Goal: Task Accomplishment & Management: Use online tool/utility

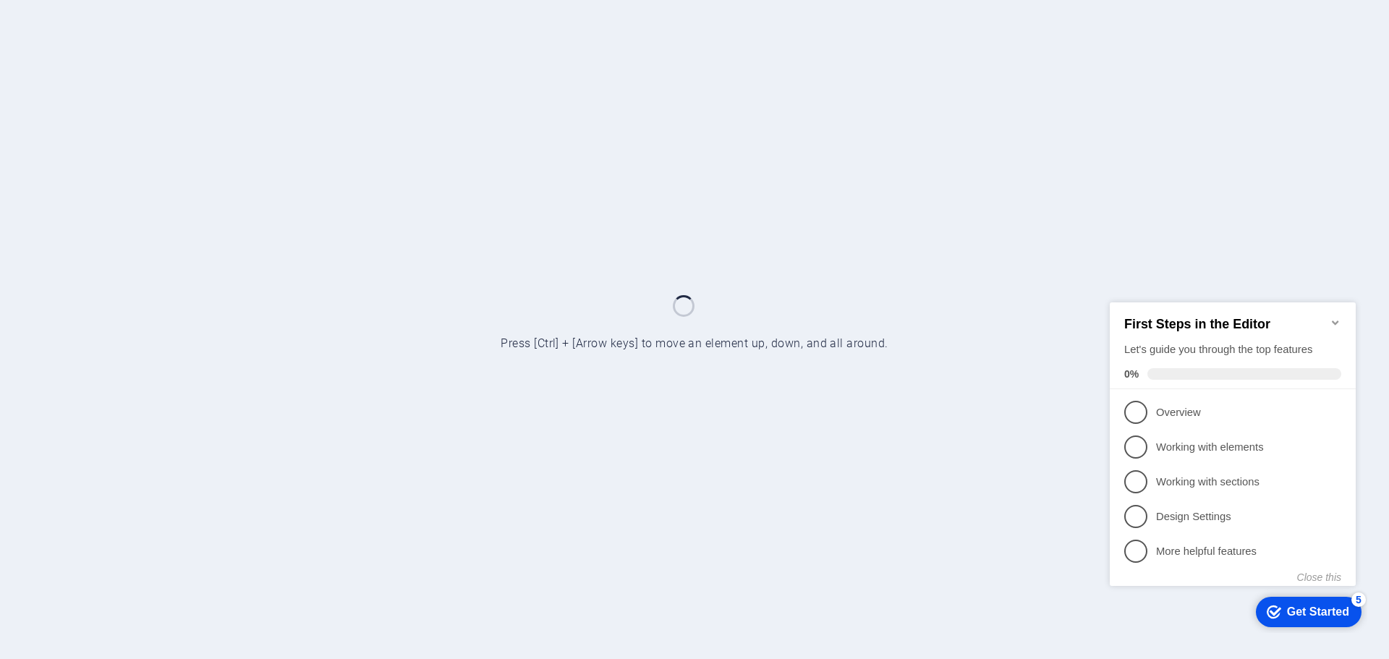
click at [1335, 320] on icon "Minimize checklist" at bounding box center [1335, 322] width 7 height 4
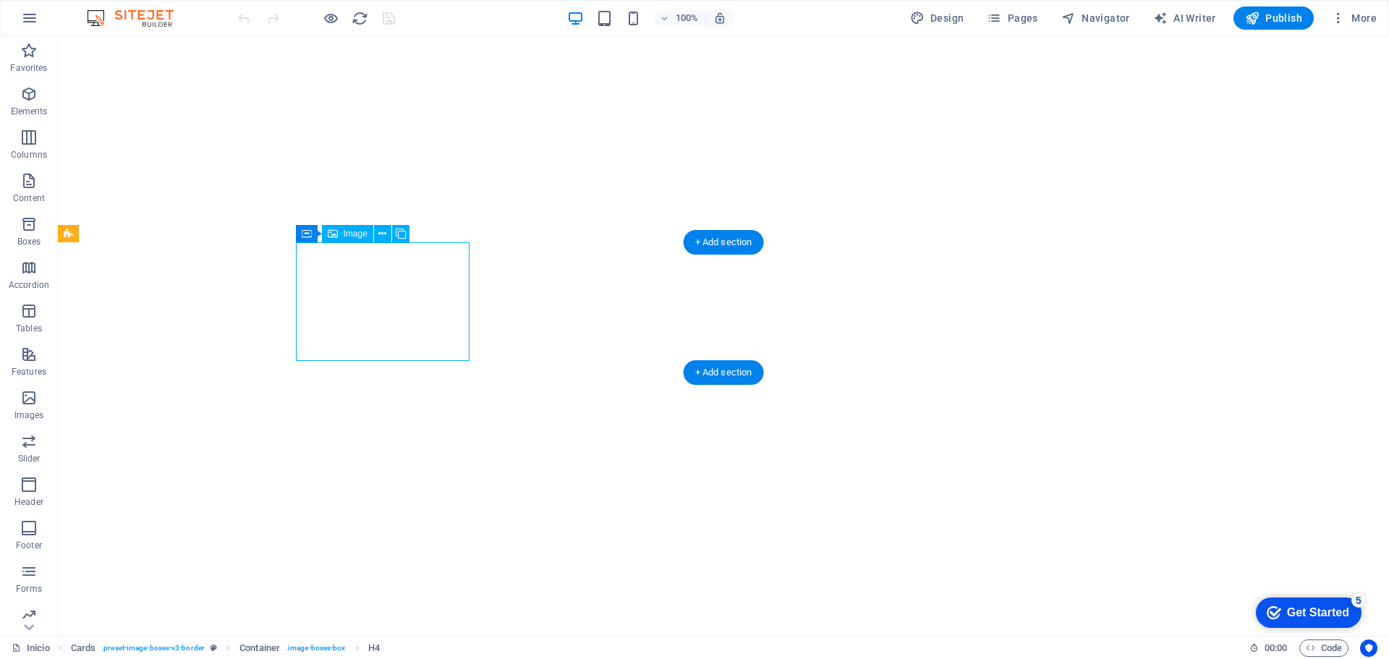
select select "px"
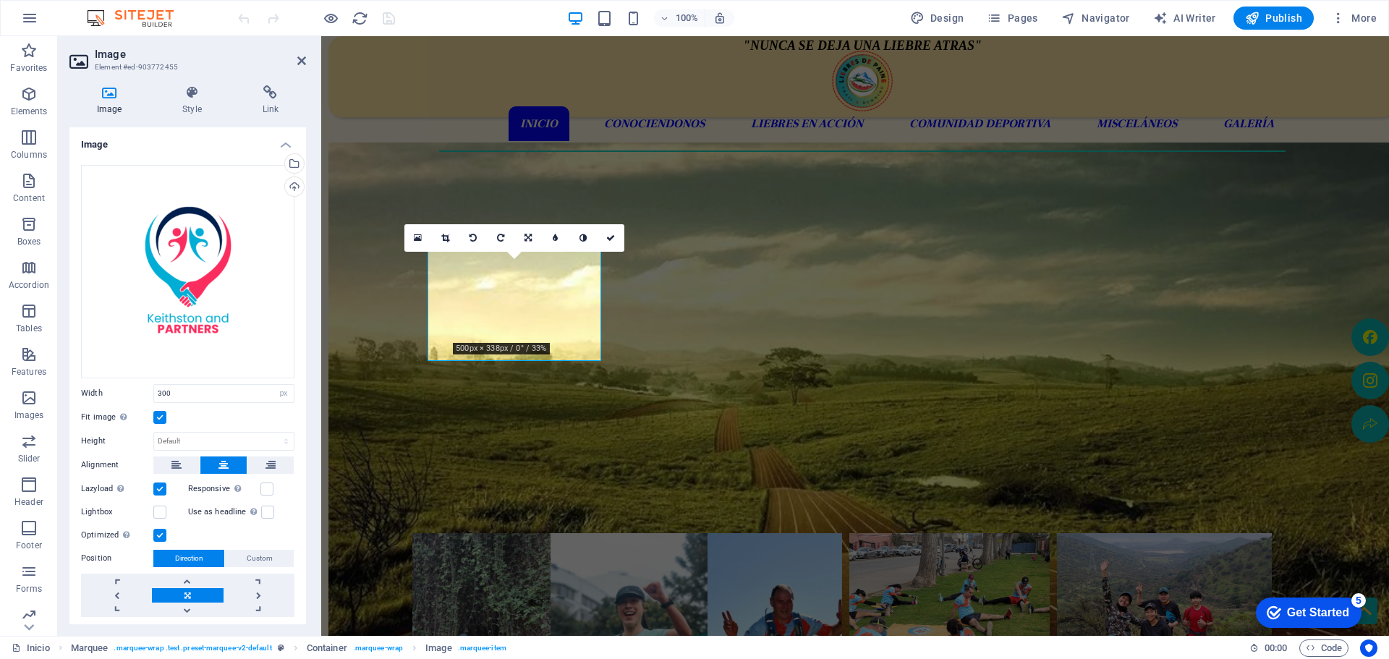
scroll to position [579, 0]
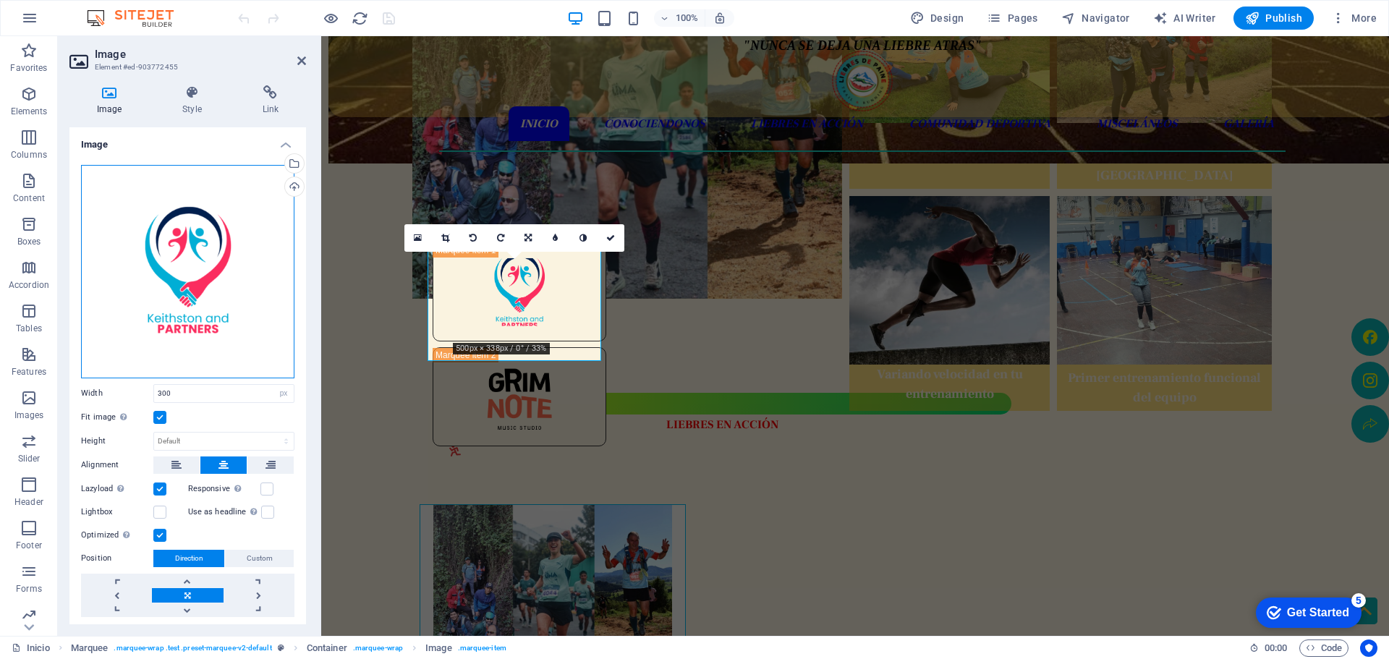
click at [190, 257] on div "Drag files here, click to choose files or select files from Files or our free s…" at bounding box center [187, 271] width 213 height 213
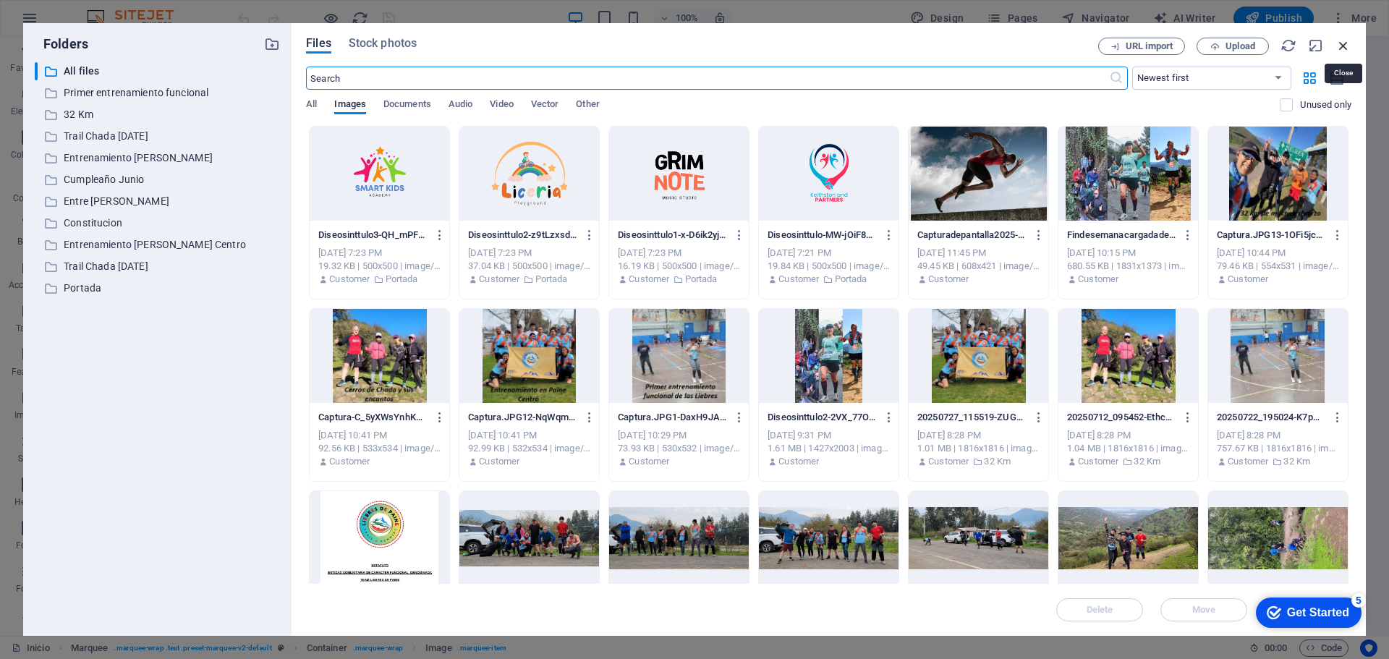
click at [1339, 43] on icon "button" at bounding box center [1343, 46] width 16 height 16
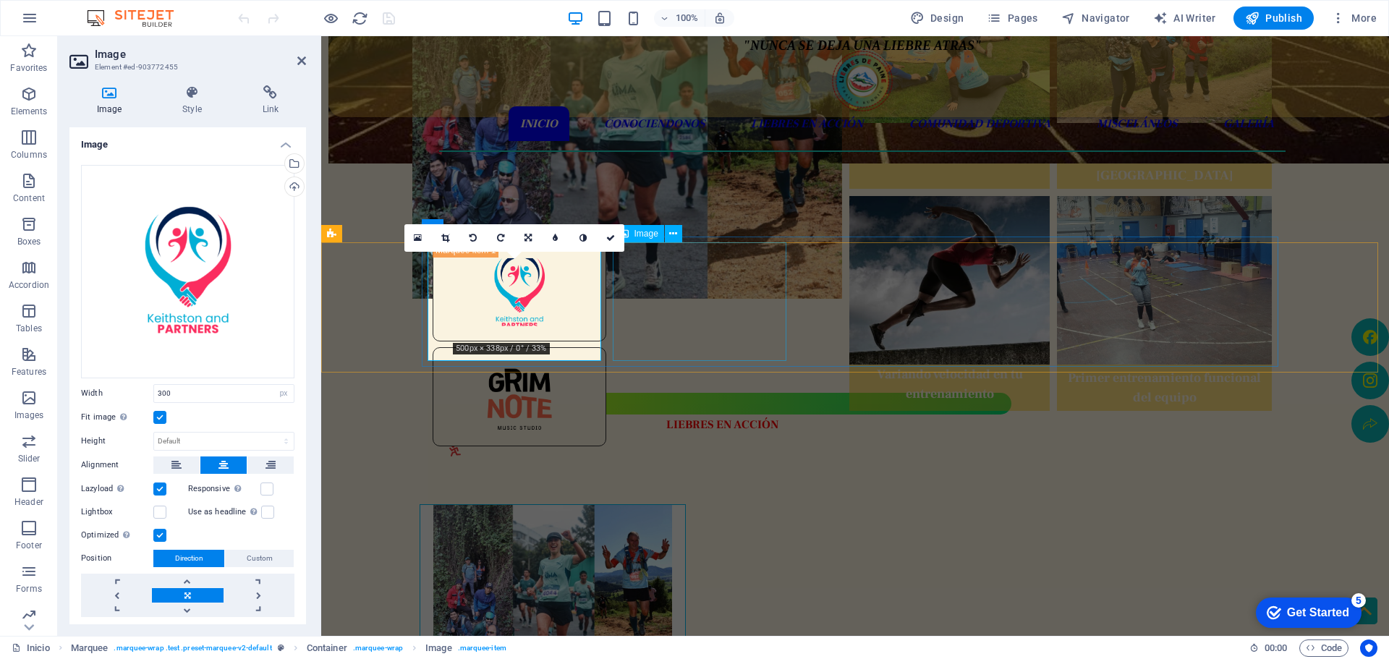
click at [606, 347] on figure at bounding box center [520, 396] width 174 height 99
select select "px"
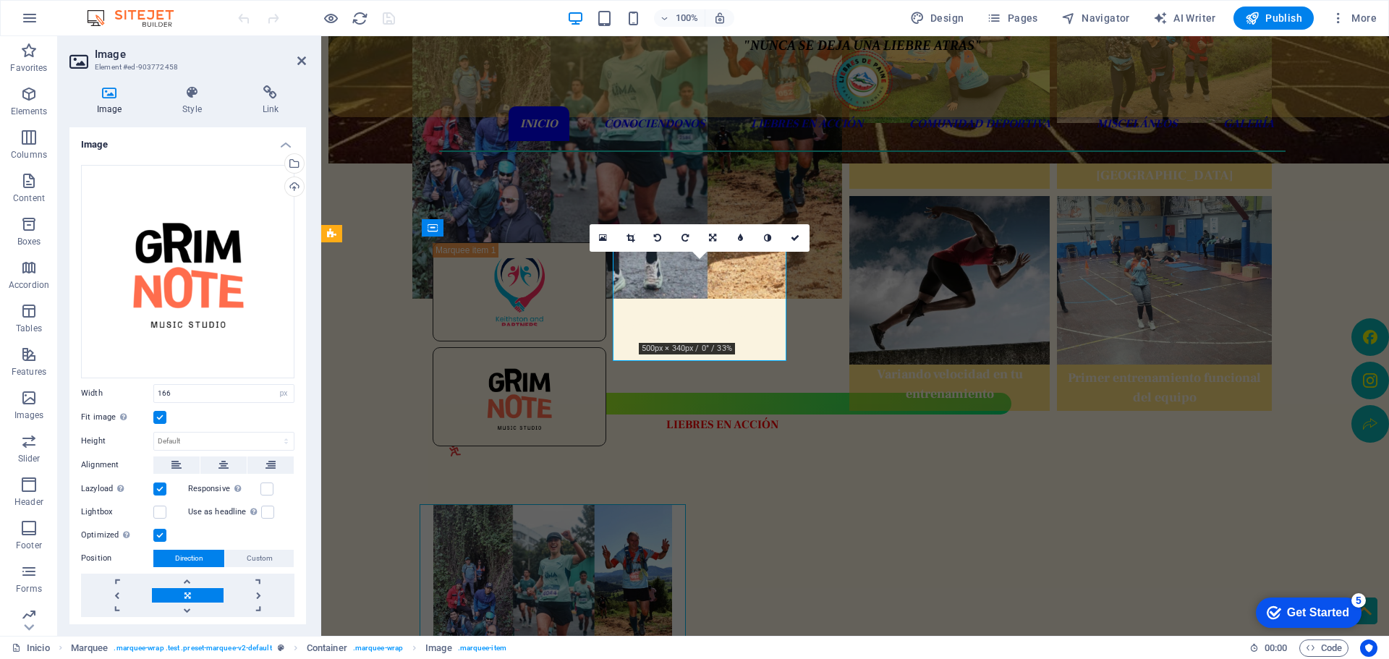
click at [606, 347] on figure at bounding box center [520, 396] width 174 height 99
click at [250, 277] on div "Drag files here, click to choose files or select files from Files or our free s…" at bounding box center [187, 271] width 213 height 213
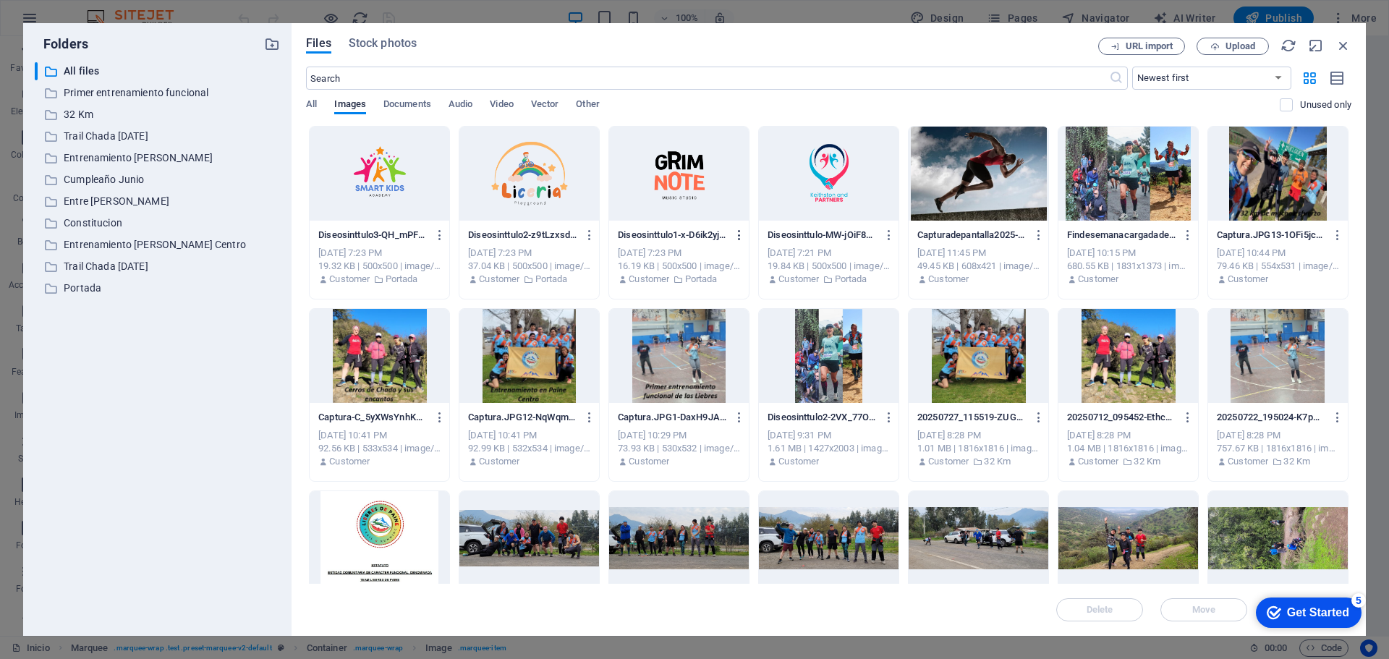
click at [734, 236] on icon "button" at bounding box center [740, 235] width 14 height 13
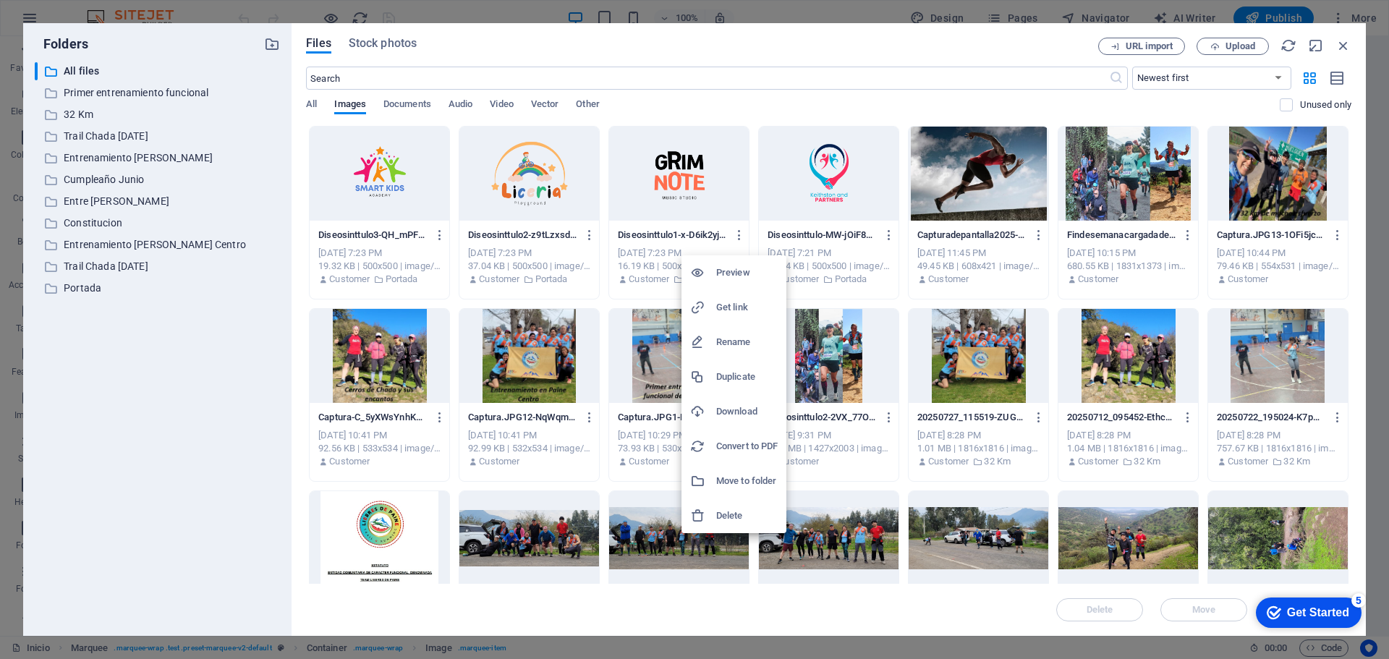
click at [724, 514] on h6 "Delete" at bounding box center [746, 515] width 61 height 17
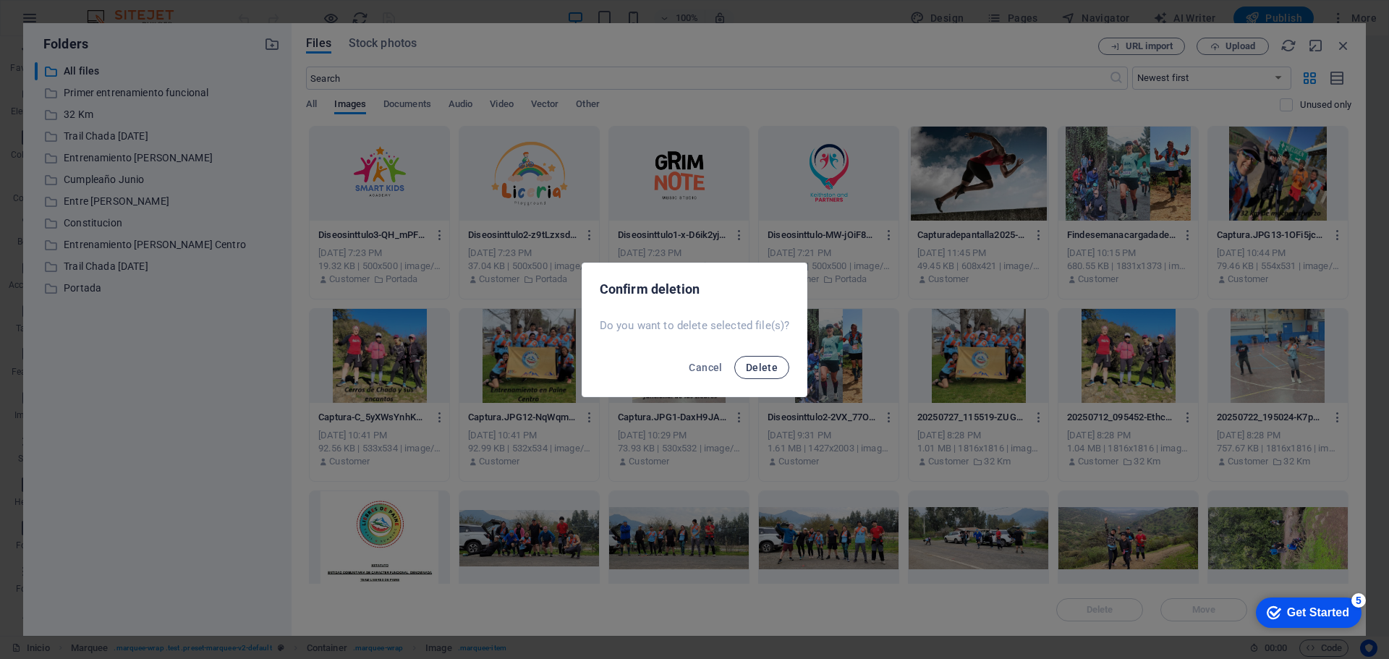
click at [747, 364] on span "Delete" at bounding box center [762, 368] width 32 height 12
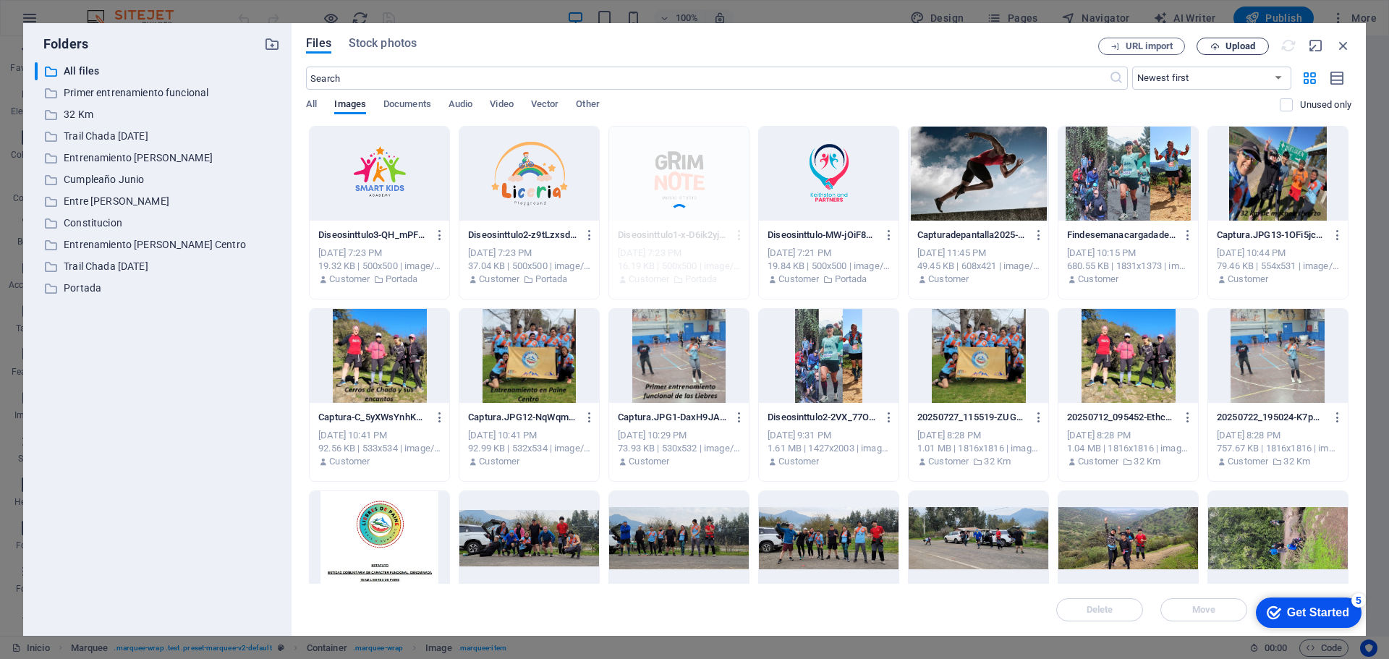
click at [1239, 44] on span "Upload" at bounding box center [1240, 46] width 30 height 9
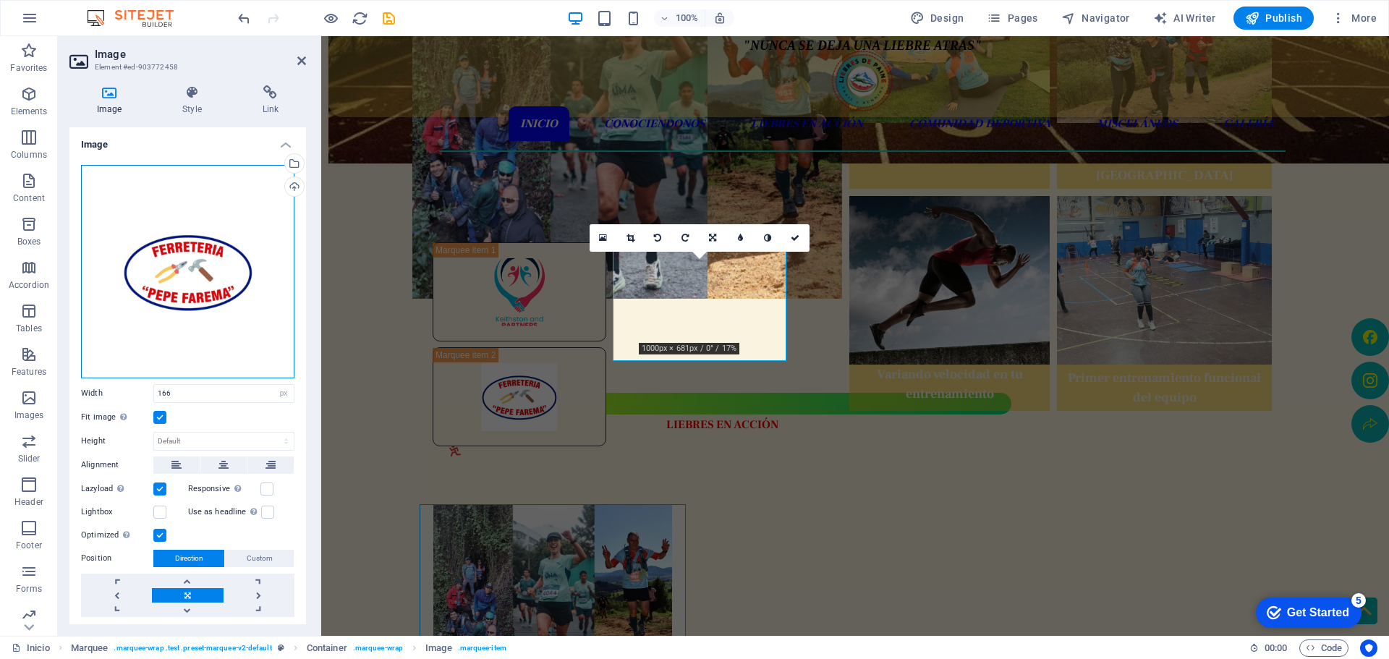
click at [234, 280] on div "Drag files here, click to choose files or select files from Files or our free s…" at bounding box center [187, 271] width 213 height 213
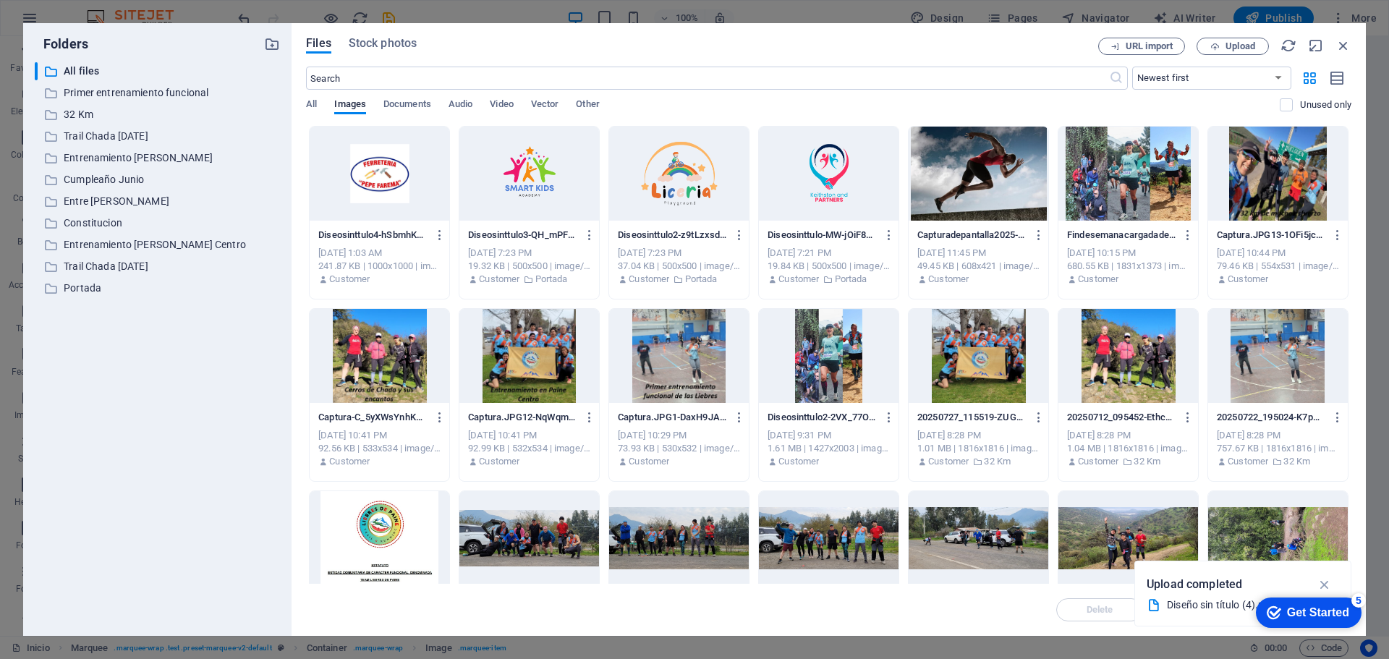
click at [399, 170] on div at bounding box center [380, 174] width 140 height 94
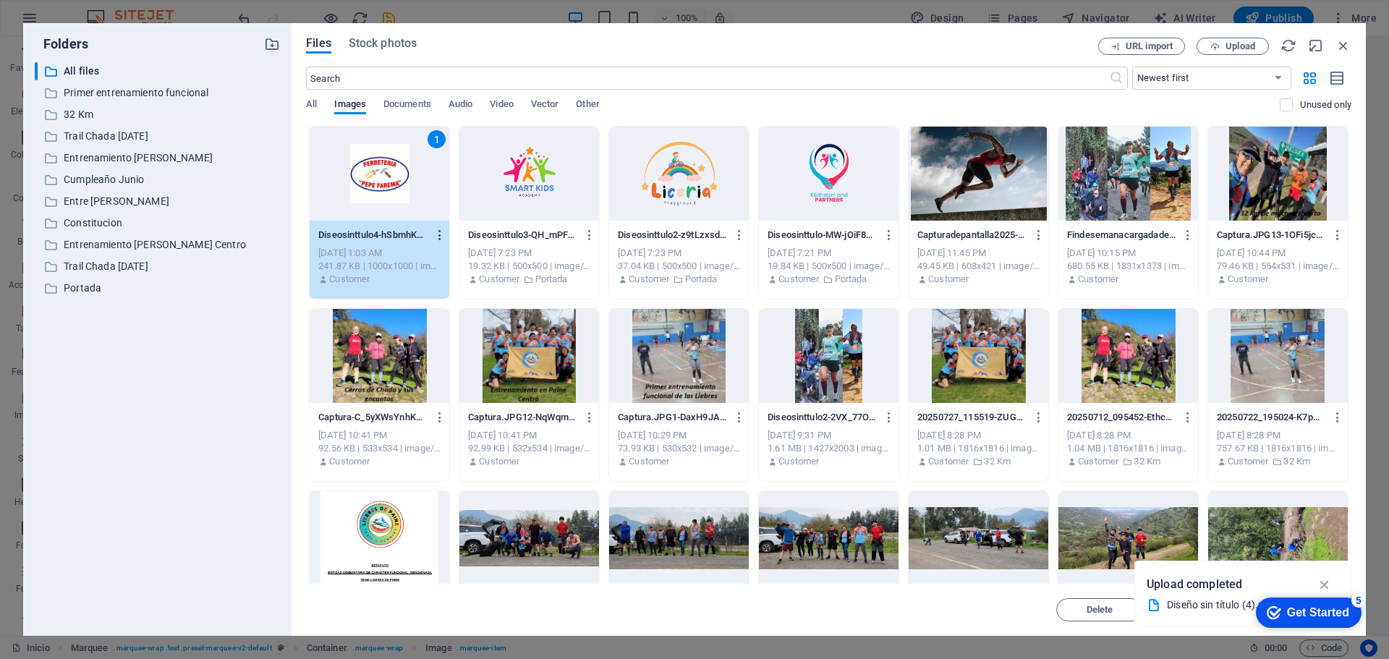
click at [435, 231] on icon "button" at bounding box center [440, 235] width 14 height 13
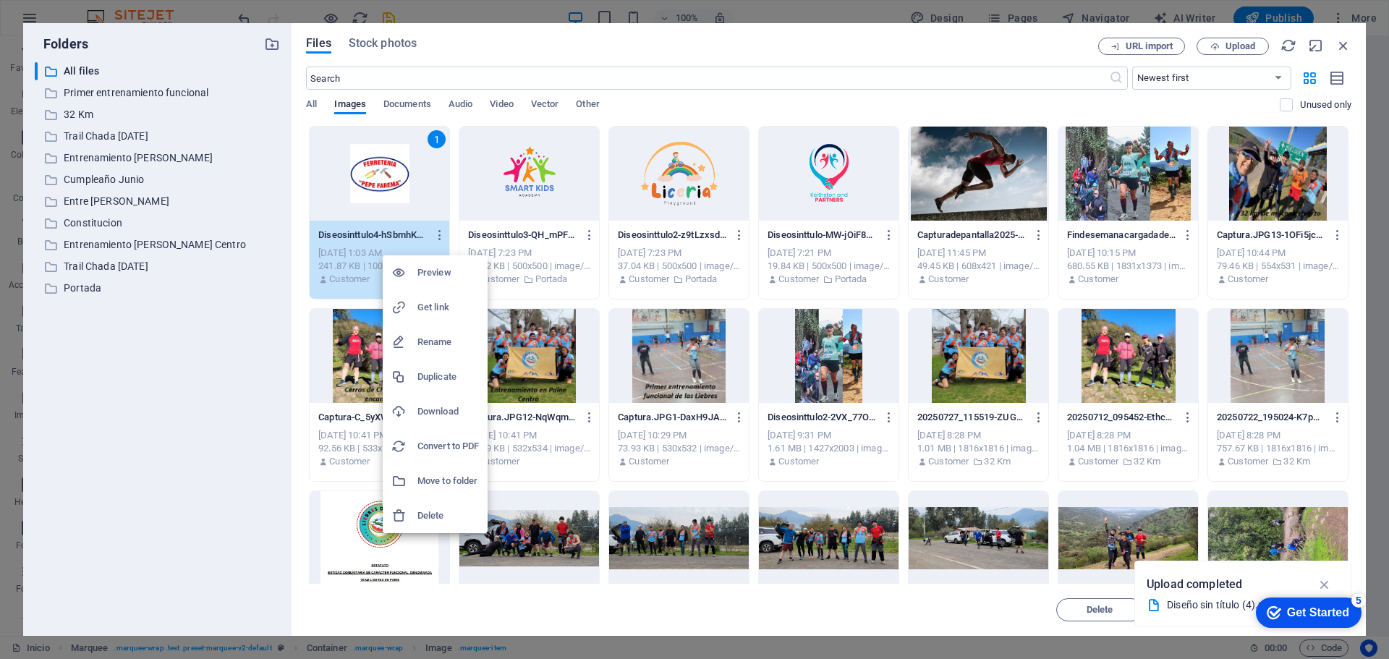
click at [449, 522] on h6 "Delete" at bounding box center [447, 515] width 61 height 17
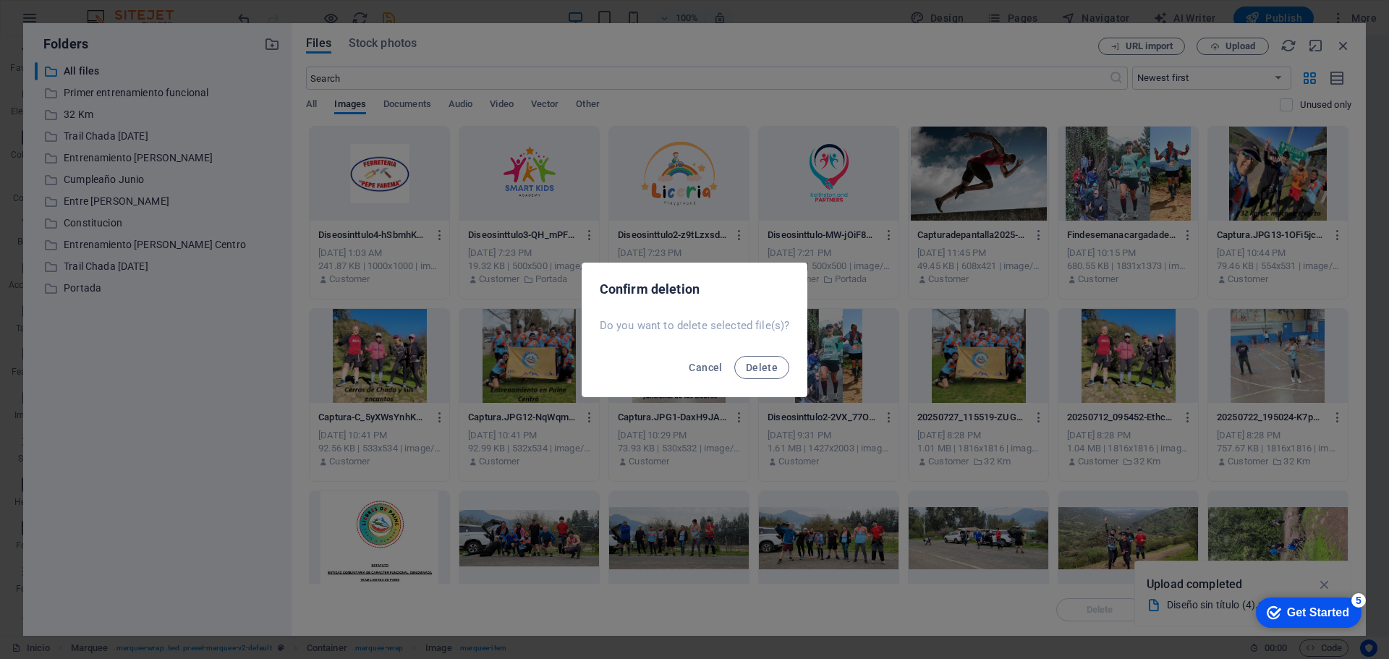
drag, startPoint x: 765, startPoint y: 370, endPoint x: 978, endPoint y: 246, distance: 247.0
click at [768, 369] on span "Delete" at bounding box center [762, 368] width 32 height 12
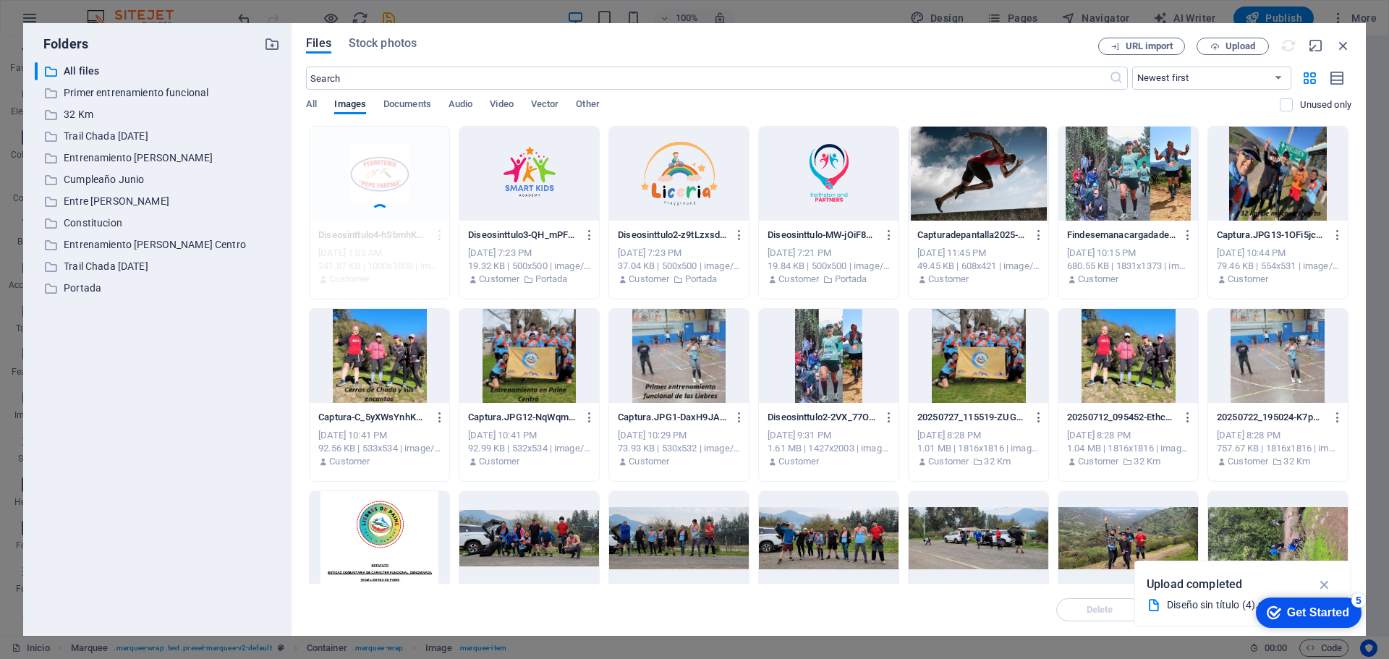
click at [1251, 56] on div "Files Stock photos URL import Upload ​ Newest first Oldest first Name (A-Z) Nam…" at bounding box center [828, 330] width 1045 height 584
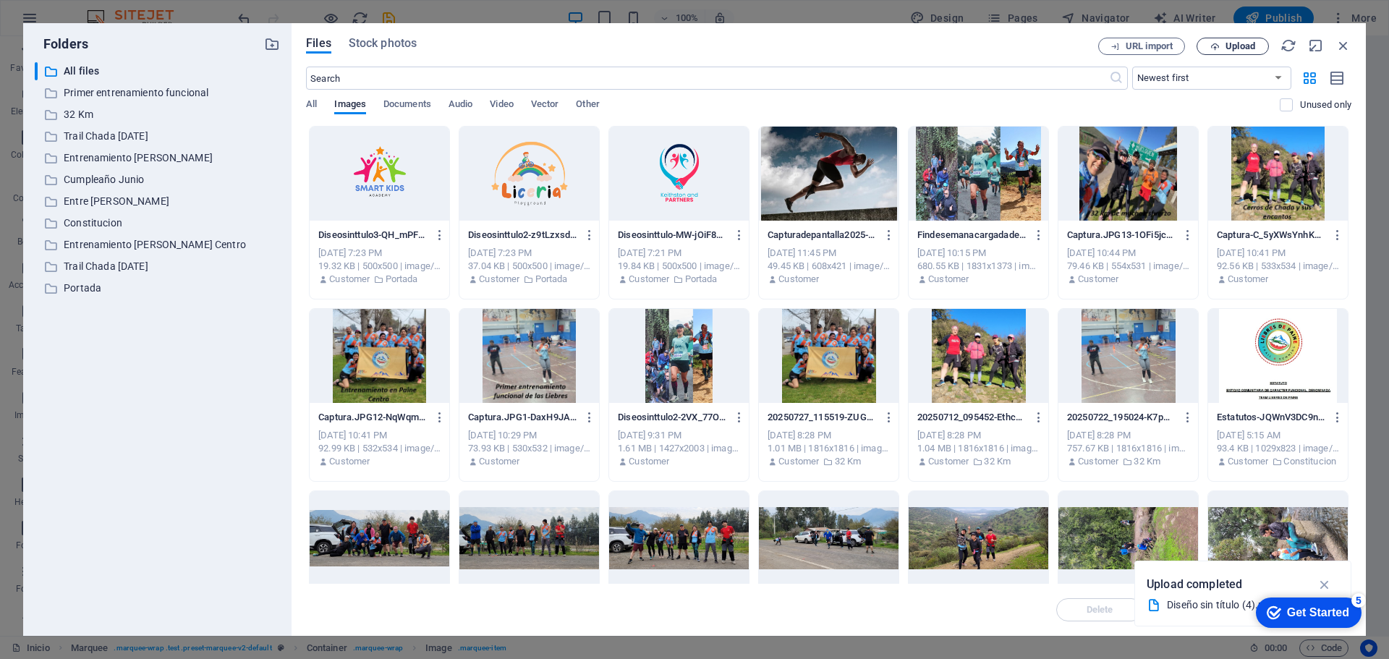
click at [1250, 47] on span "Upload" at bounding box center [1240, 46] width 30 height 9
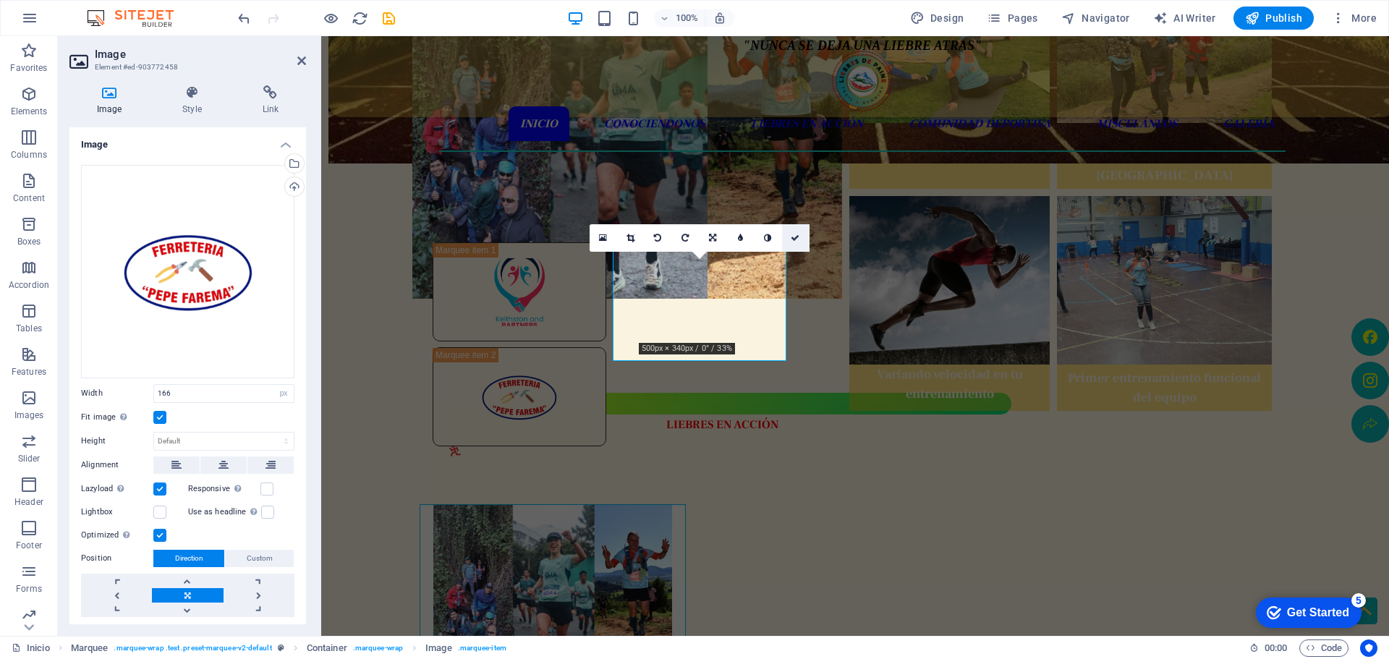
click at [796, 239] on icon at bounding box center [795, 238] width 9 height 9
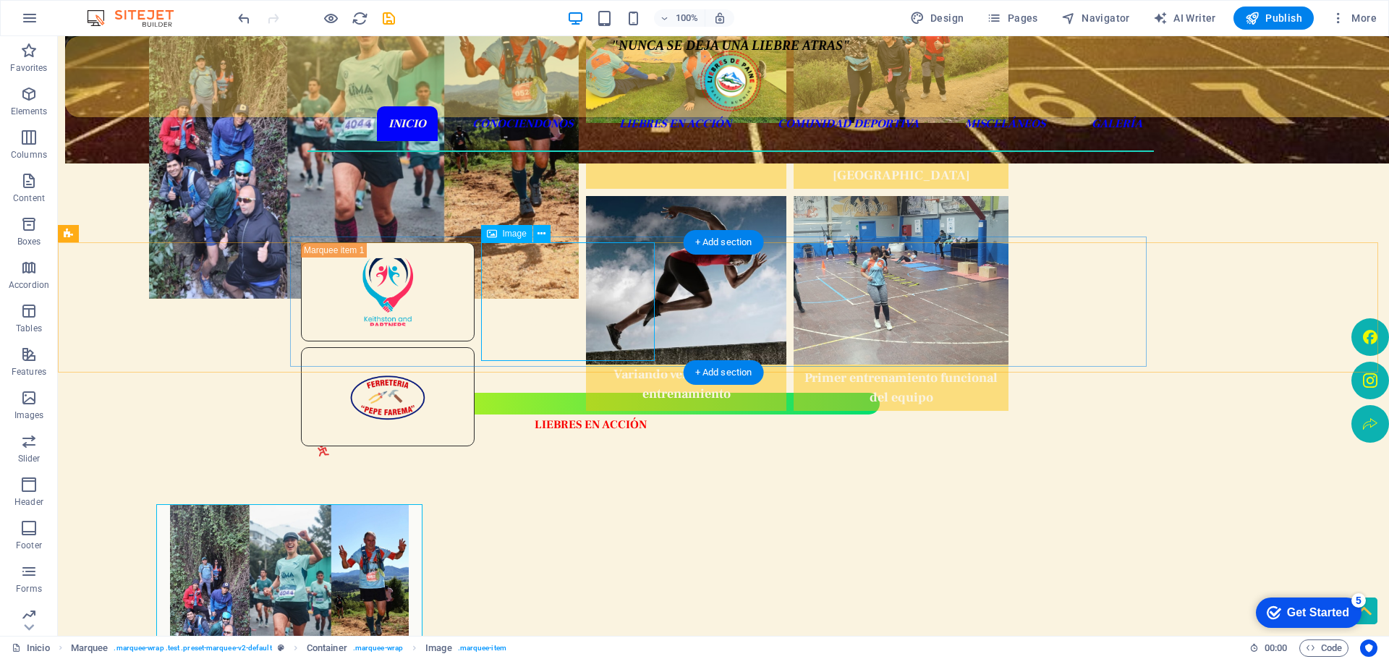
click at [475, 347] on figure at bounding box center [388, 396] width 174 height 99
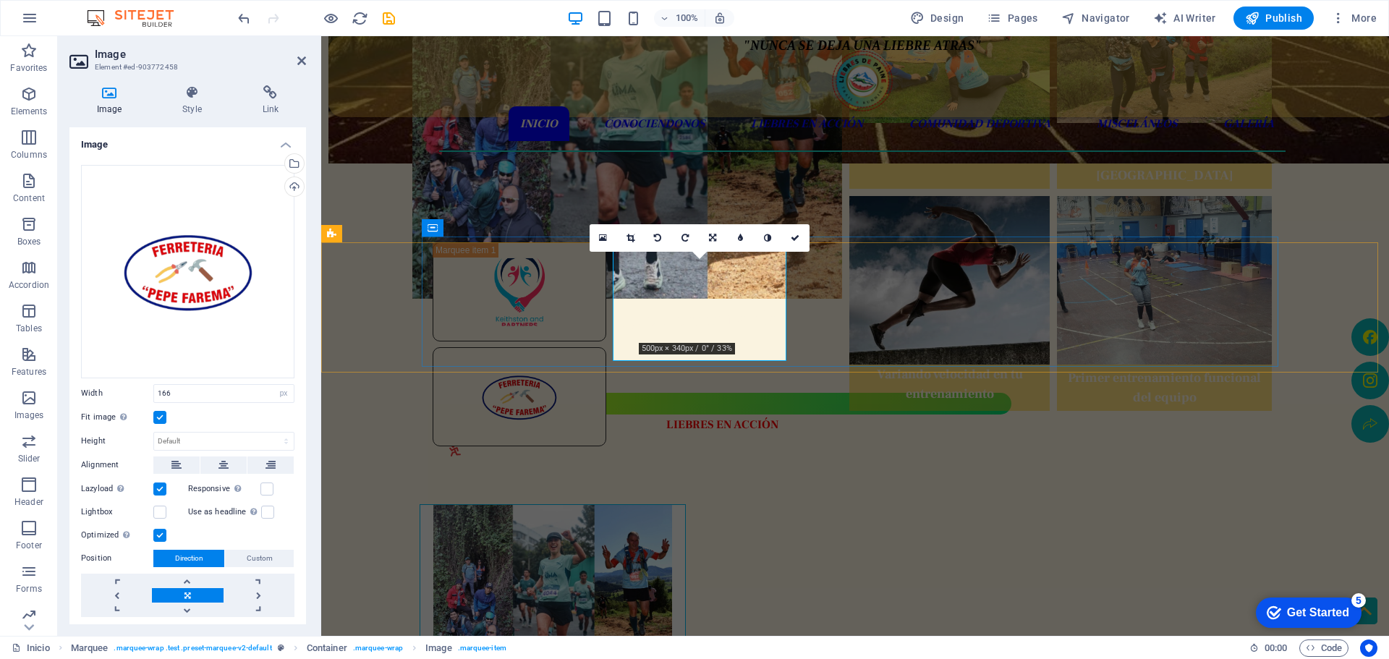
click at [606, 347] on figure at bounding box center [520, 396] width 174 height 99
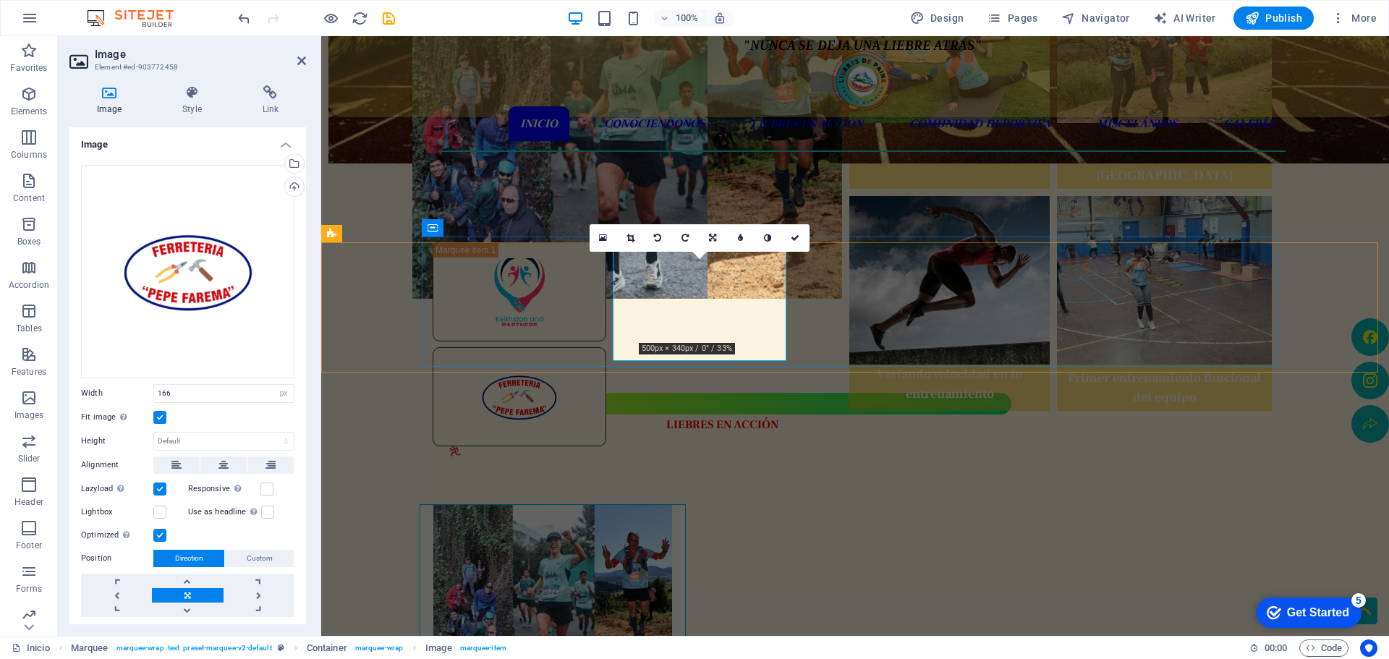
click at [606, 347] on figure at bounding box center [520, 396] width 174 height 99
click at [179, 296] on div "Drag files here, click to choose files or select files from Files or our free s…" at bounding box center [187, 271] width 213 height 213
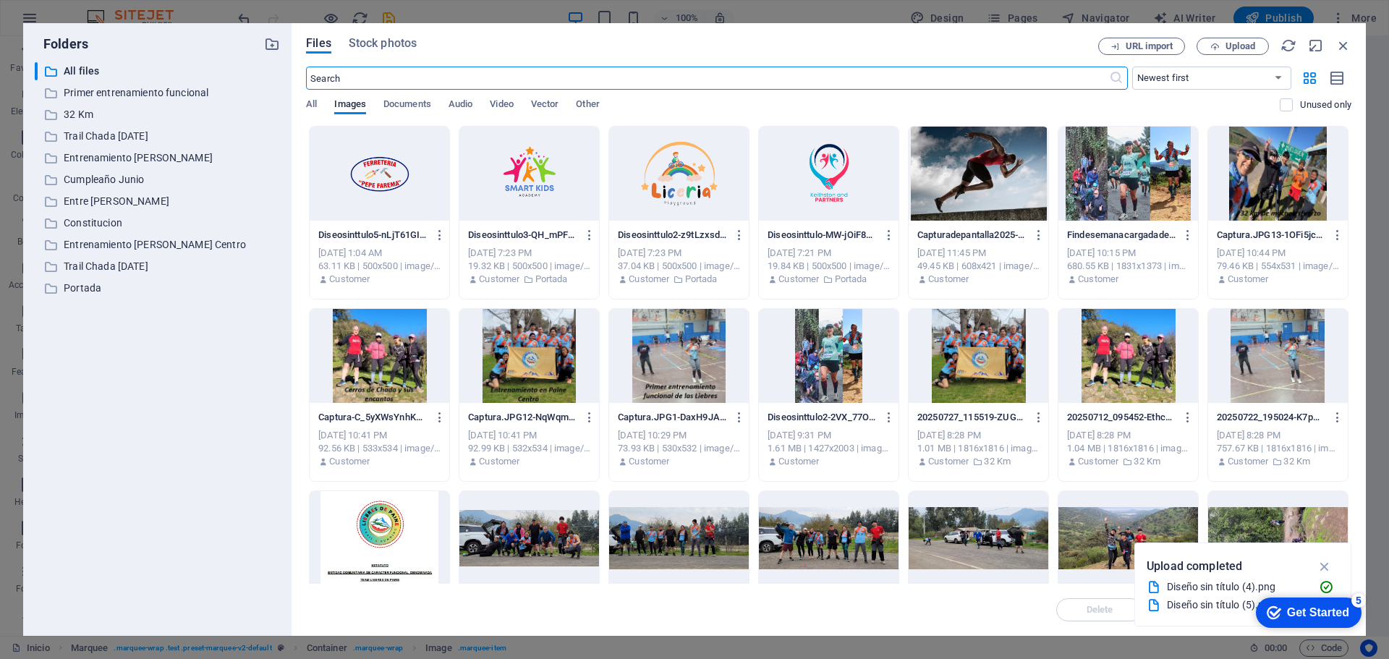
click at [435, 179] on div at bounding box center [380, 174] width 140 height 94
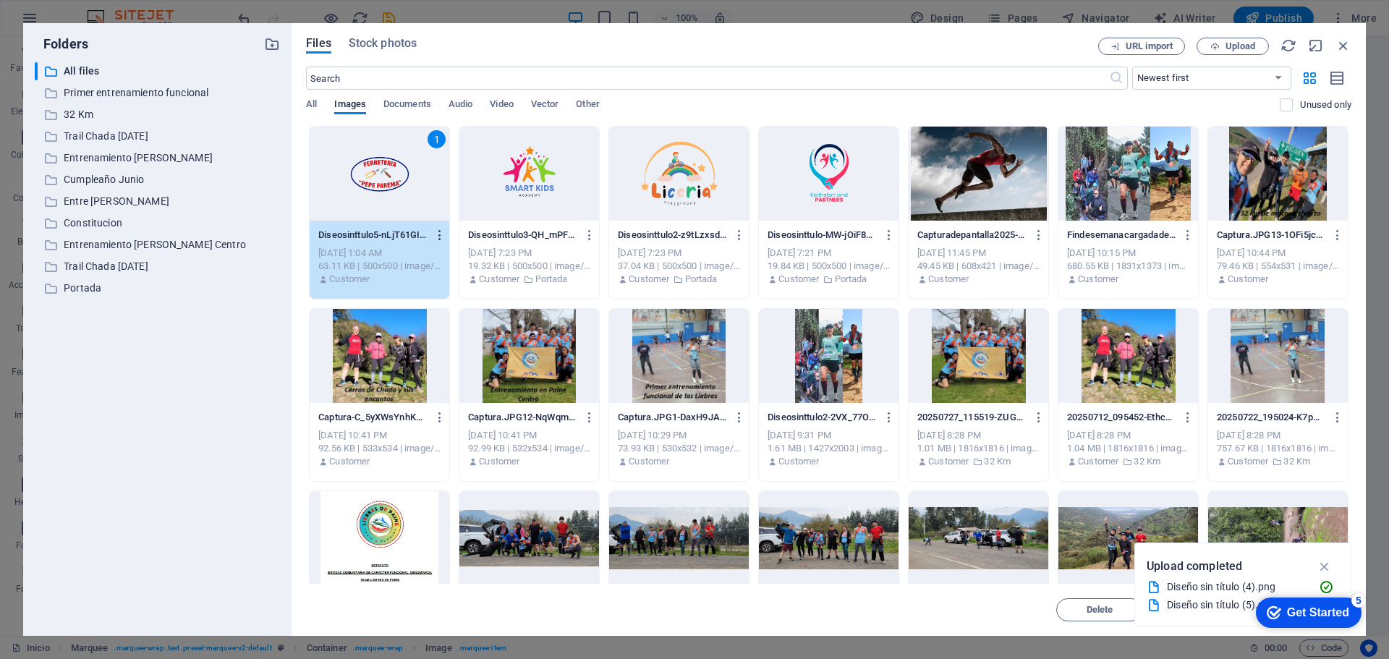
click at [442, 236] on icon "button" at bounding box center [440, 235] width 14 height 13
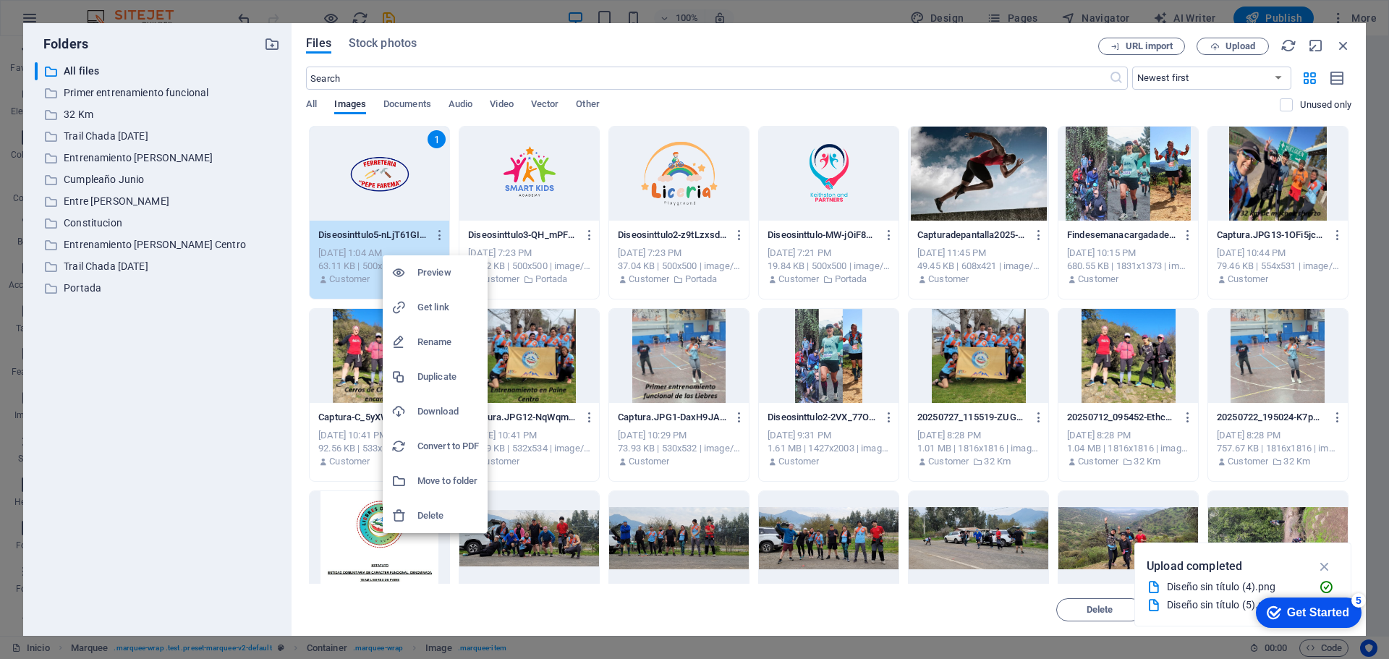
click at [450, 511] on h6 "Delete" at bounding box center [447, 515] width 61 height 17
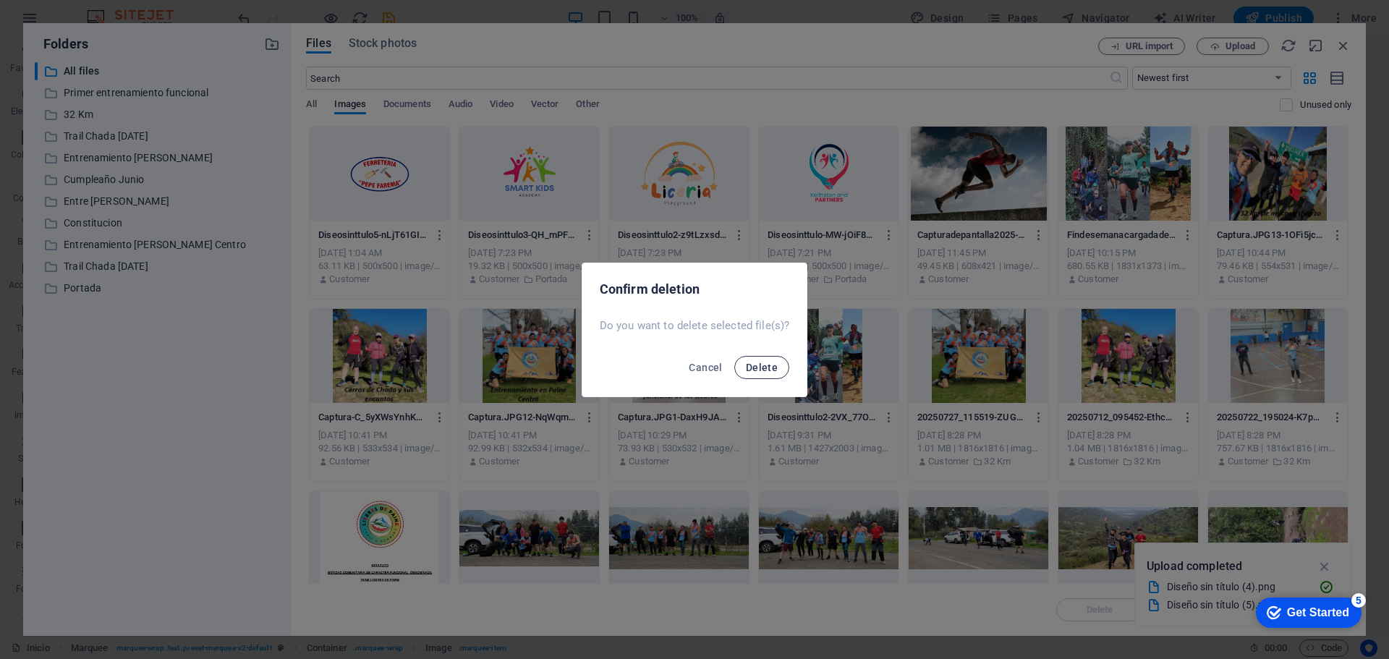
click at [759, 375] on button "Delete" at bounding box center [761, 367] width 55 height 23
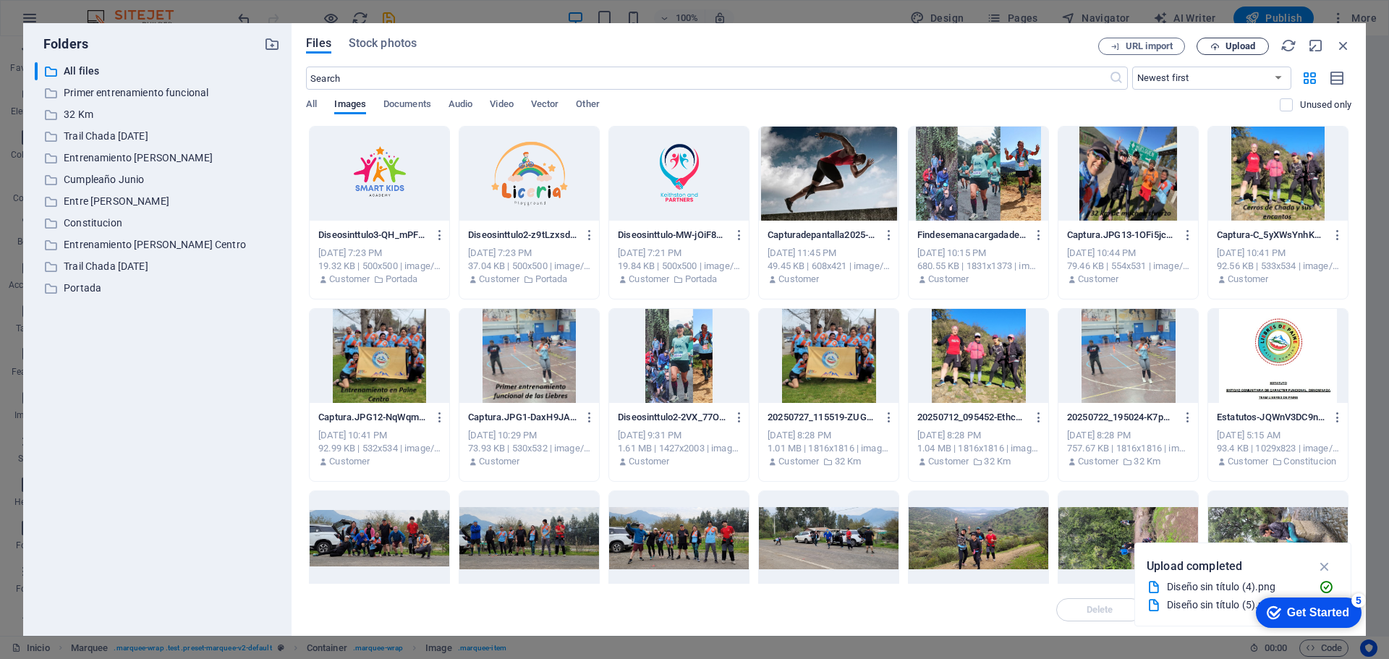
click at [1245, 43] on span "Upload" at bounding box center [1240, 46] width 30 height 9
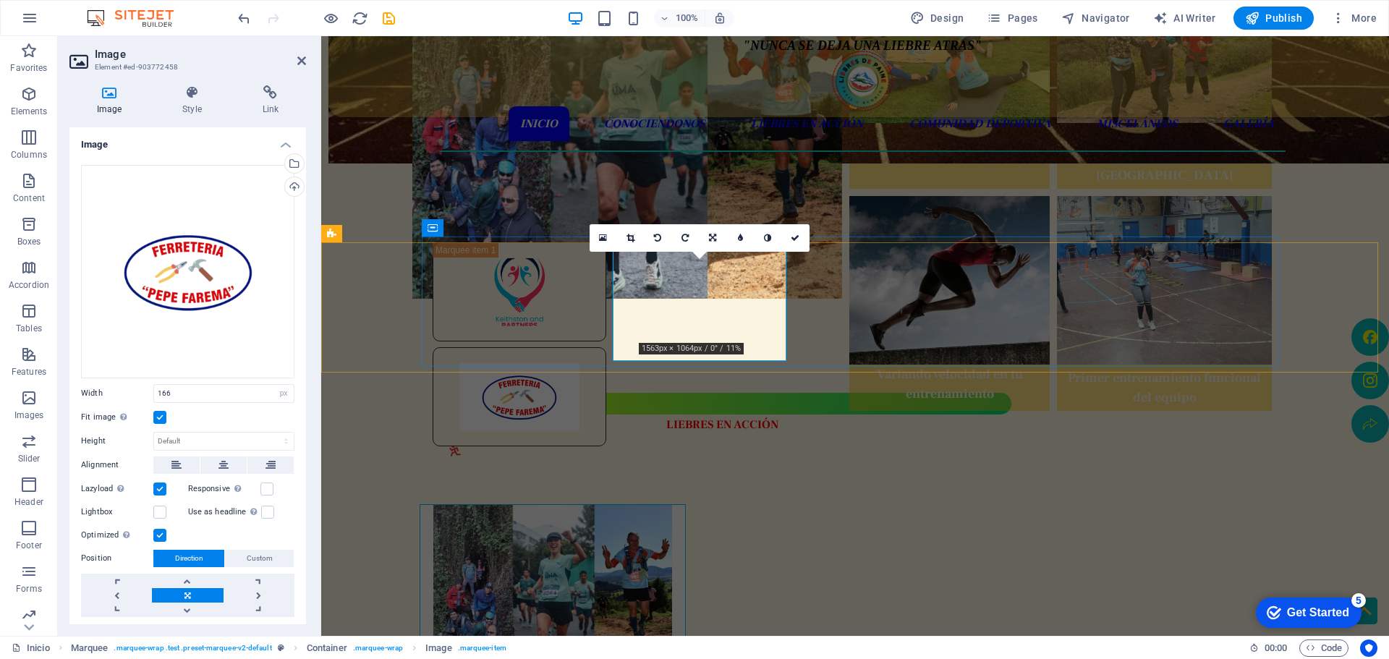
click at [606, 347] on figure at bounding box center [520, 396] width 174 height 99
click at [281, 390] on select "Default auto px rem % em vh vw" at bounding box center [283, 393] width 20 height 17
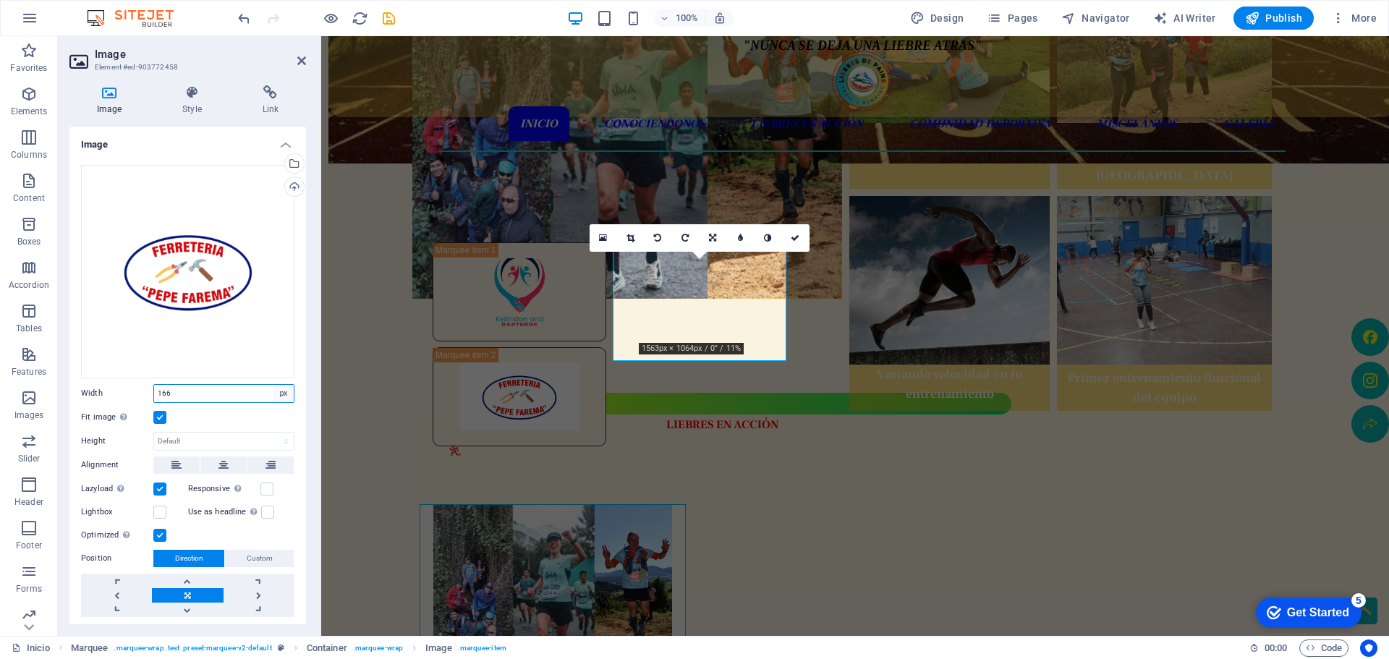
select select "auto"
click at [273, 385] on select "Default auto px rem % em vh vw" at bounding box center [283, 393] width 20 height 17
click at [281, 391] on select "Default auto px rem % em vh vw" at bounding box center [224, 393] width 140 height 17
select select "%"
click at [271, 385] on select "Default auto px rem % em vh vw" at bounding box center [224, 393] width 140 height 17
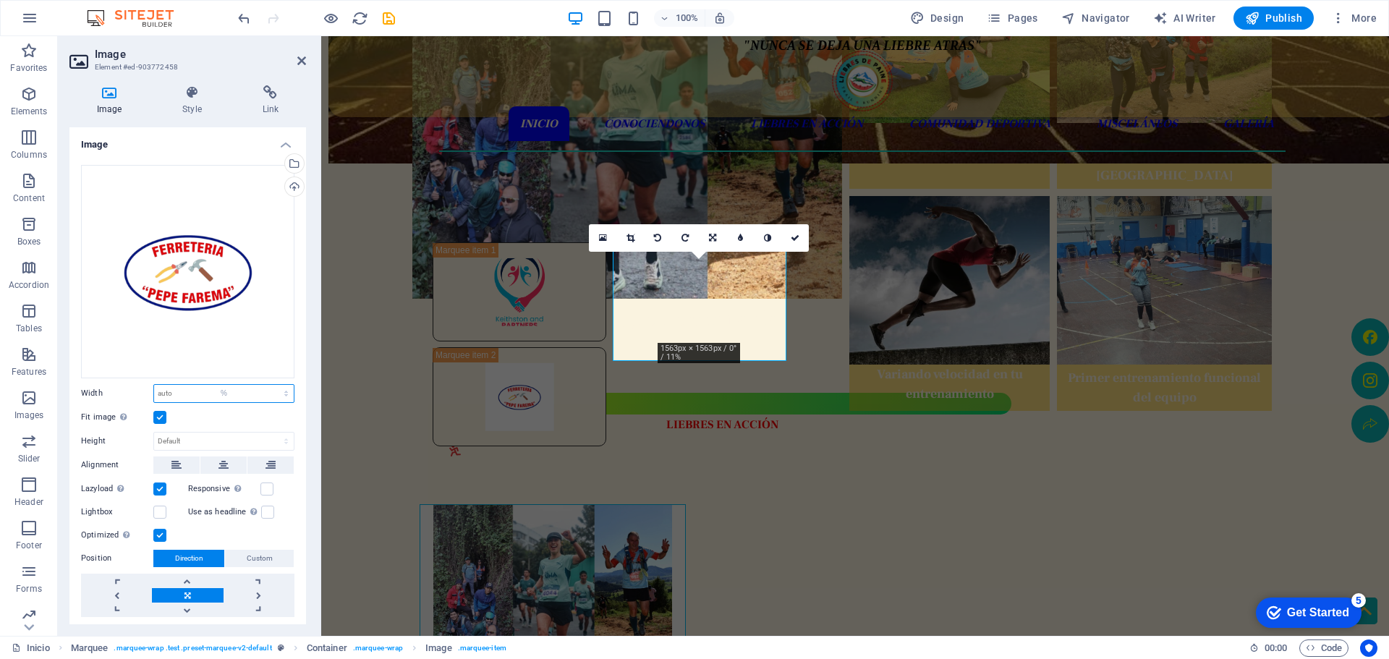
type input "9.5"
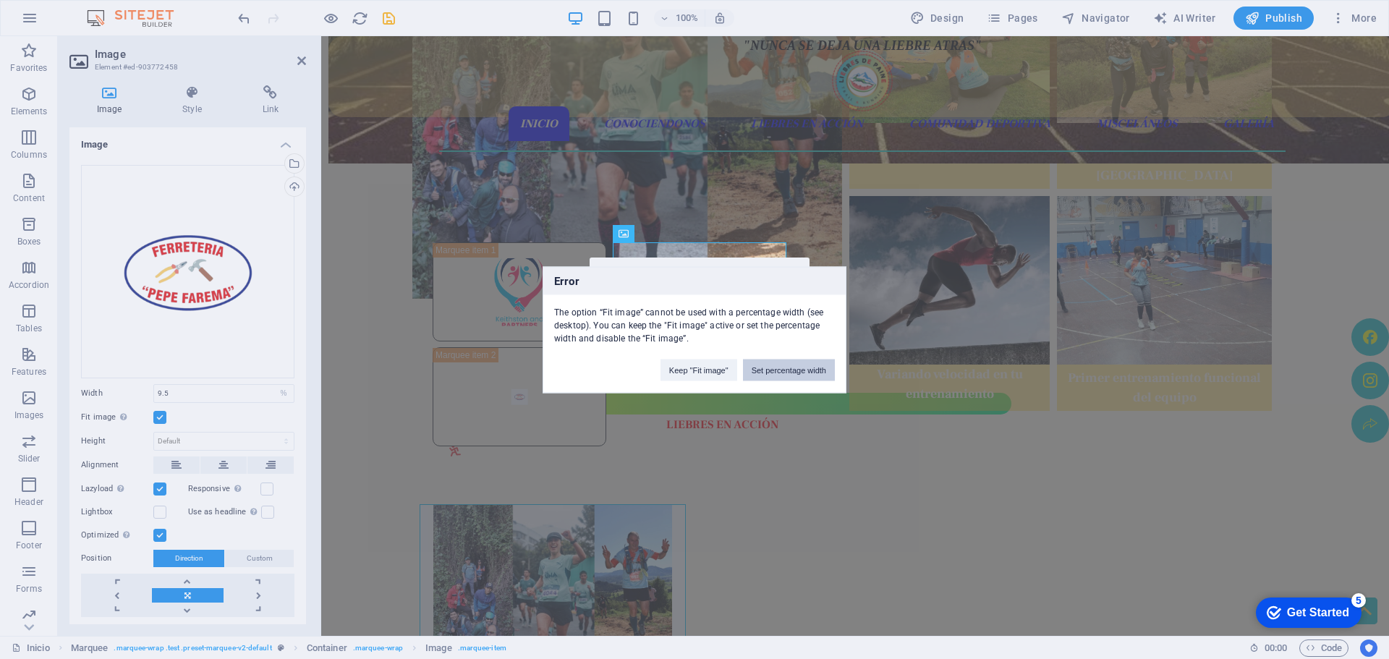
click at [783, 375] on button "Set percentage width" at bounding box center [789, 370] width 92 height 22
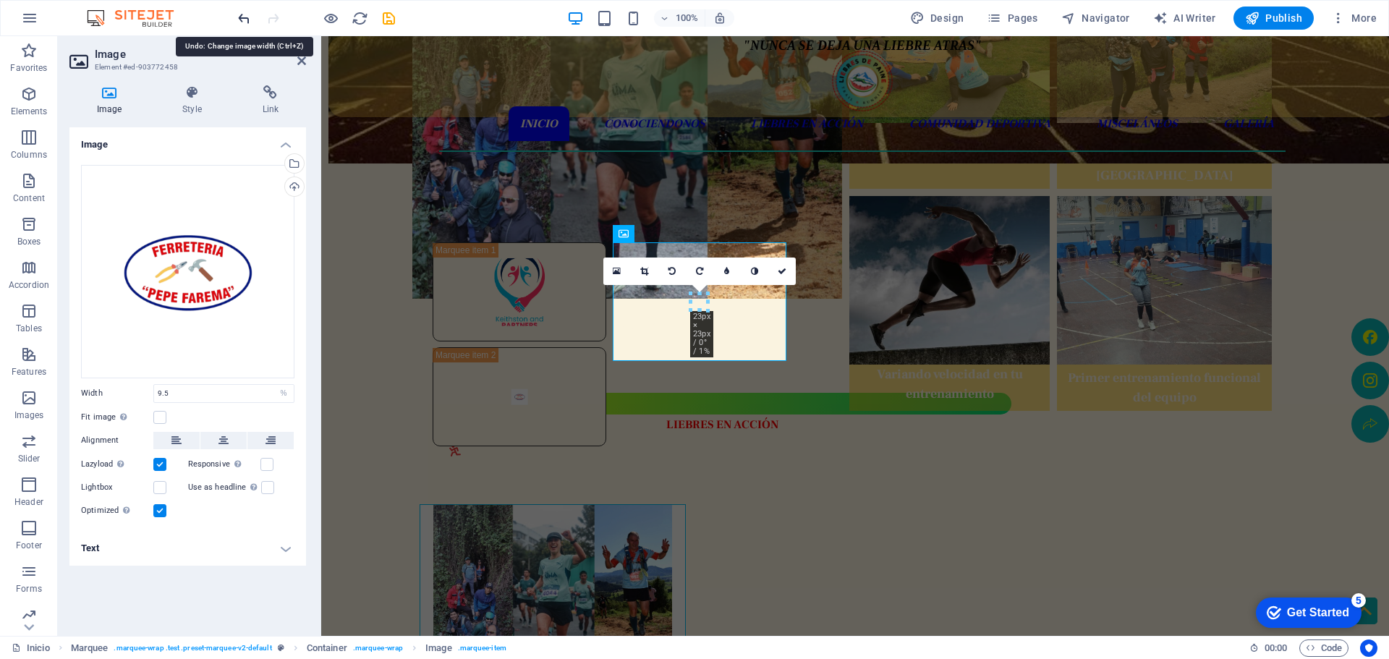
click at [0, 0] on icon "undo" at bounding box center [0, 0] width 0 height 0
select select "DISABLED_OPTION_VALUE"
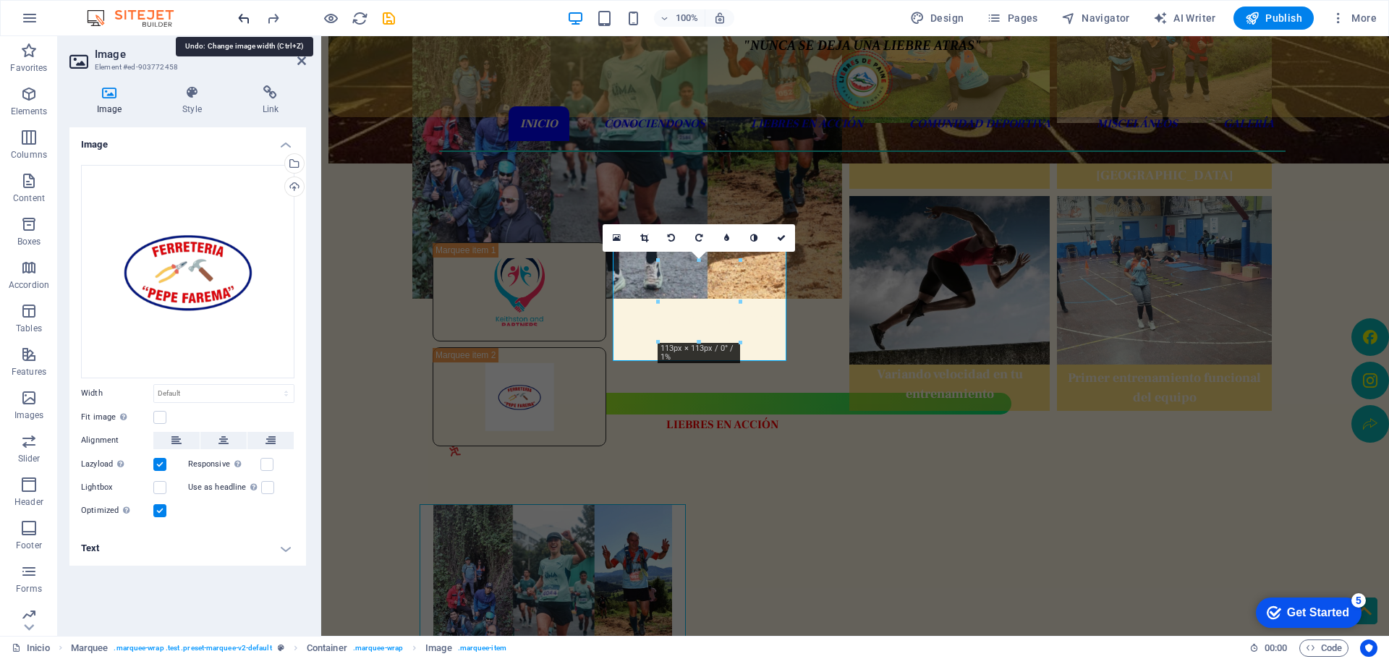
click at [0, 0] on icon "undo" at bounding box center [0, 0] width 0 height 0
type input "166"
select select "px"
click at [0, 0] on icon "undo" at bounding box center [0, 0] width 0 height 0
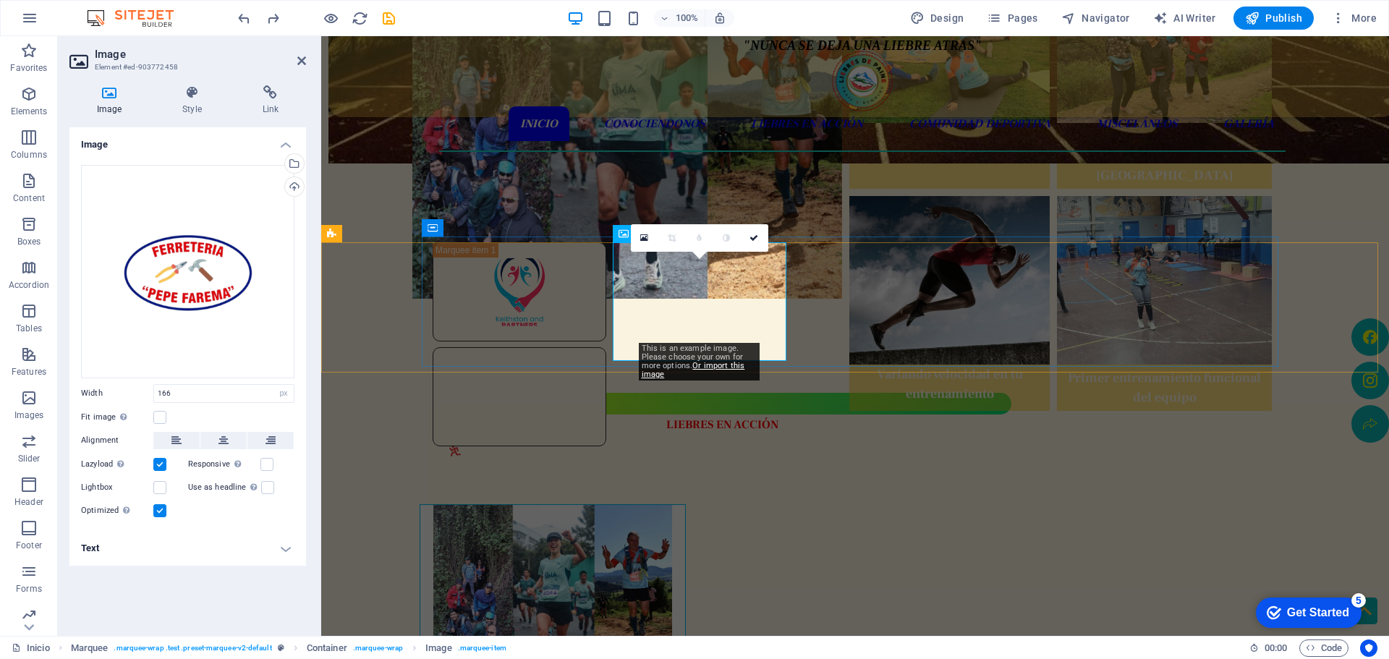
click at [606, 347] on figure at bounding box center [520, 396] width 174 height 99
click at [191, 279] on div "Drag files here, click to choose files or select files from Files or our free s…" at bounding box center [187, 271] width 213 height 213
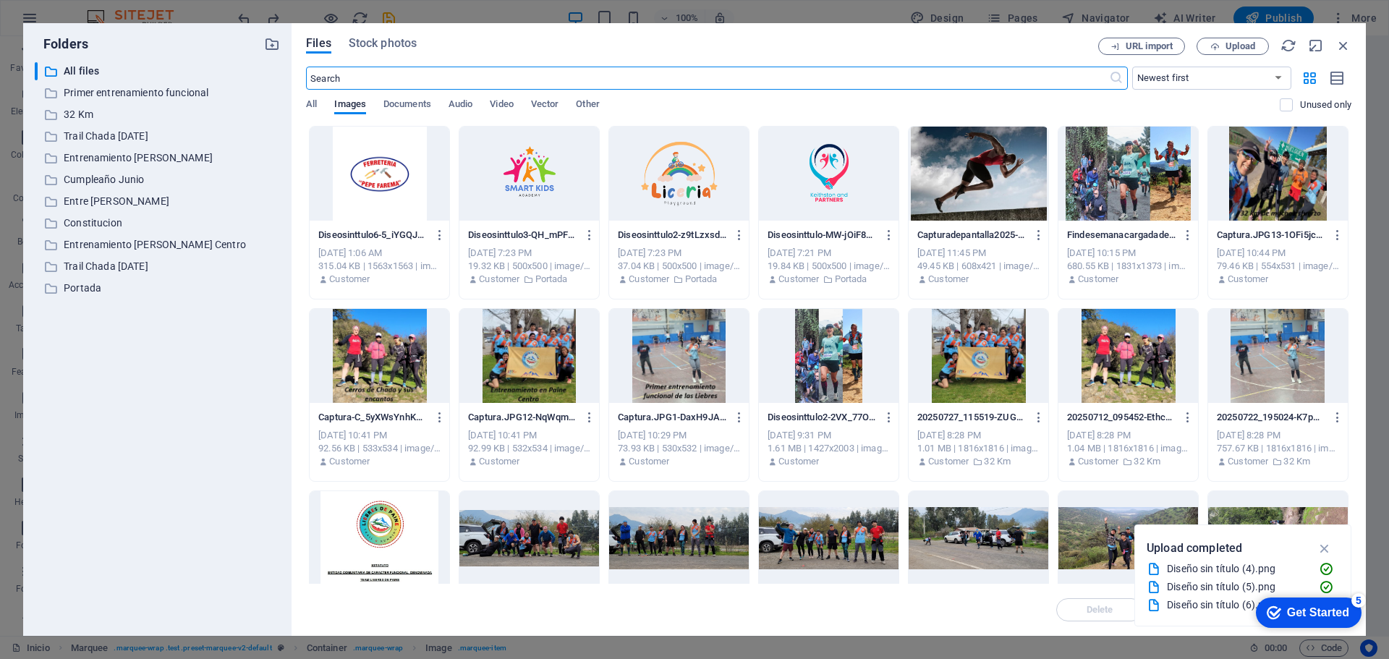
click at [380, 183] on div at bounding box center [380, 174] width 140 height 94
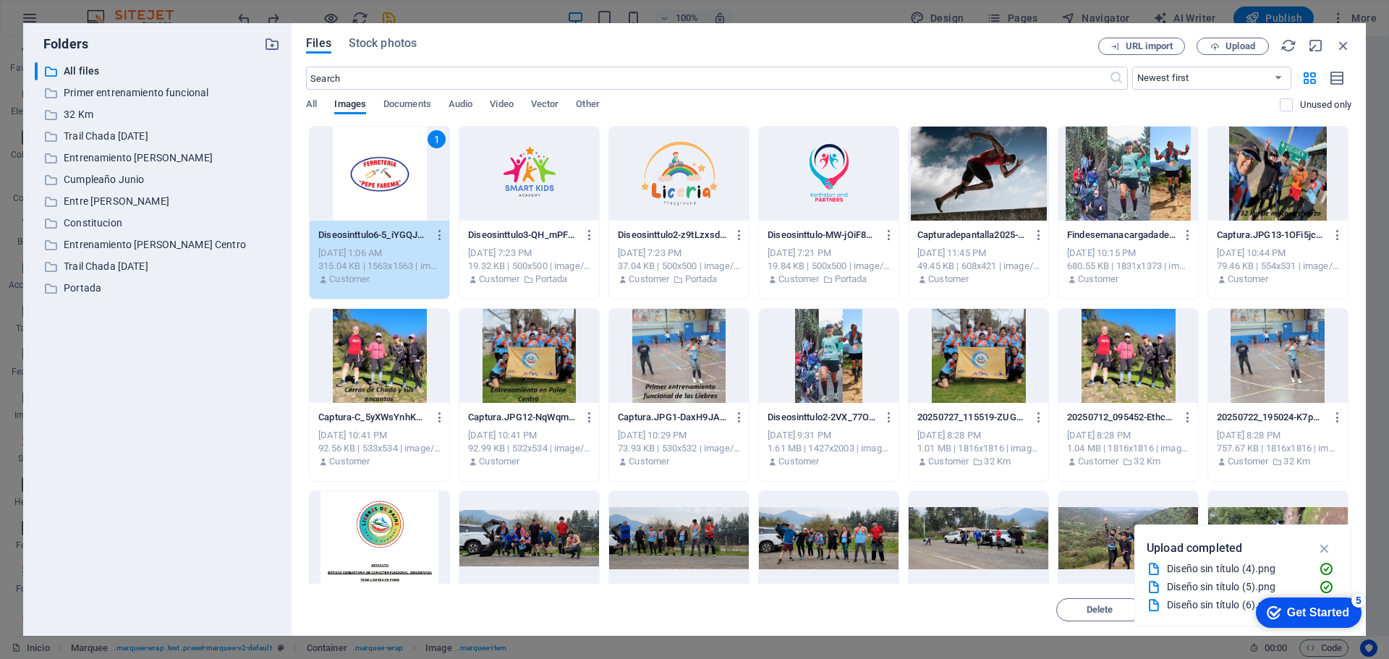
click at [380, 183] on div "1" at bounding box center [380, 174] width 140 height 94
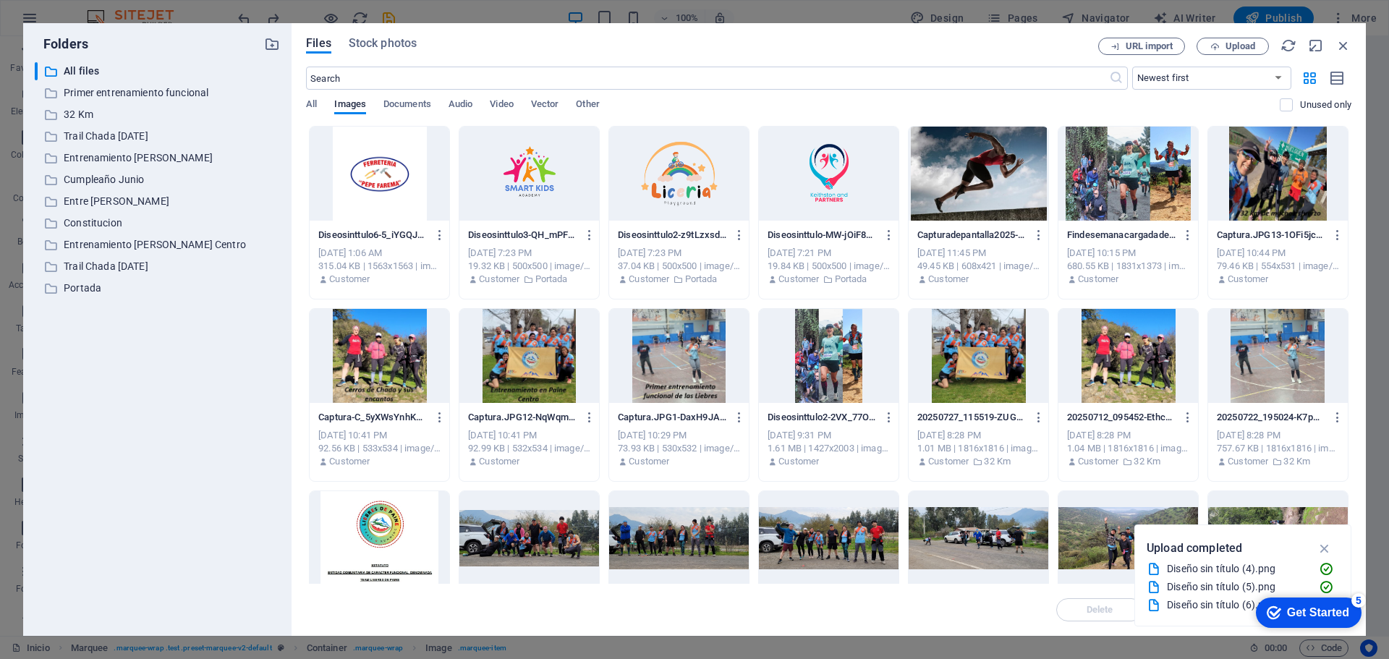
click at [380, 183] on div at bounding box center [380, 174] width 140 height 94
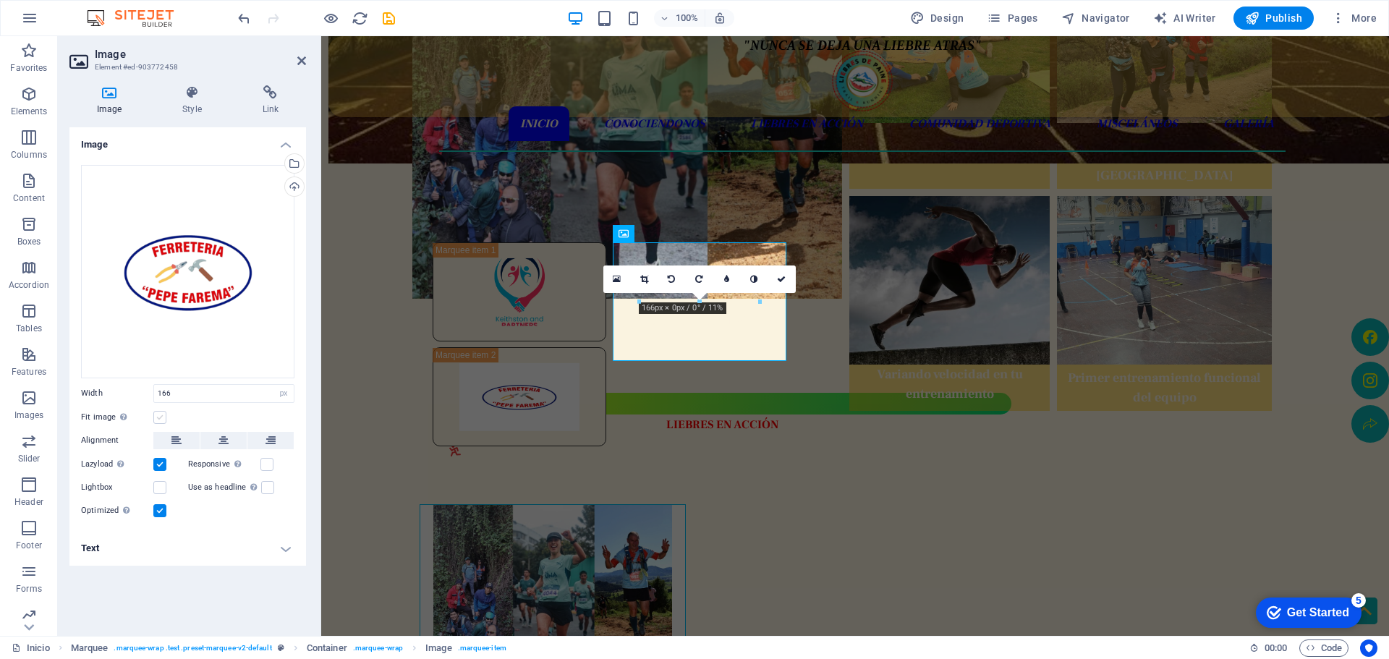
click at [156, 413] on label at bounding box center [159, 417] width 13 height 13
click at [0, 0] on input "Fit image Automatically fit image to a fixed width and height" at bounding box center [0, 0] width 0 height 0
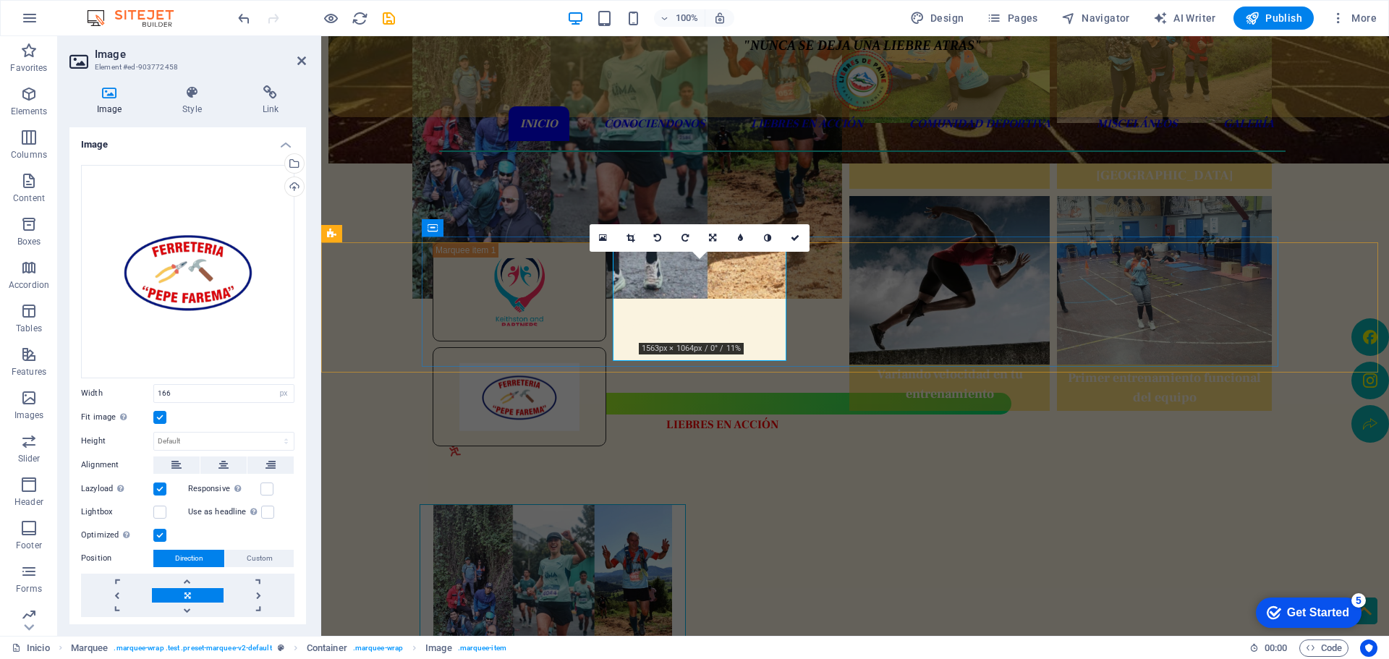
click at [606, 347] on figure at bounding box center [520, 396] width 174 height 99
click at [193, 306] on div "Drag files here, click to choose files or select files from Files or our free s…" at bounding box center [187, 271] width 213 height 213
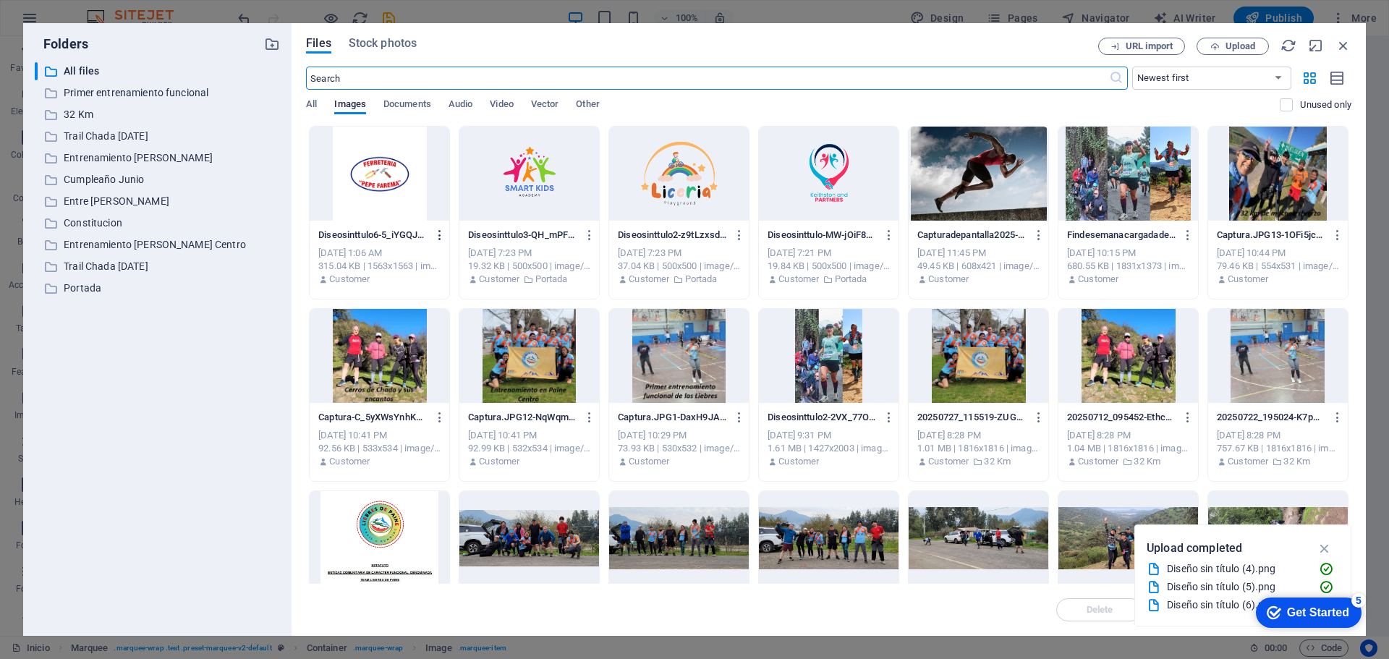
click at [441, 237] on icon "button" at bounding box center [440, 235] width 14 height 13
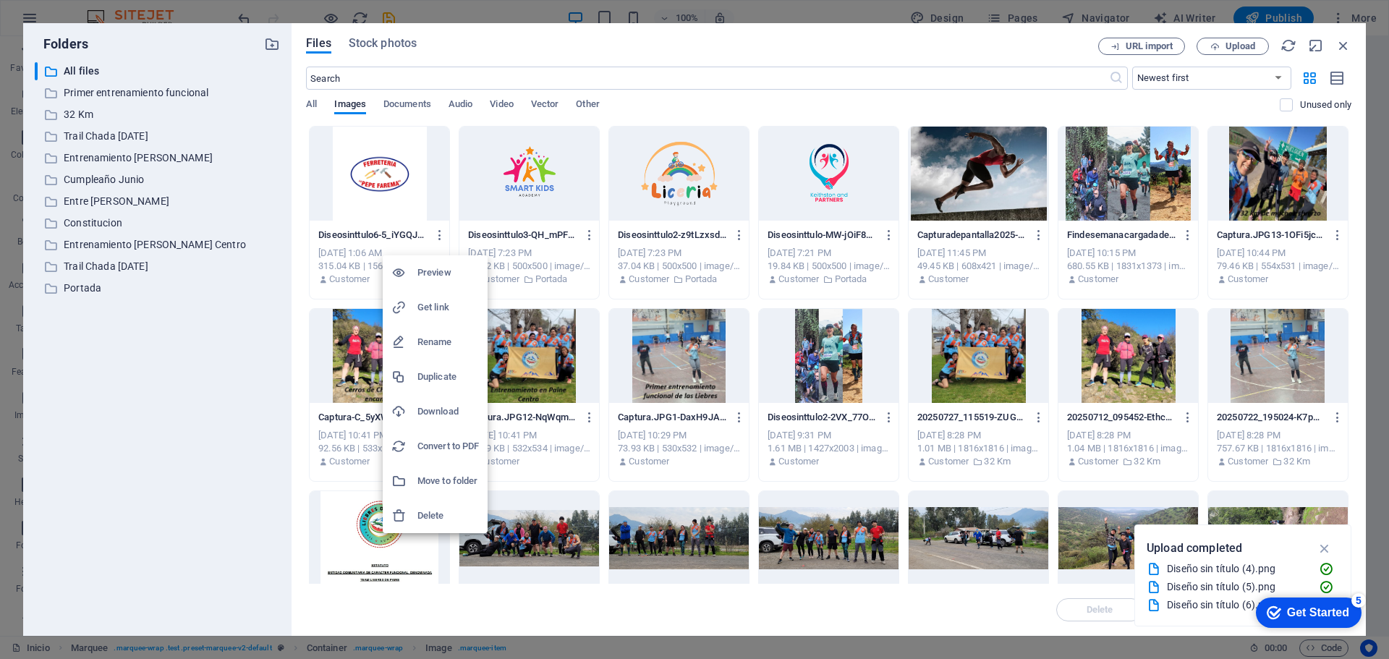
click at [439, 509] on h6 "Delete" at bounding box center [447, 515] width 61 height 17
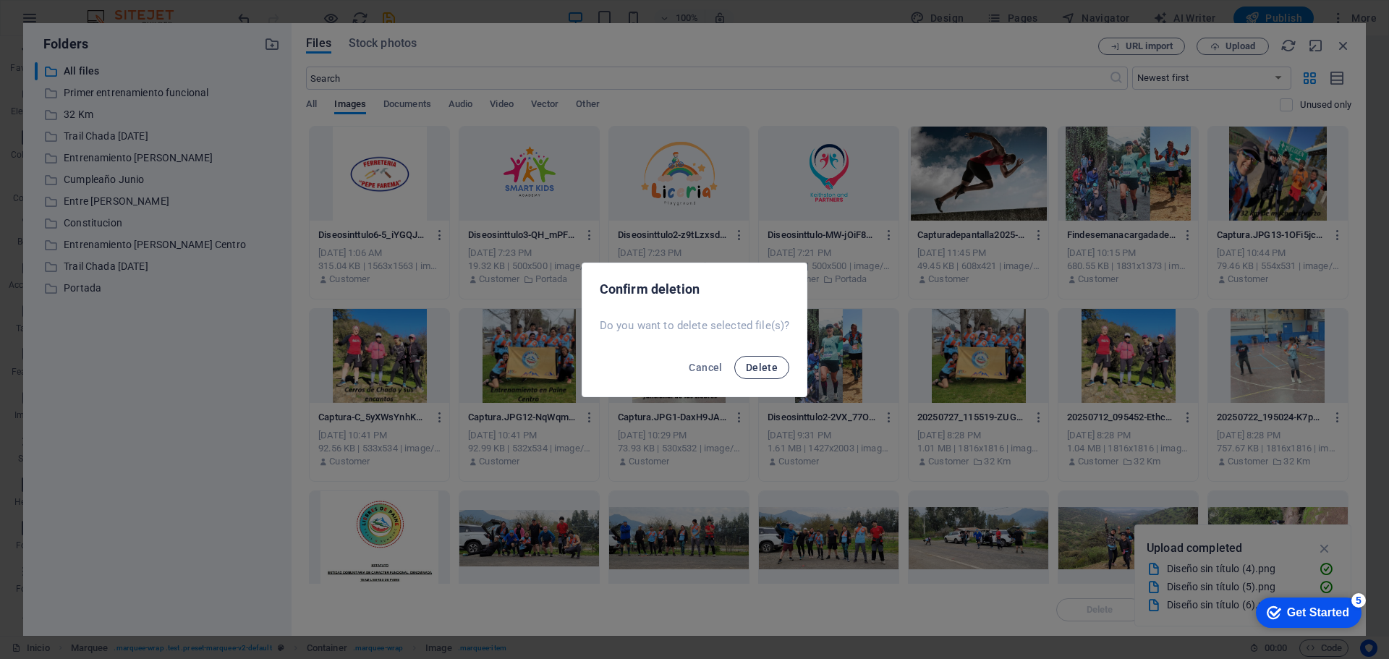
click at [760, 365] on span "Delete" at bounding box center [762, 368] width 32 height 12
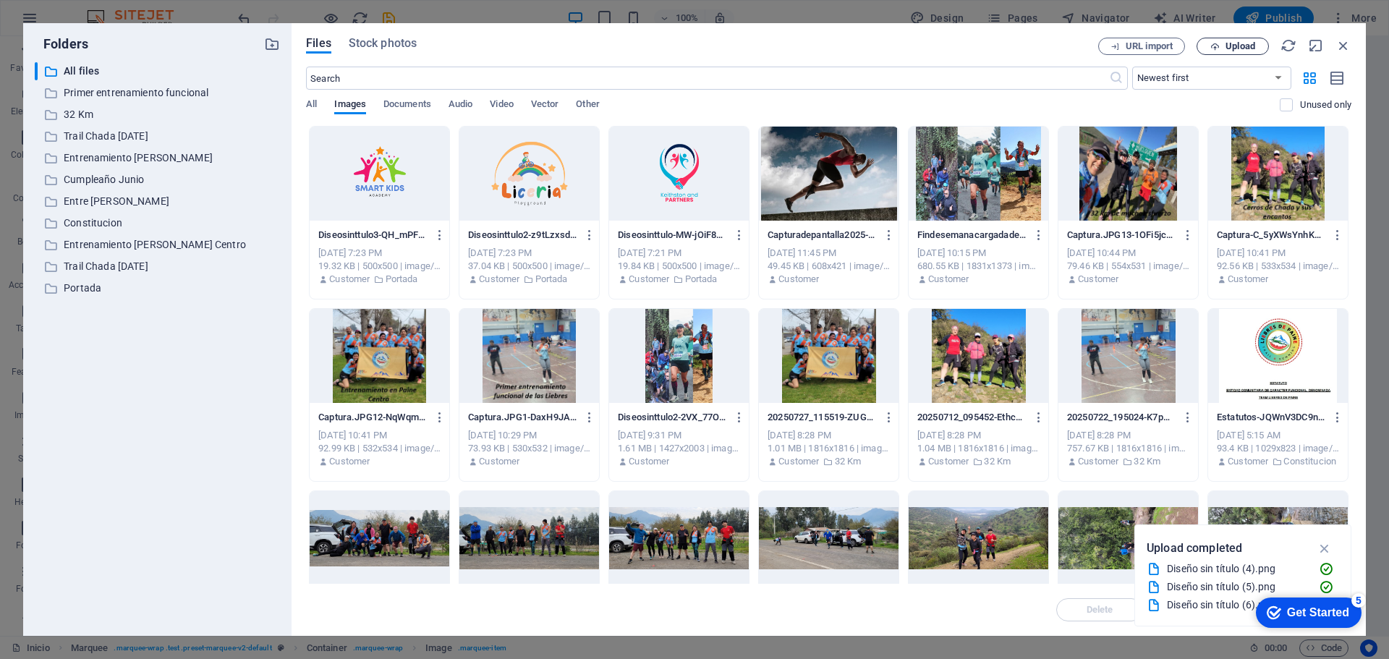
click at [1230, 44] on span "Upload" at bounding box center [1240, 46] width 30 height 9
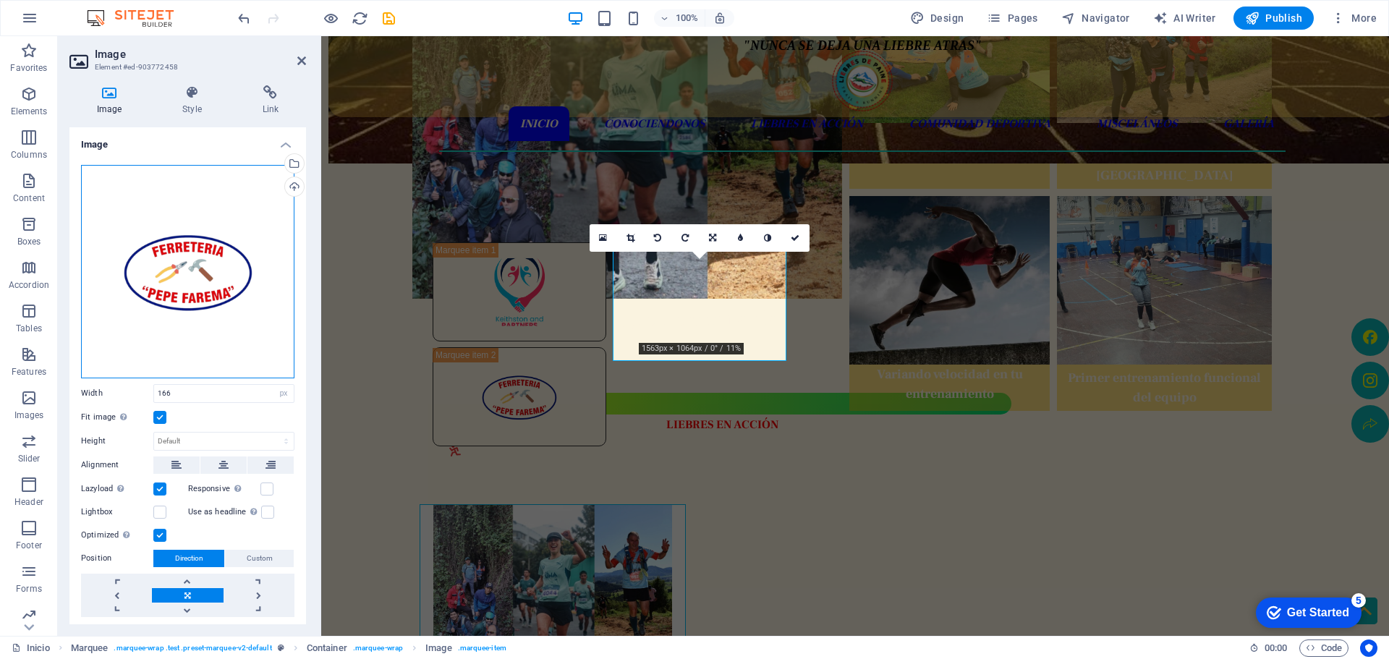
click at [244, 326] on div "Drag files here, click to choose files or select files from Files or our free s…" at bounding box center [187, 271] width 213 height 213
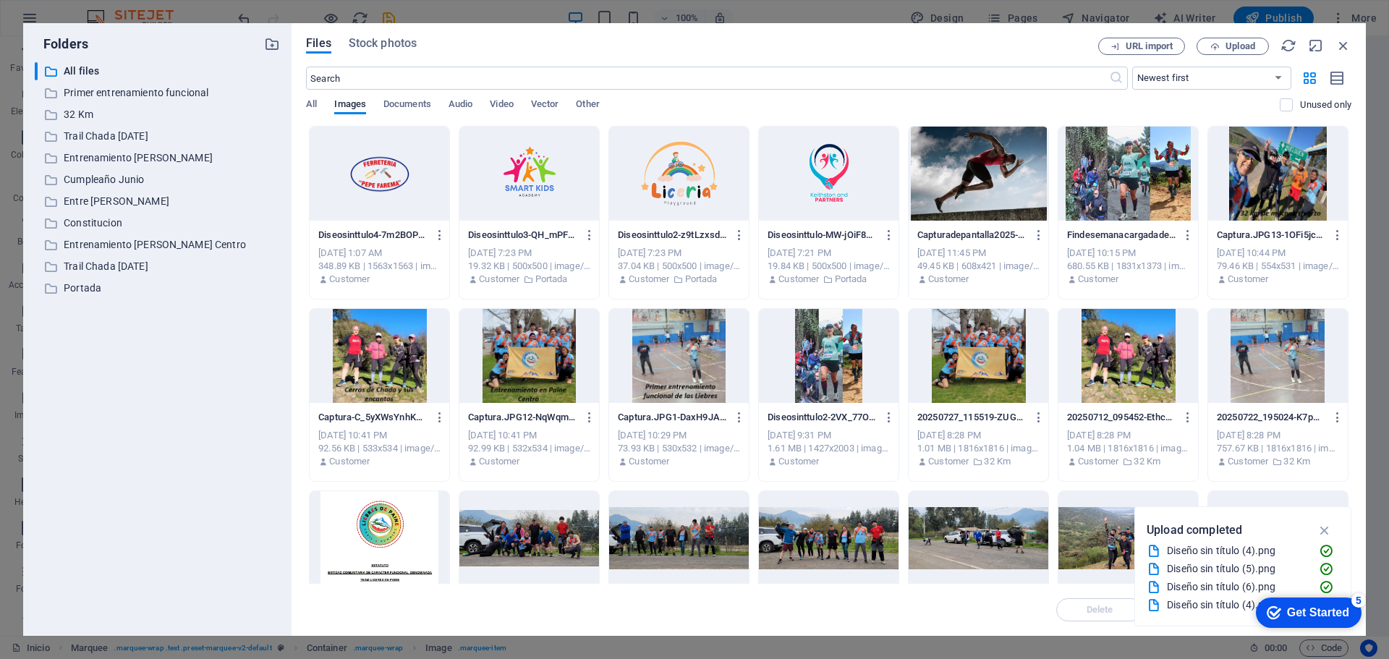
click at [414, 191] on div at bounding box center [380, 174] width 140 height 94
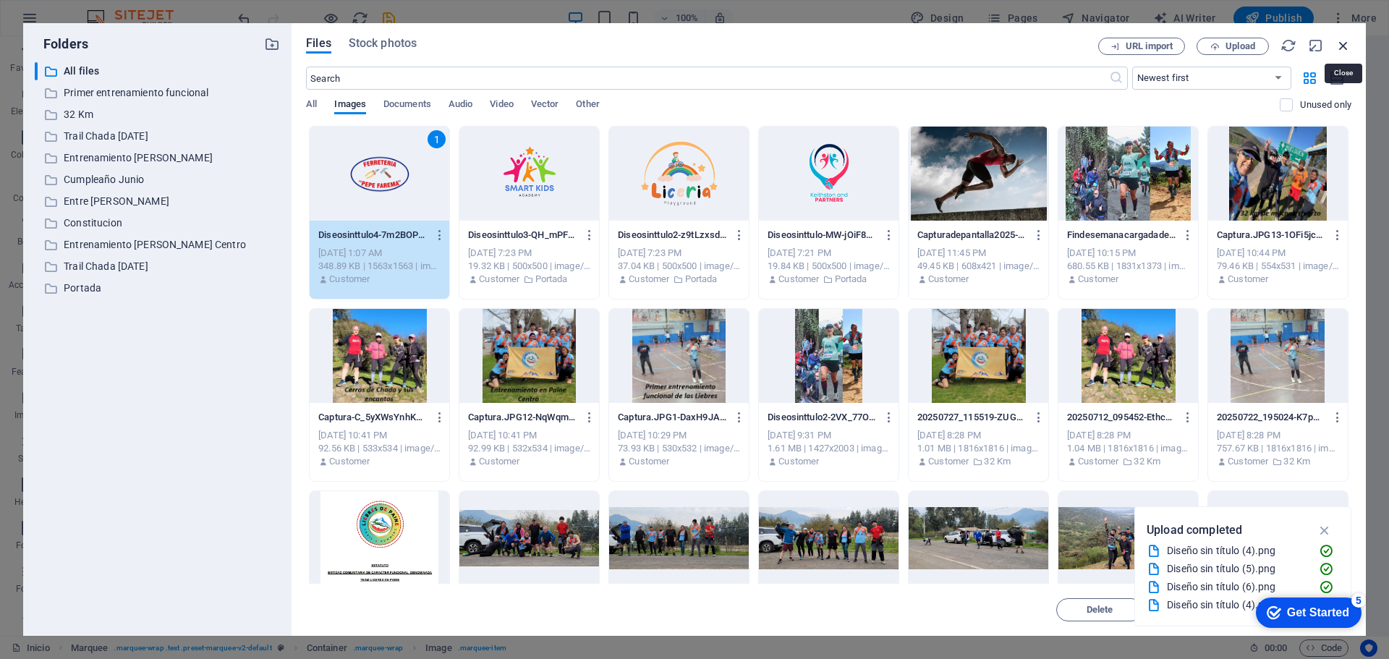
click at [1340, 48] on icon "button" at bounding box center [1343, 46] width 16 height 16
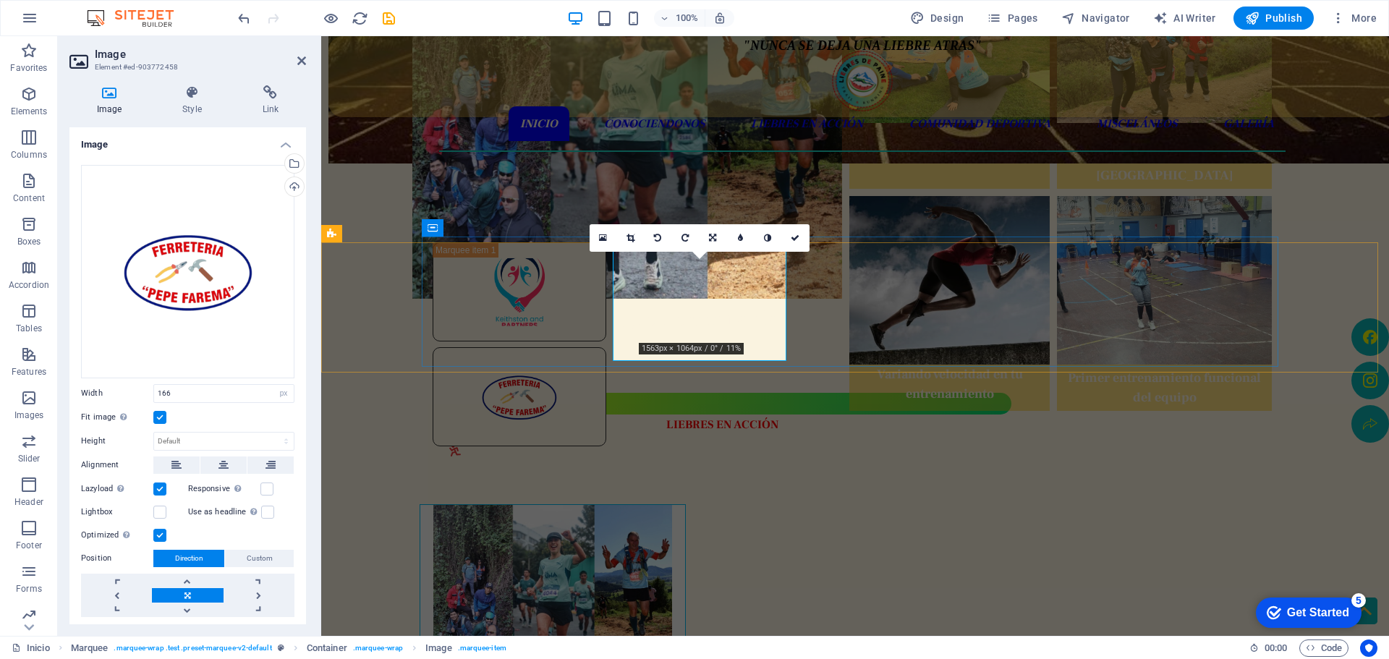
click at [606, 347] on figure at bounding box center [520, 396] width 174 height 99
click at [791, 239] on icon at bounding box center [795, 238] width 9 height 9
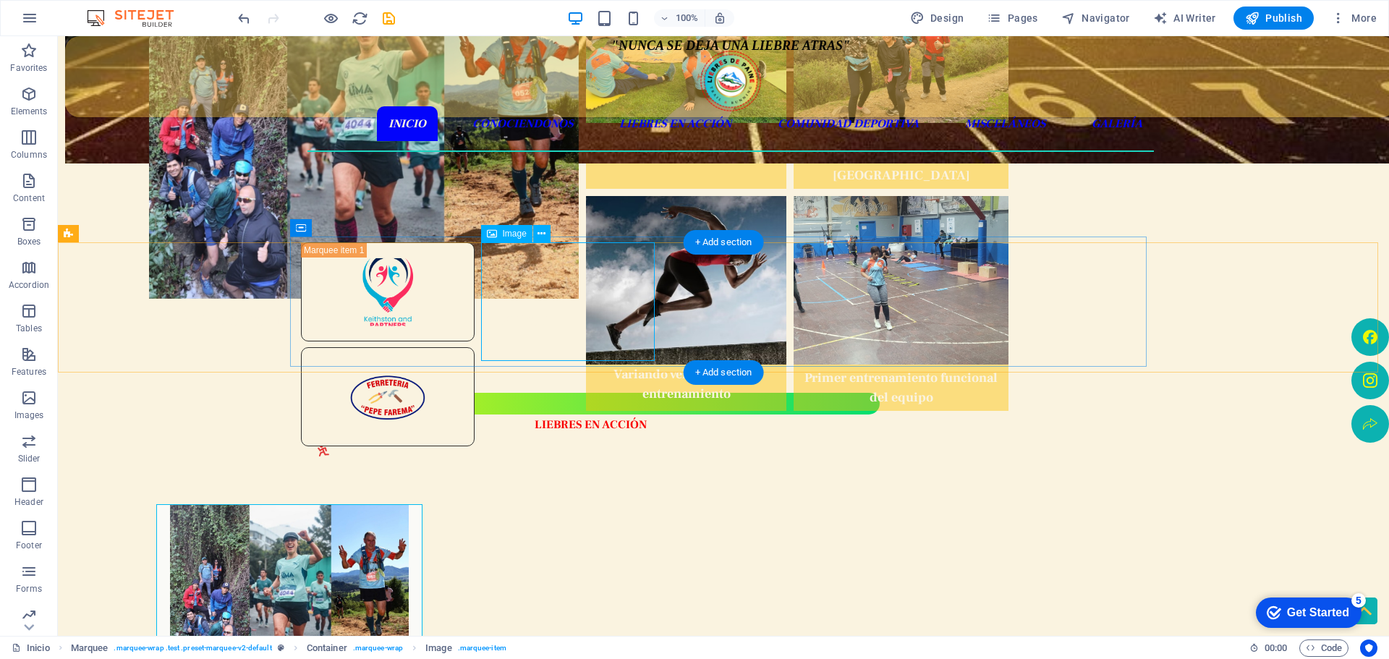
click at [475, 347] on figure at bounding box center [388, 396] width 174 height 99
select select "px"
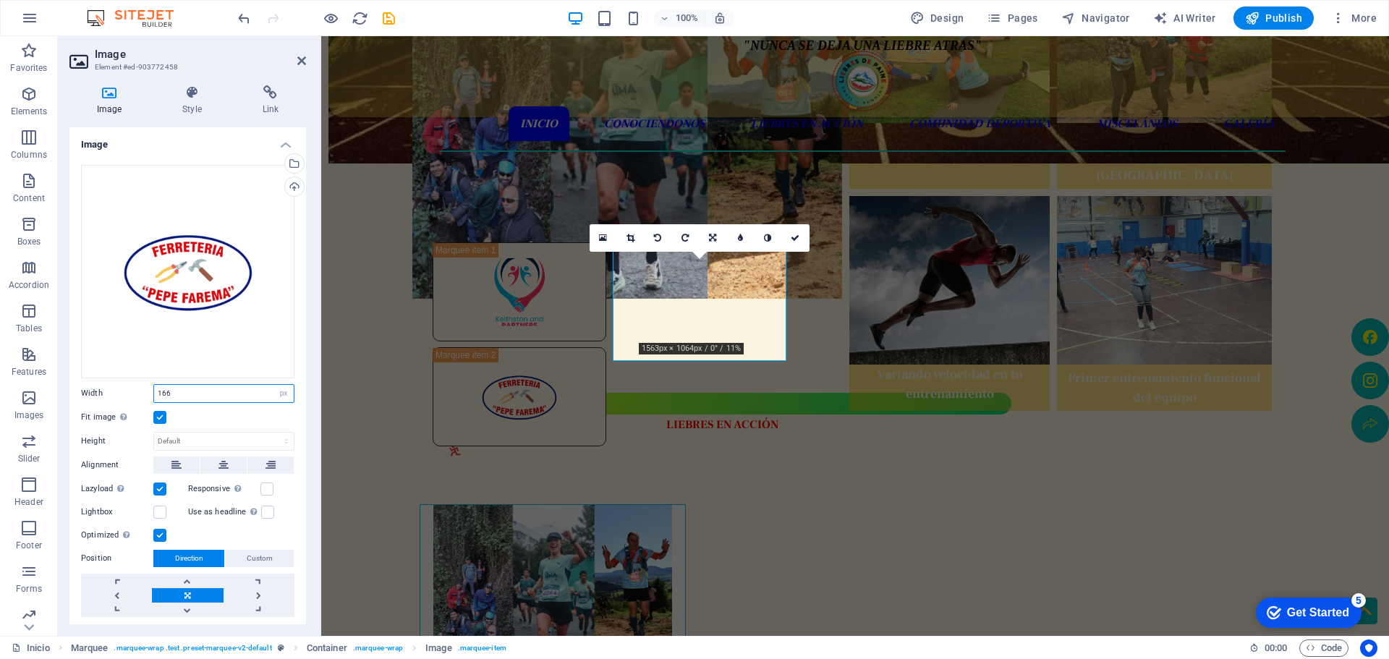
drag, startPoint x: 205, startPoint y: 391, endPoint x: 126, endPoint y: 385, distance: 79.1
click at [126, 386] on div "Width 166 Default auto px rem % em vh vw" at bounding box center [187, 393] width 213 height 19
type input "250"
click at [213, 433] on select "Default auto px" at bounding box center [224, 441] width 140 height 17
select select "px"
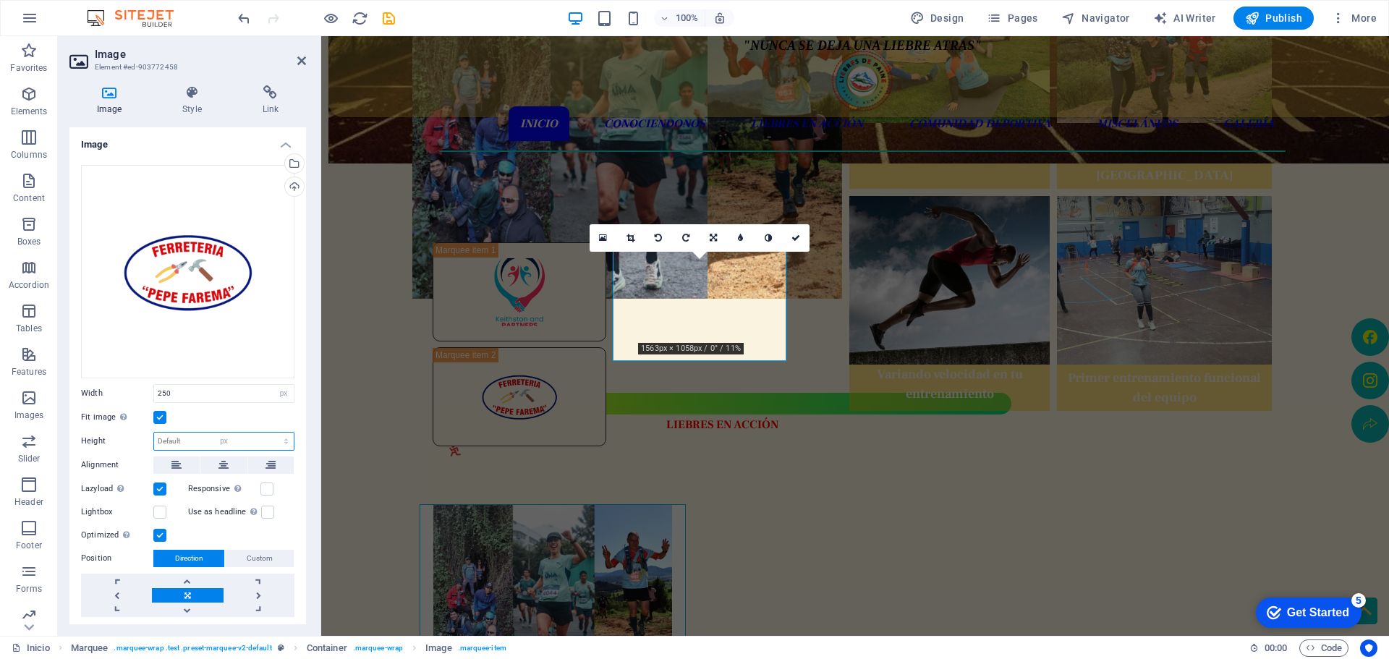
click at [271, 433] on select "Default auto px" at bounding box center [224, 441] width 140 height 17
type input "250"
click at [513, 310] on figure at bounding box center [520, 291] width 174 height 99
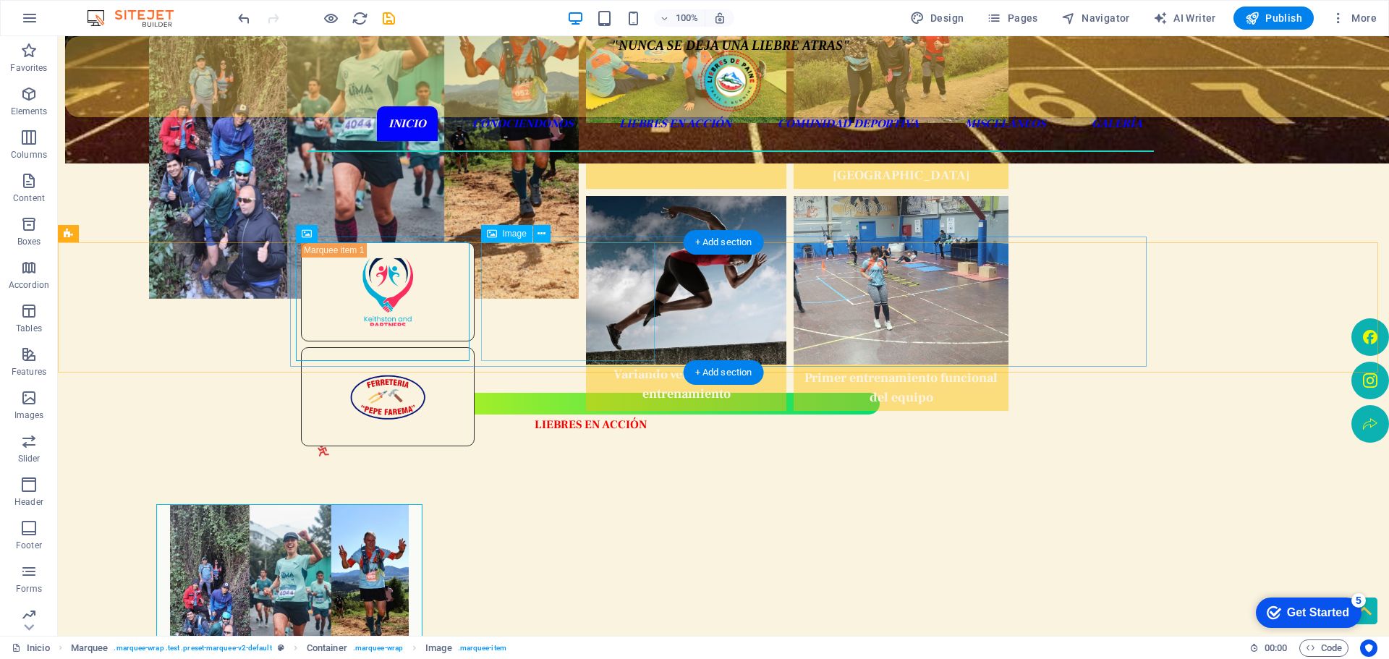
click at [475, 347] on figure at bounding box center [388, 396] width 174 height 99
select select "px"
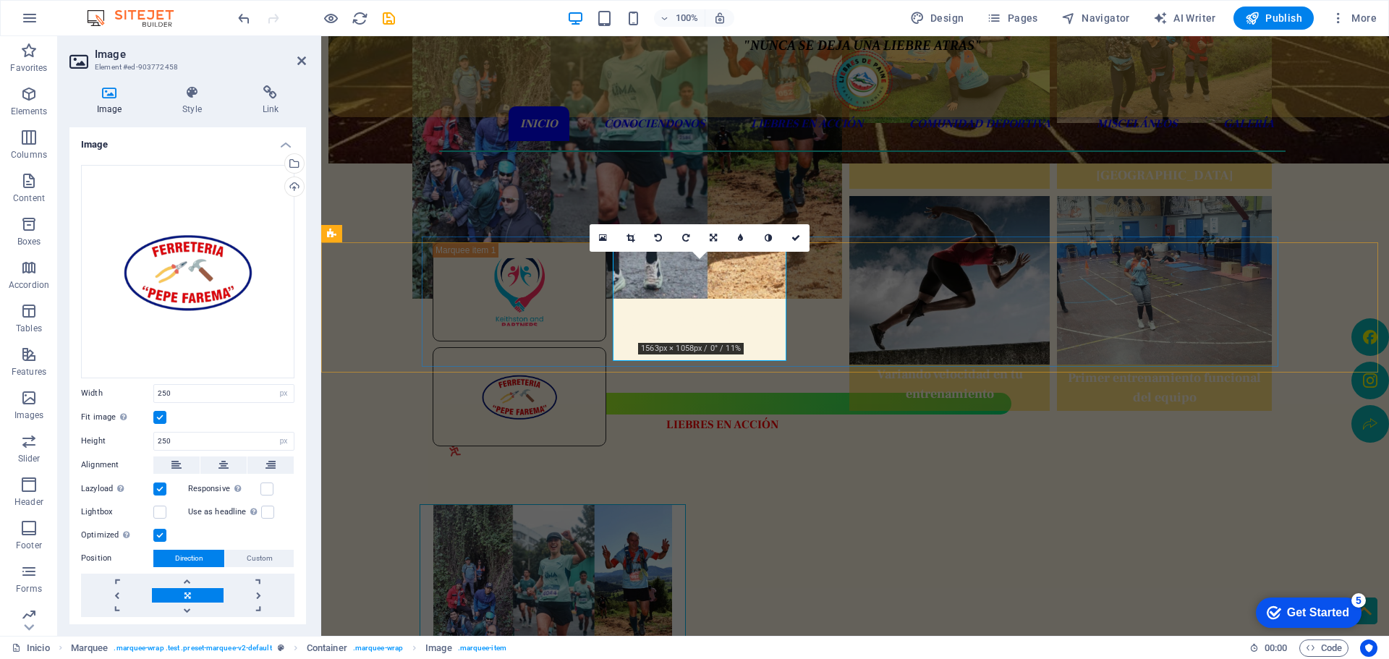
click at [606, 347] on figure at bounding box center [520, 396] width 174 height 99
click at [605, 232] on link at bounding box center [603, 237] width 27 height 27
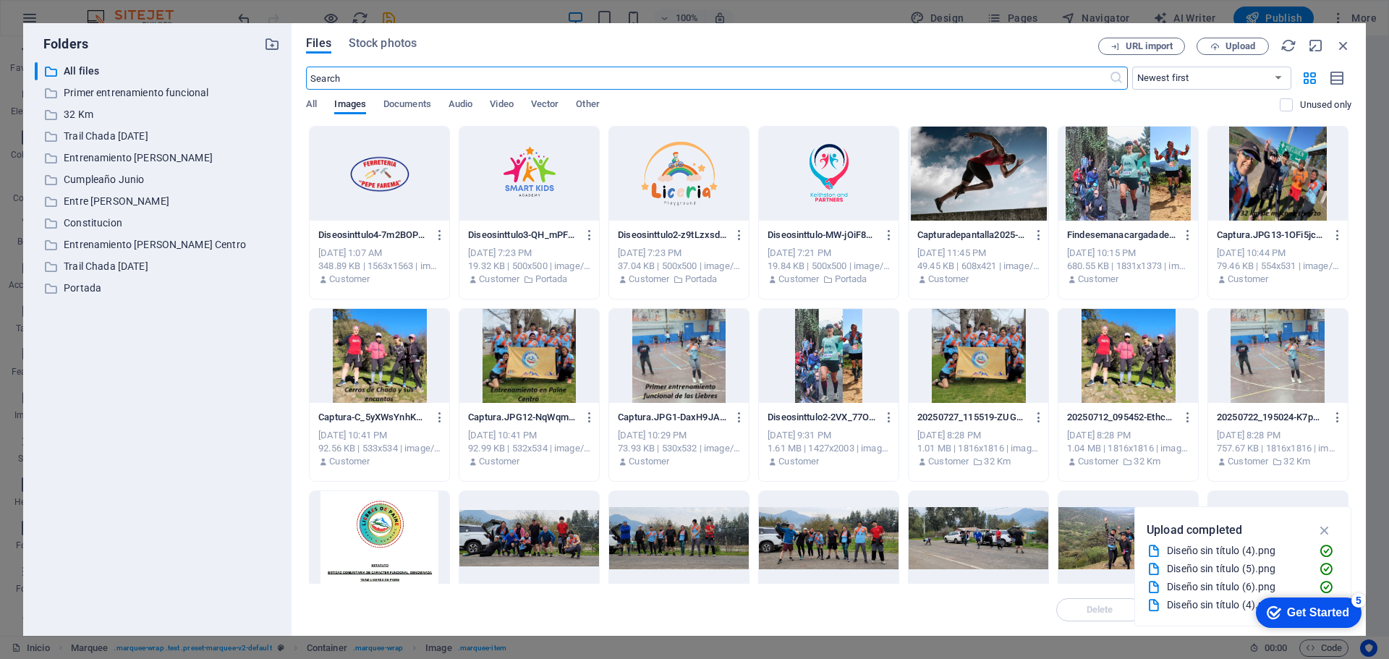
click at [417, 199] on div at bounding box center [380, 174] width 140 height 94
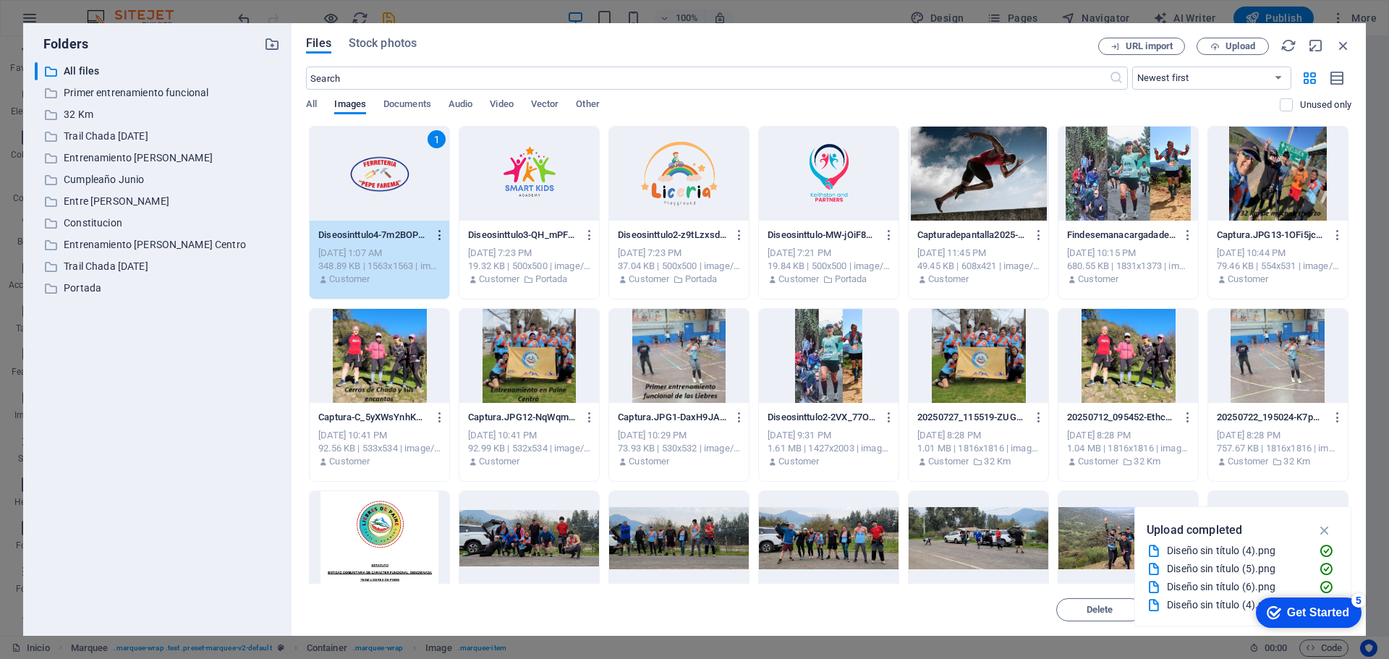
click at [436, 231] on icon "button" at bounding box center [440, 235] width 14 height 13
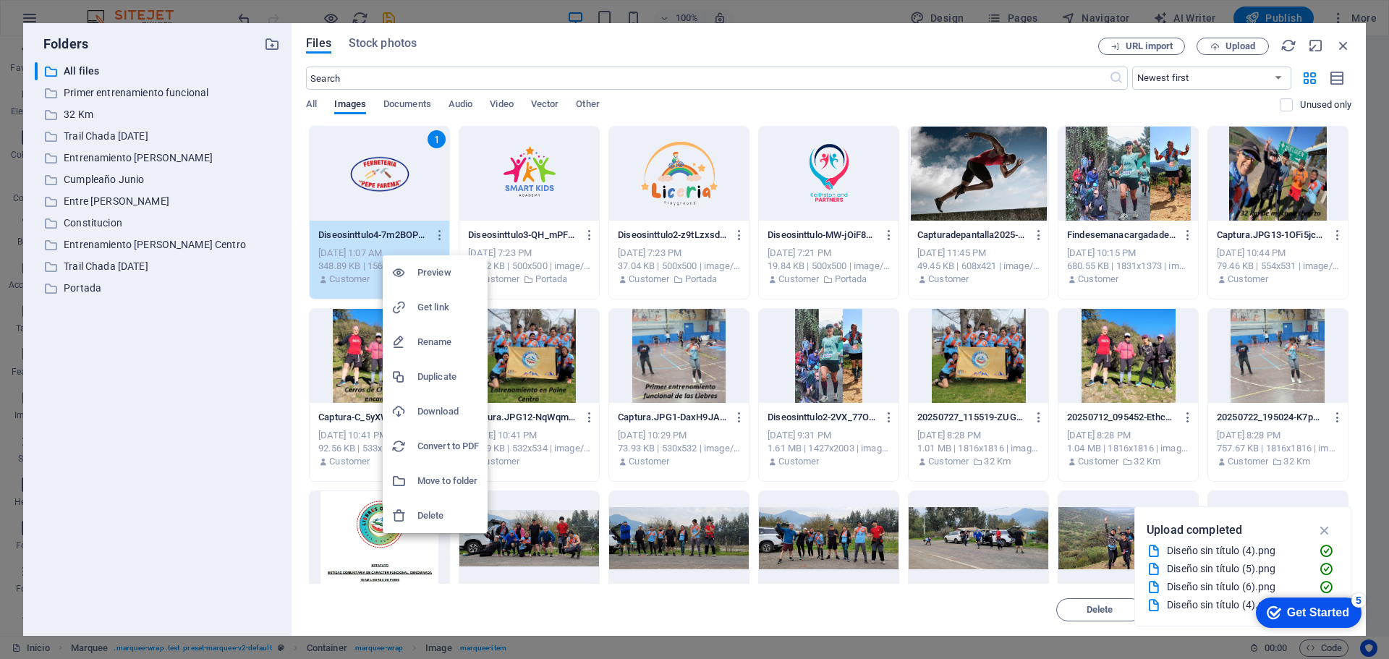
click at [437, 513] on h6 "Delete" at bounding box center [447, 515] width 61 height 17
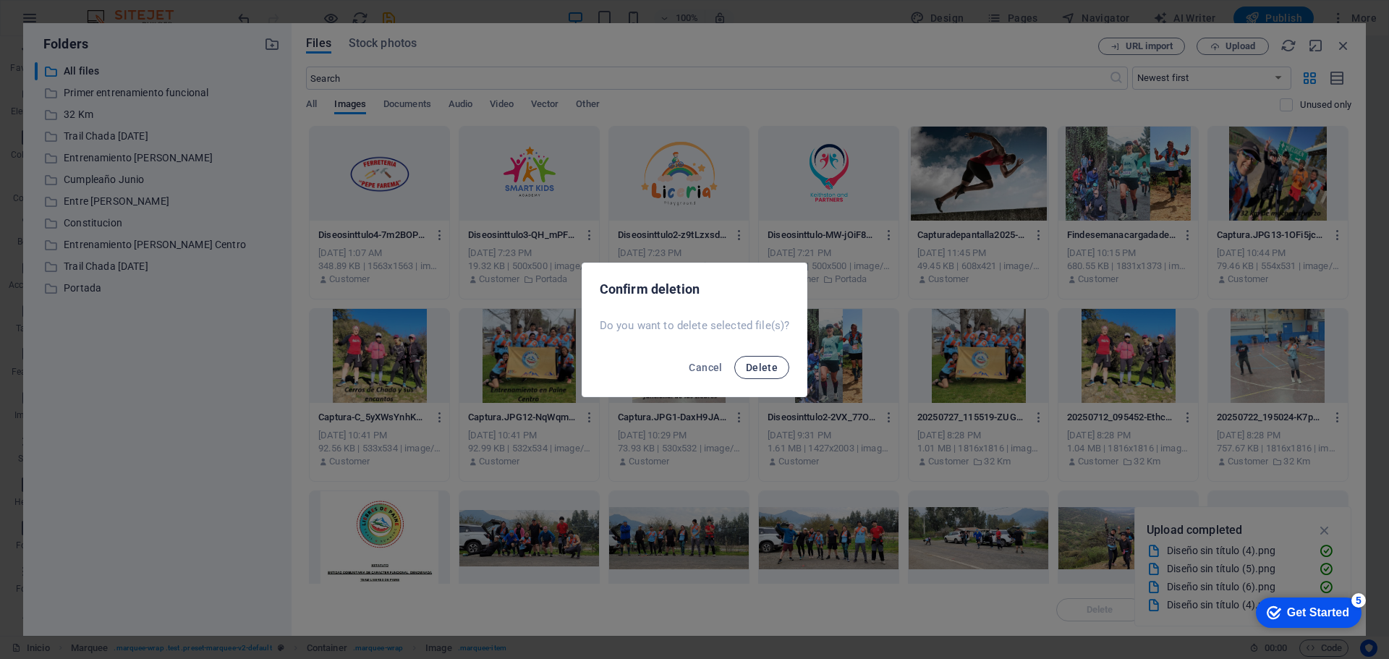
click at [752, 373] on button "Delete" at bounding box center [761, 367] width 55 height 23
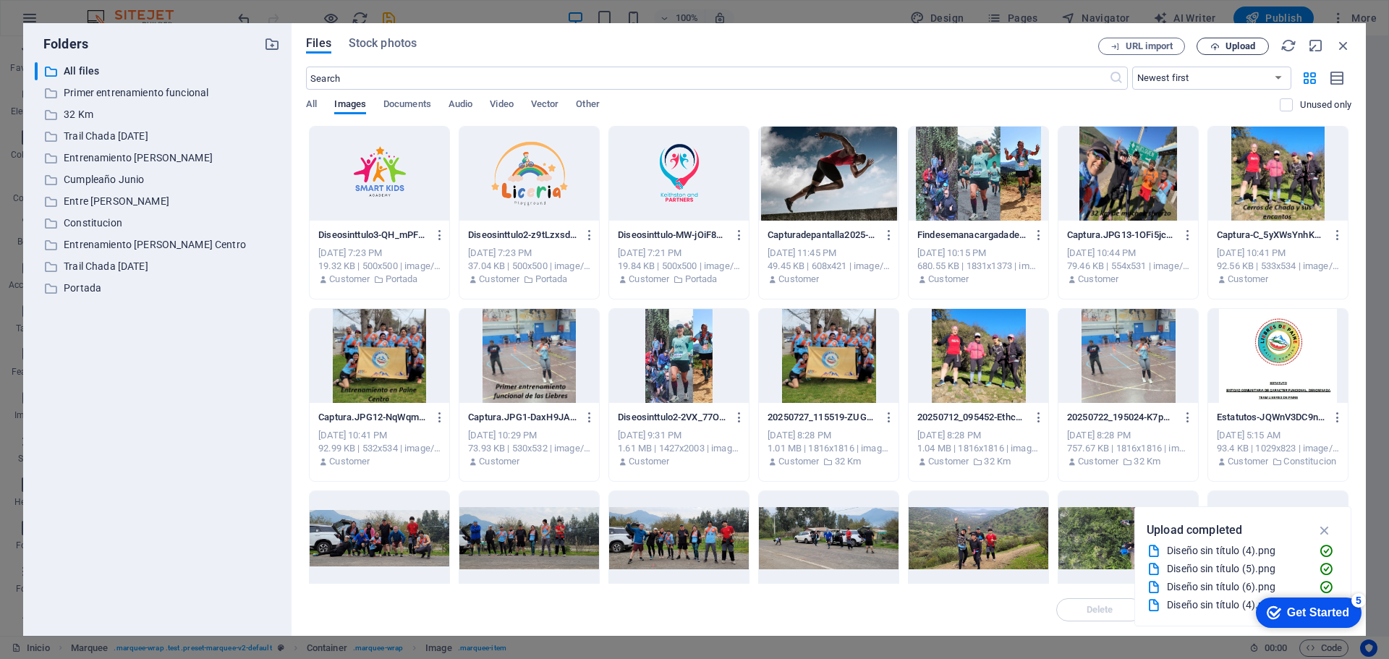
click at [1251, 49] on span "Upload" at bounding box center [1240, 46] width 30 height 9
type input "167"
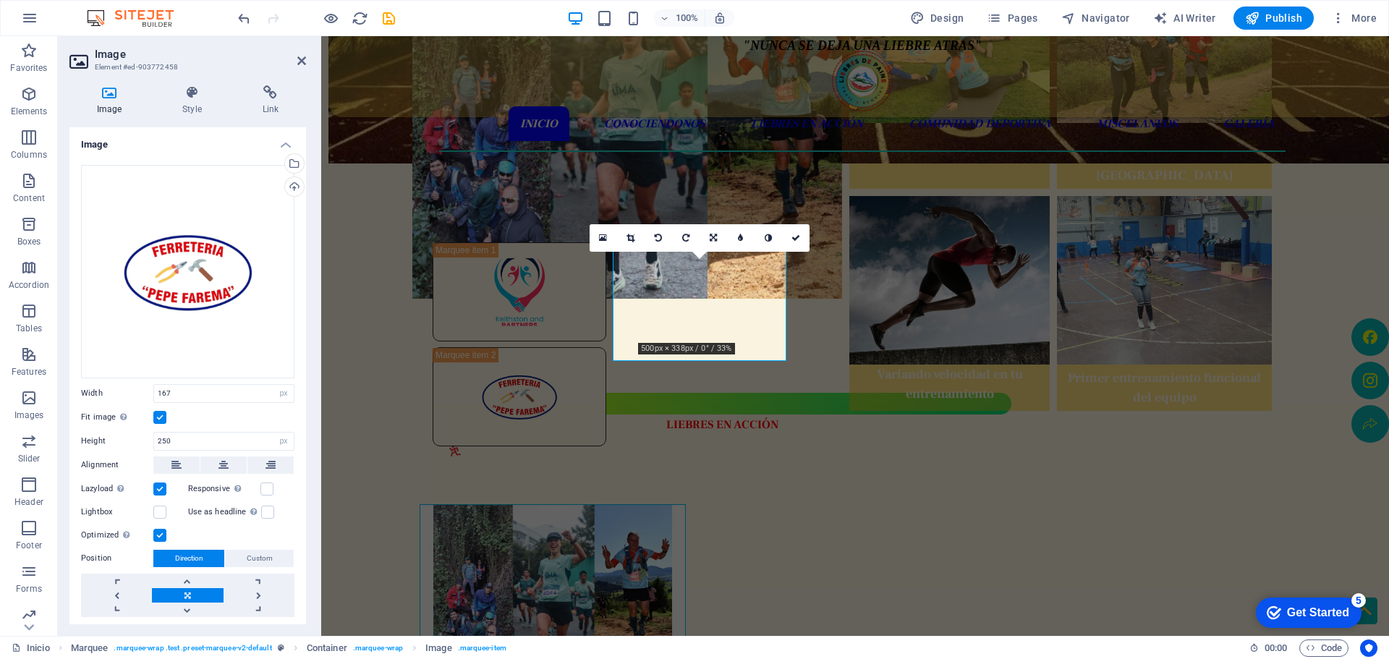
drag, startPoint x: 719, startPoint y: 286, endPoint x: 964, endPoint y: 286, distance: 245.2
click at [971, 286] on div at bounding box center [855, 449] width 856 height 425
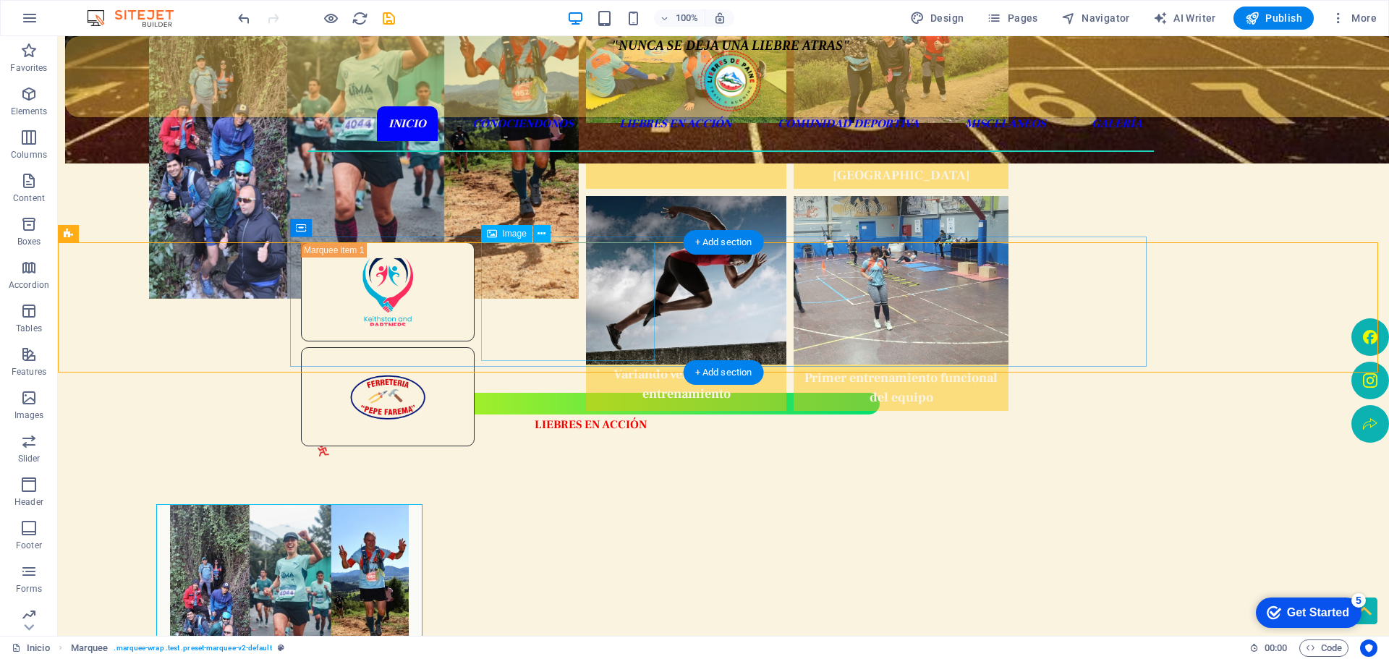
click at [475, 347] on figure at bounding box center [388, 396] width 174 height 99
select select "px"
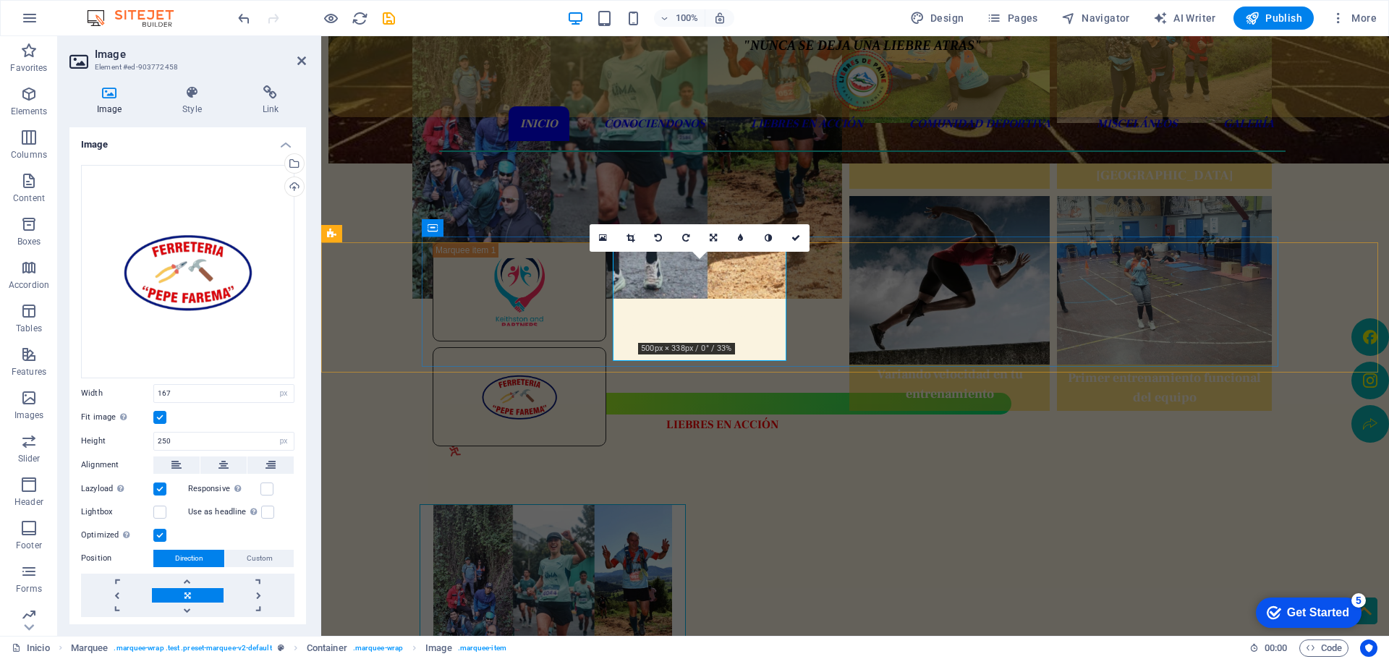
click at [606, 347] on figure at bounding box center [520, 396] width 174 height 99
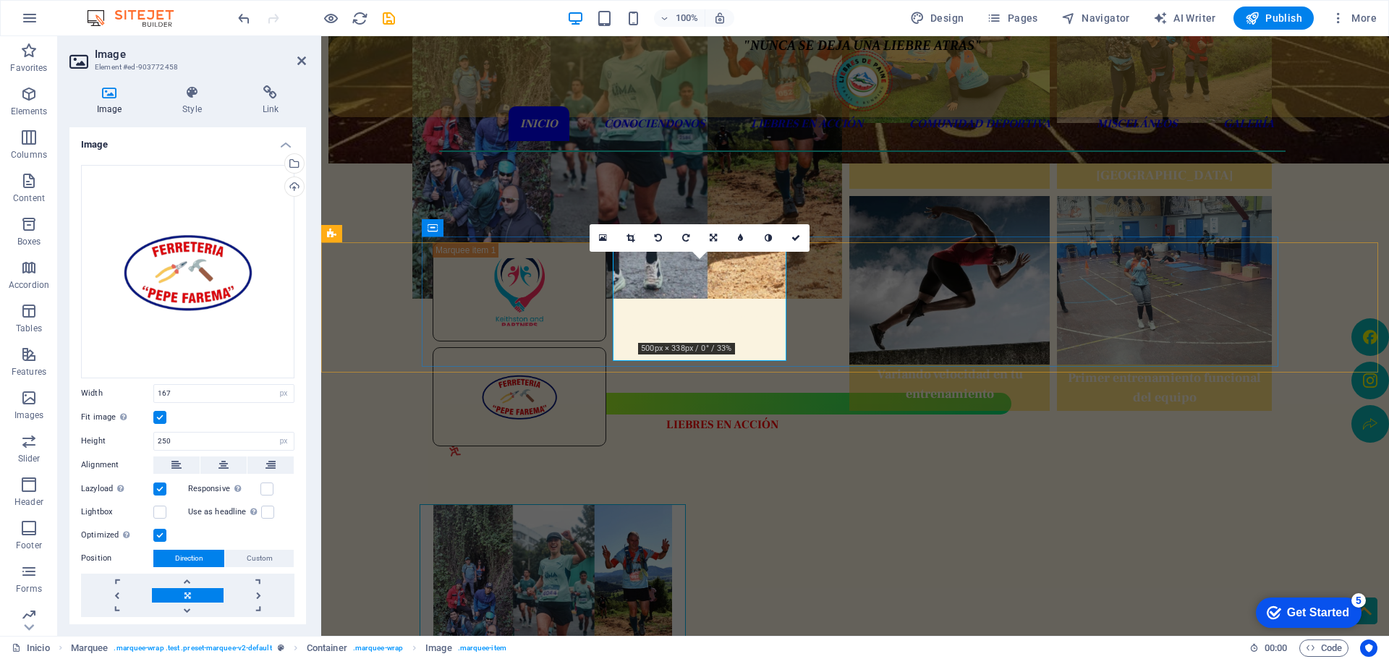
click at [606, 347] on figure at bounding box center [520, 396] width 174 height 99
click at [195, 98] on icon at bounding box center [192, 92] width 74 height 14
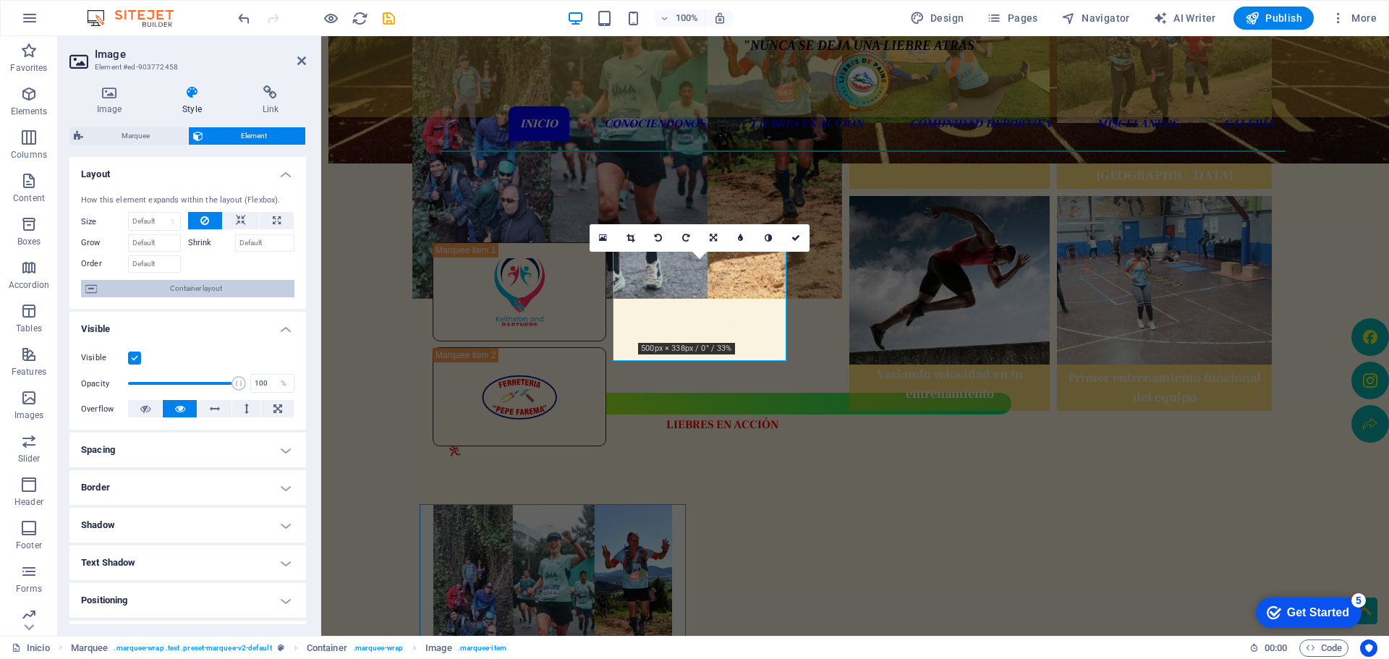
click at [184, 285] on span "Container layout" at bounding box center [195, 288] width 189 height 17
select select "px"
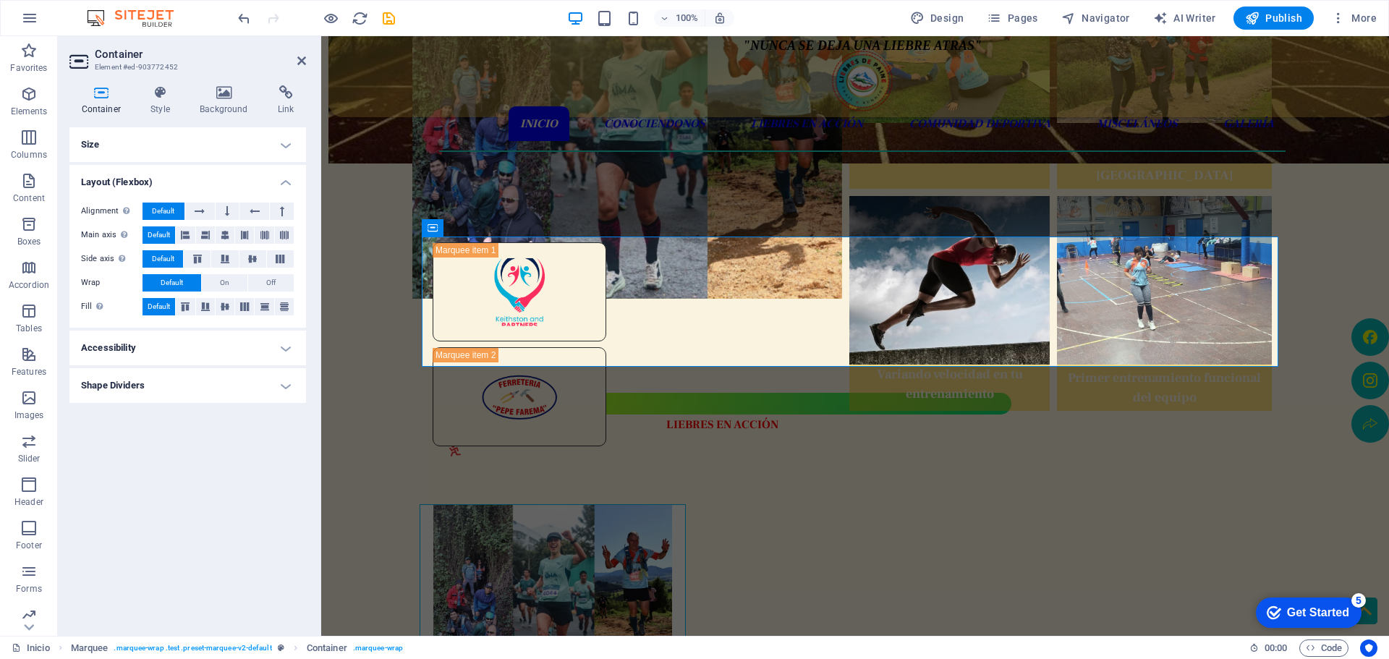
click at [146, 143] on h4 "Size" at bounding box center [187, 144] width 237 height 35
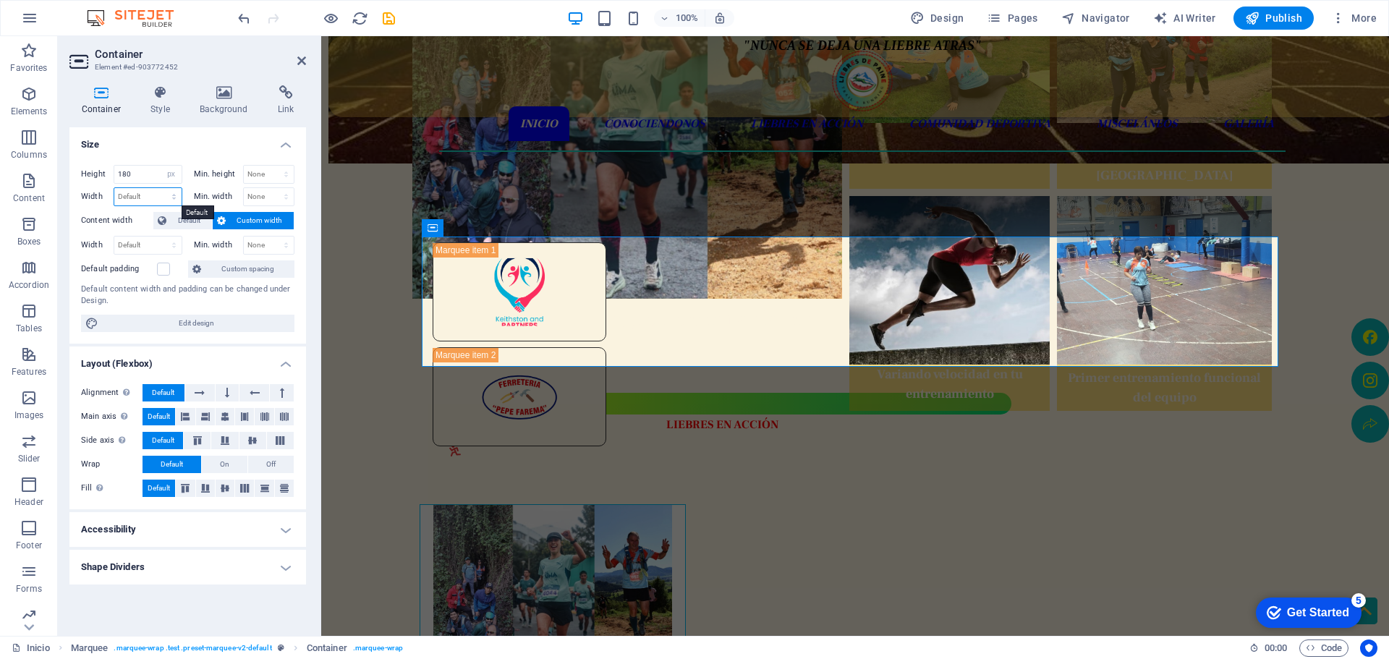
click at [172, 201] on select "Default px rem % em vh vw" at bounding box center [147, 196] width 67 height 17
select select "px"
click at [161, 188] on select "Default px rem % em vh vw" at bounding box center [147, 196] width 67 height 17
type input "1184"
click at [565, 296] on figure at bounding box center [520, 291] width 174 height 99
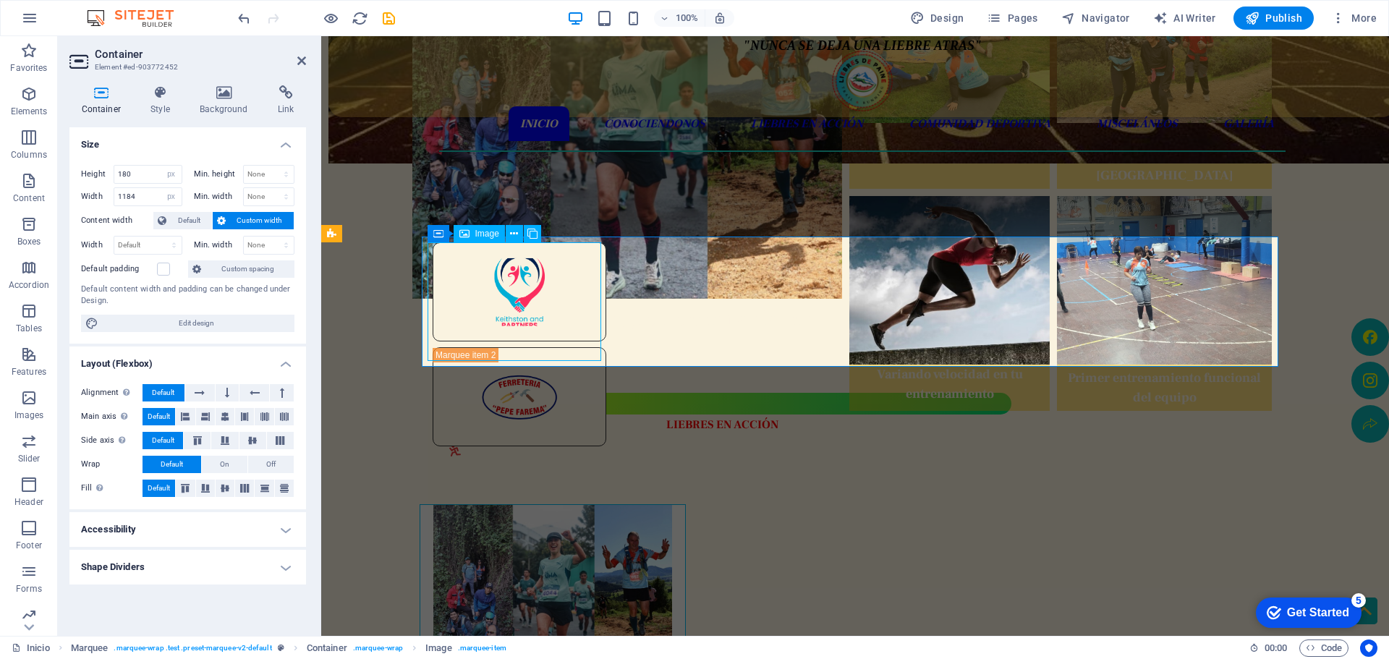
click at [565, 296] on figure at bounding box center [520, 291] width 174 height 99
select select "px"
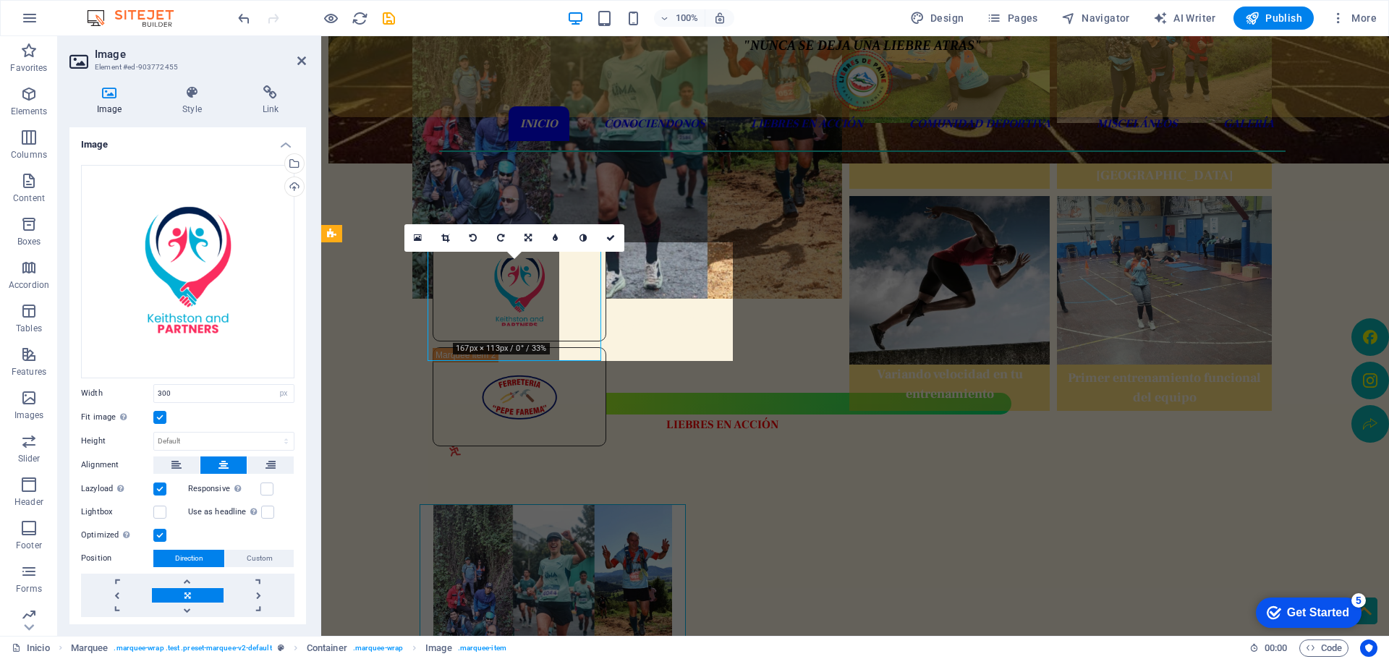
click at [565, 296] on figure at bounding box center [520, 291] width 174 height 99
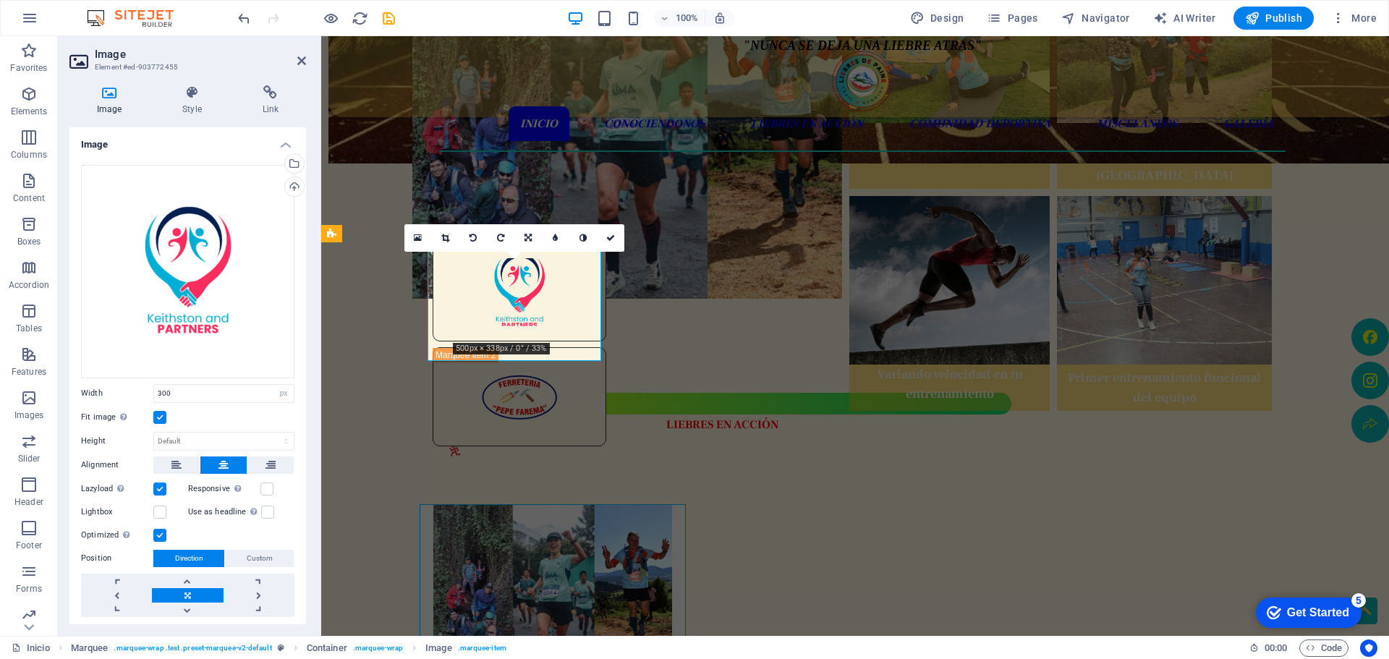
click at [574, 296] on figure at bounding box center [520, 291] width 174 height 99
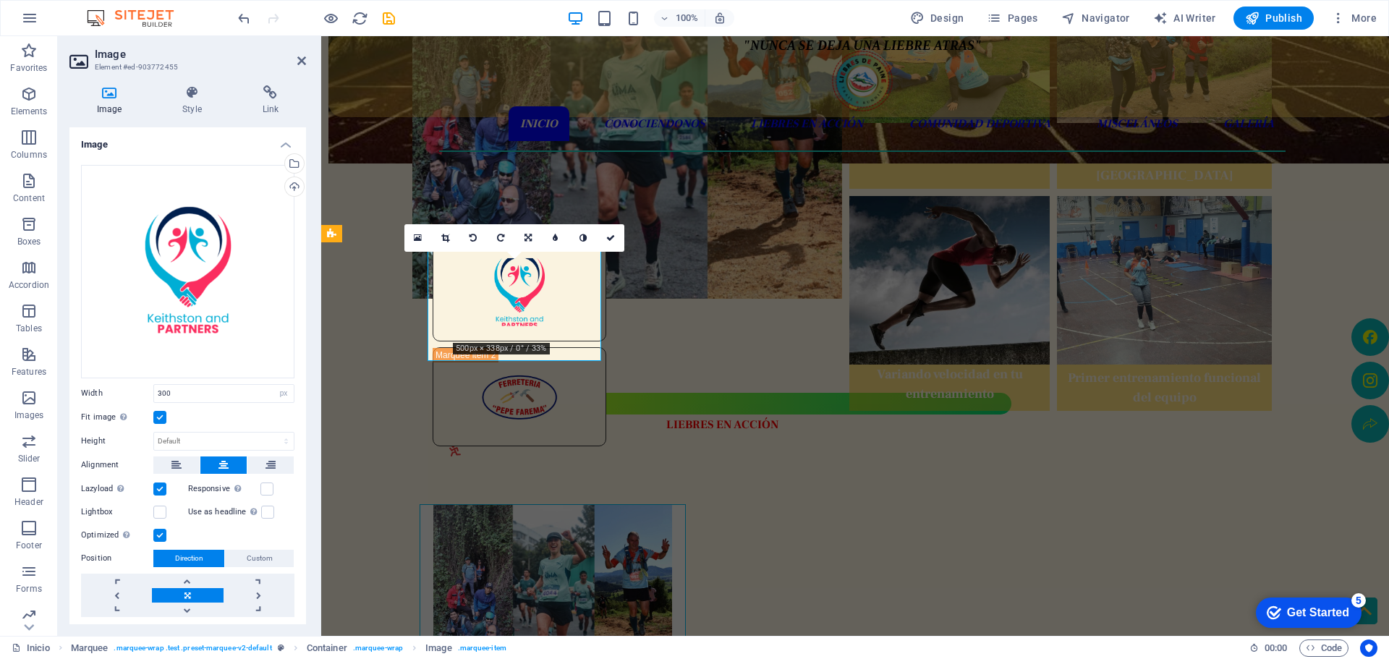
click at [574, 296] on figure at bounding box center [520, 291] width 174 height 99
click at [606, 347] on figure at bounding box center [520, 396] width 174 height 99
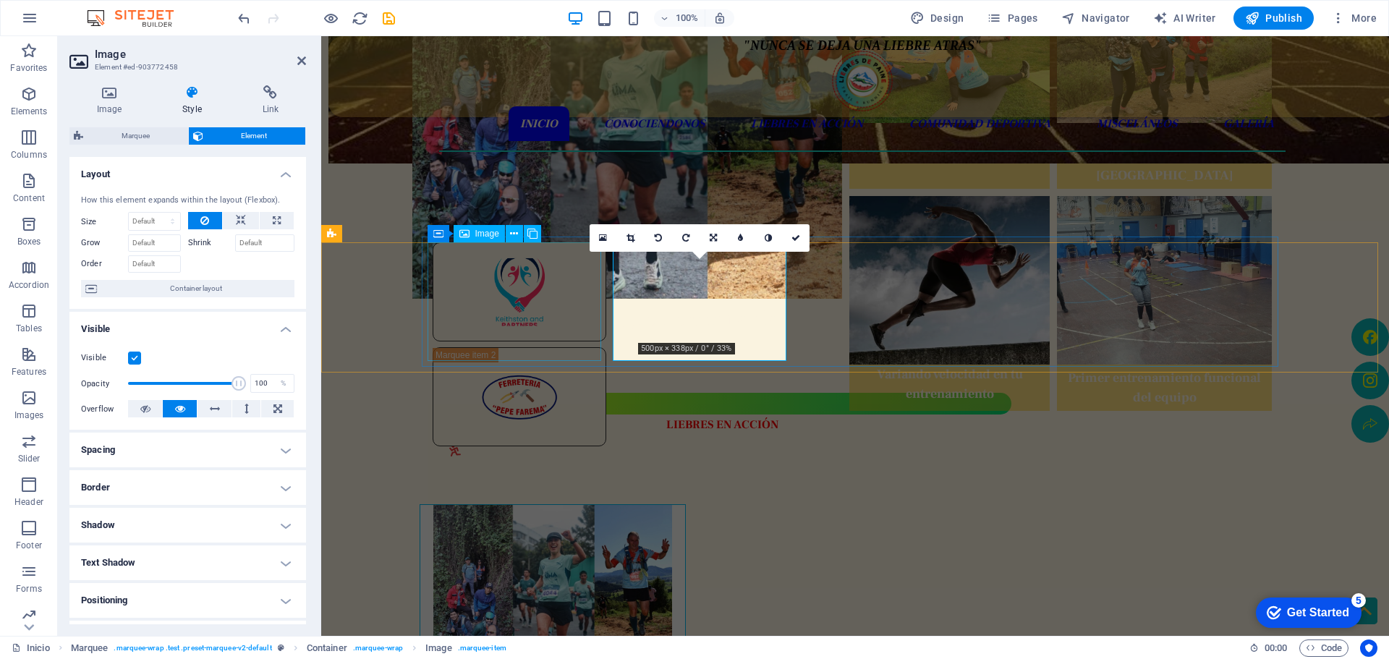
click at [595, 297] on figure at bounding box center [520, 291] width 174 height 99
select select "px"
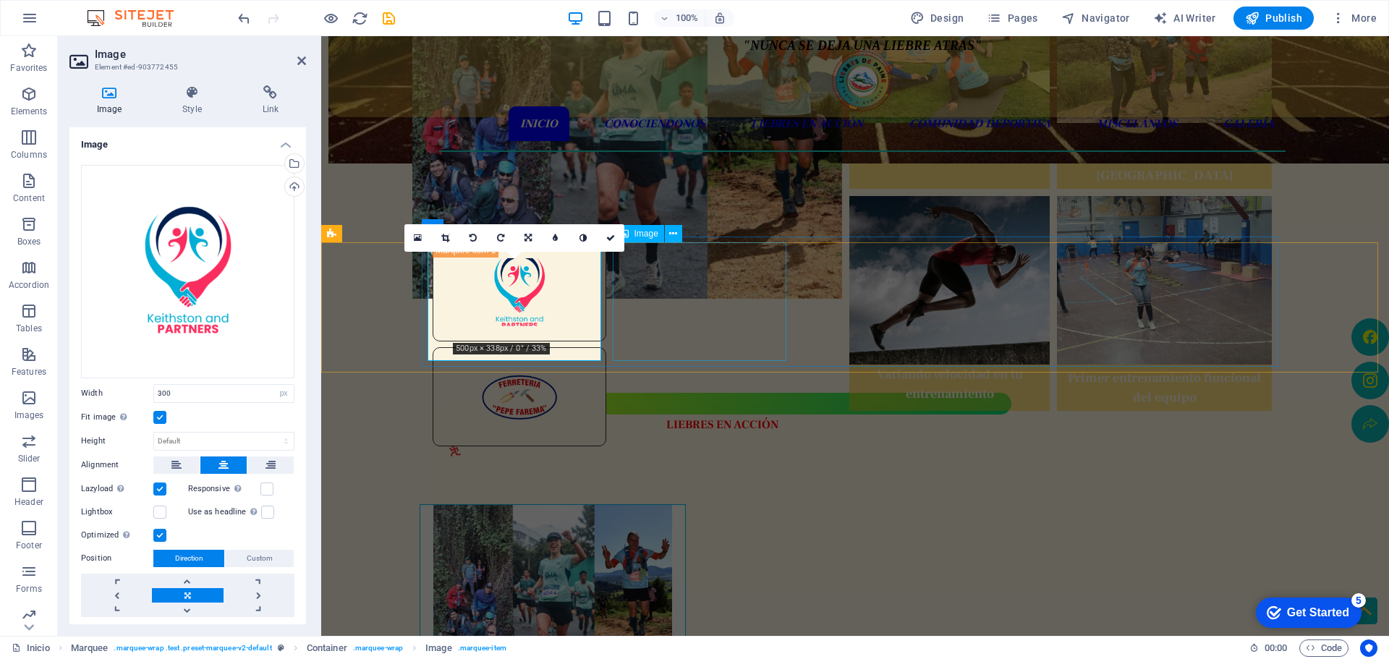
click at [606, 347] on figure at bounding box center [520, 396] width 174 height 99
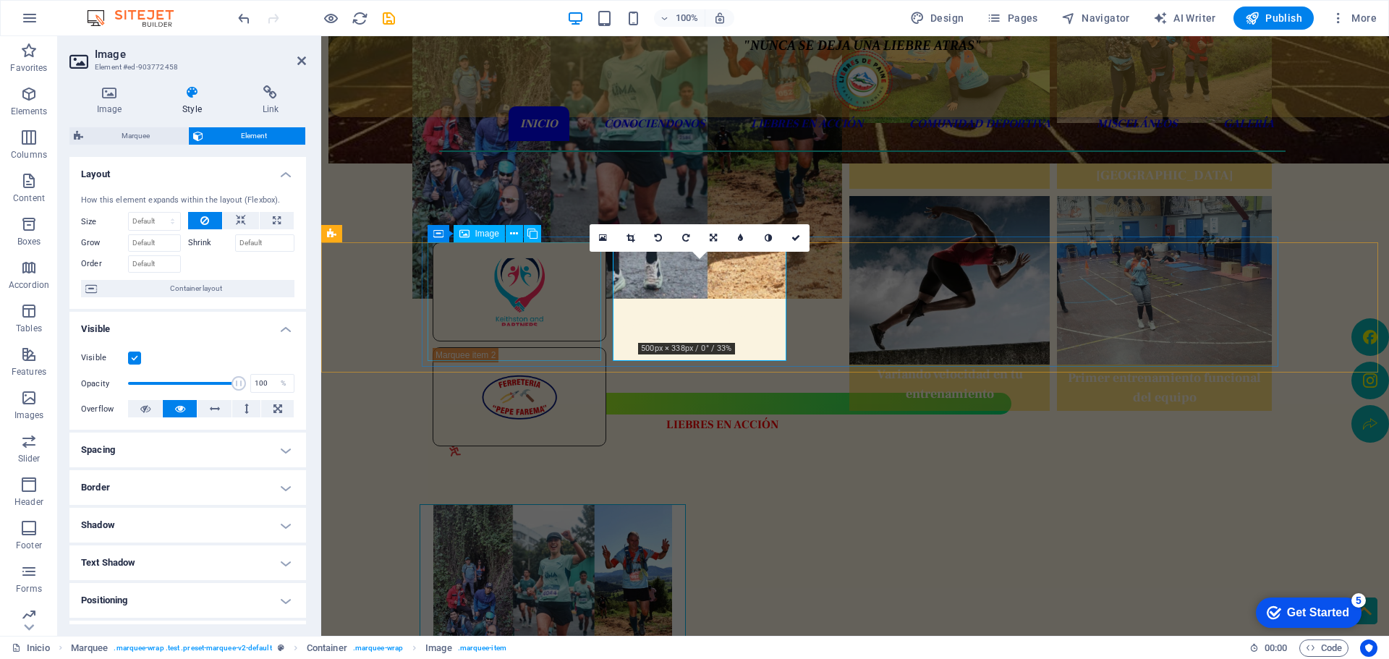
click at [551, 309] on figure at bounding box center [520, 291] width 174 height 99
select select "px"
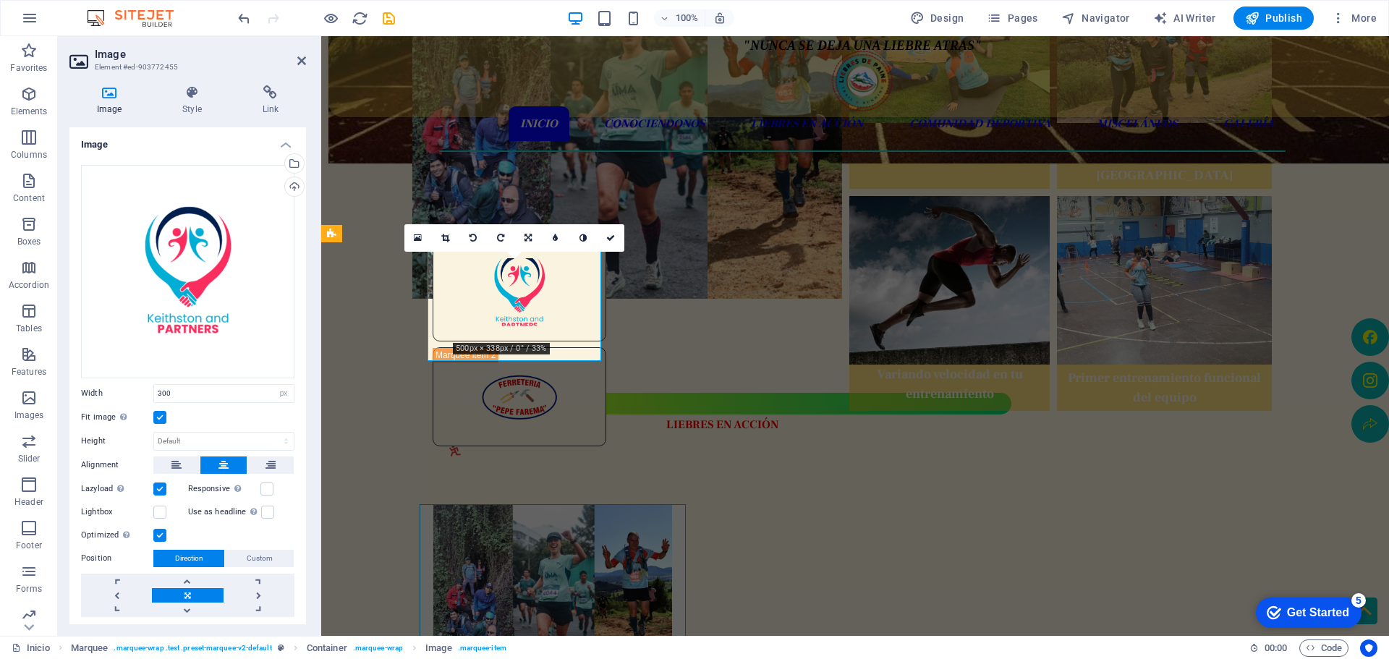
click at [550, 309] on figure at bounding box center [520, 291] width 174 height 99
click at [606, 347] on figure at bounding box center [520, 396] width 174 height 99
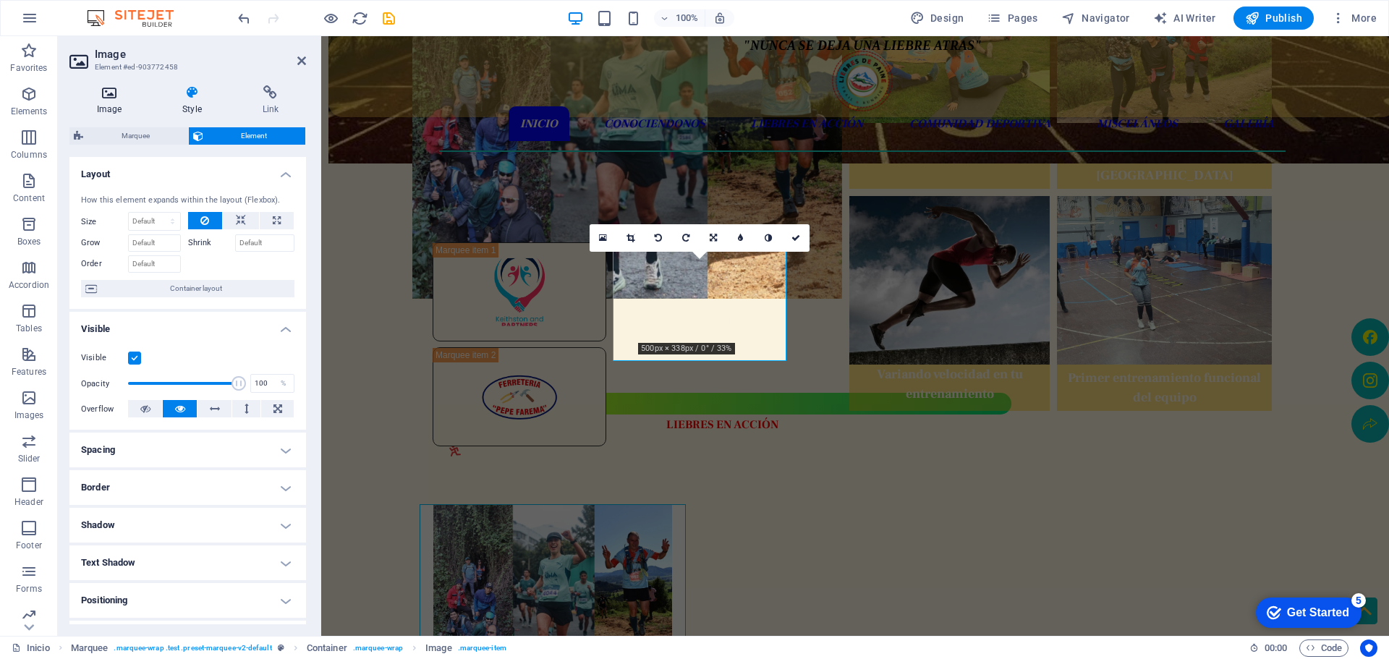
click at [110, 95] on icon at bounding box center [109, 92] width 80 height 14
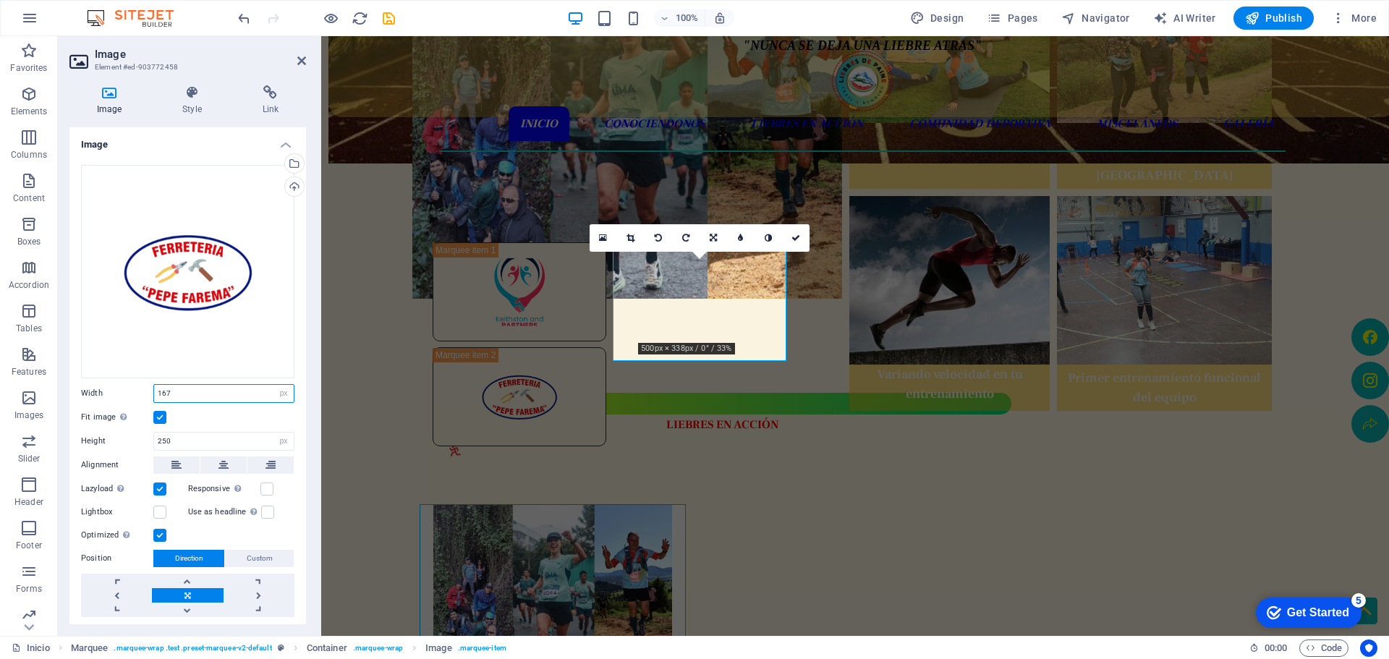
drag, startPoint x: 183, startPoint y: 391, endPoint x: 145, endPoint y: 386, distance: 38.6
click at [148, 386] on div "Width 167 Default auto px rem % em vh vw" at bounding box center [187, 393] width 213 height 19
type input "300"
drag, startPoint x: 177, startPoint y: 441, endPoint x: 114, endPoint y: 433, distance: 64.1
click at [114, 434] on div "Height 250 Default auto px" at bounding box center [187, 441] width 213 height 19
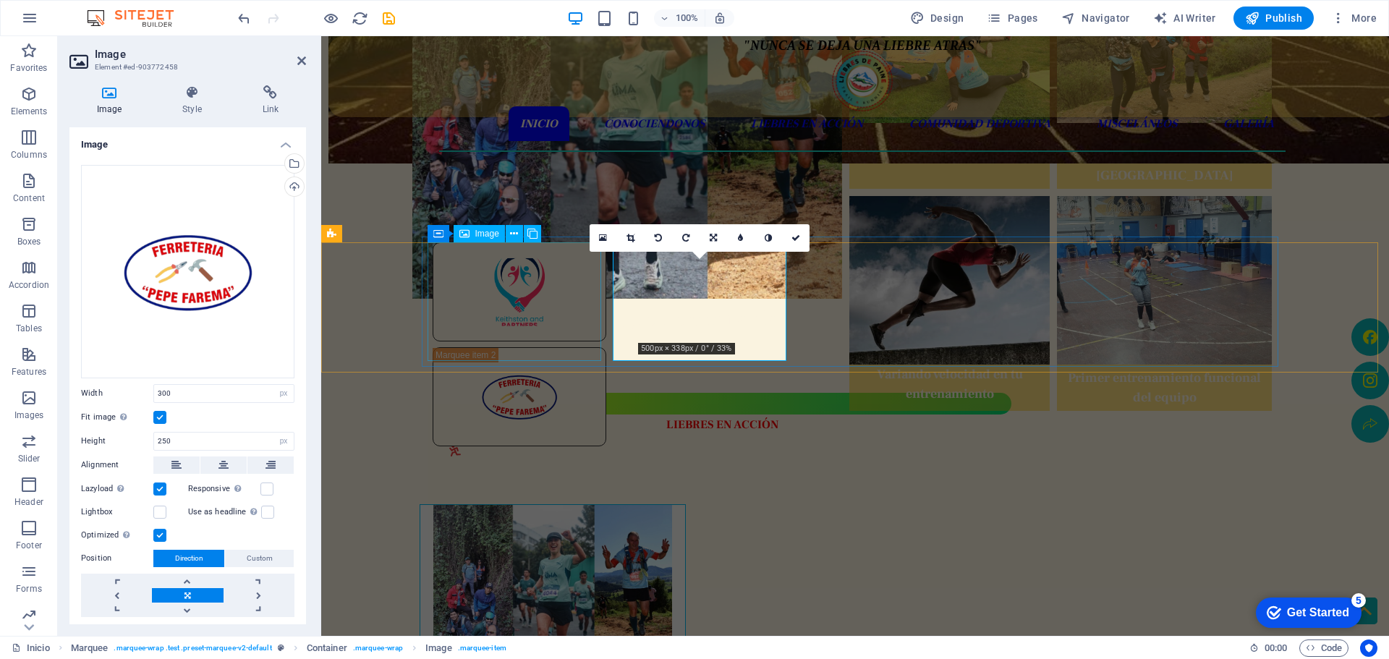
click at [535, 316] on figure at bounding box center [520, 291] width 174 height 99
select select "px"
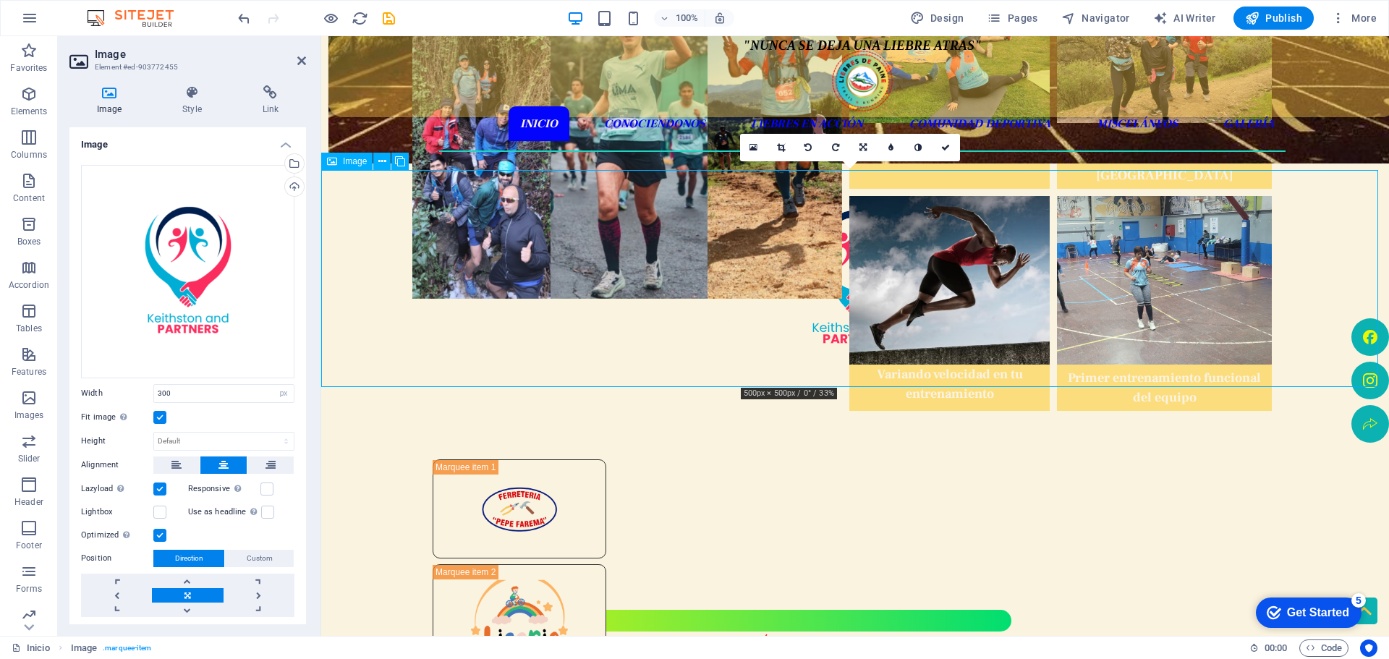
click at [649, 306] on figure at bounding box center [855, 278] width 1068 height 217
click at [0, 0] on icon "undo" at bounding box center [0, 0] width 0 height 0
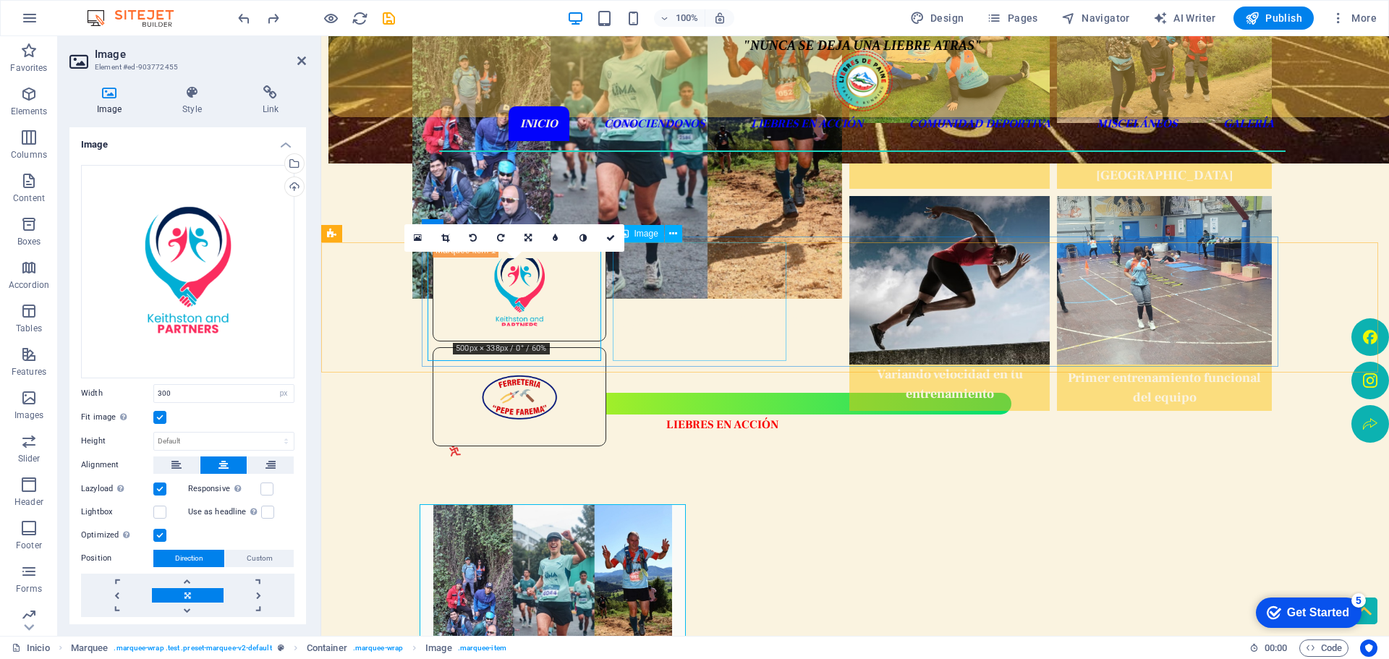
click at [606, 347] on figure at bounding box center [520, 396] width 174 height 99
select select "px"
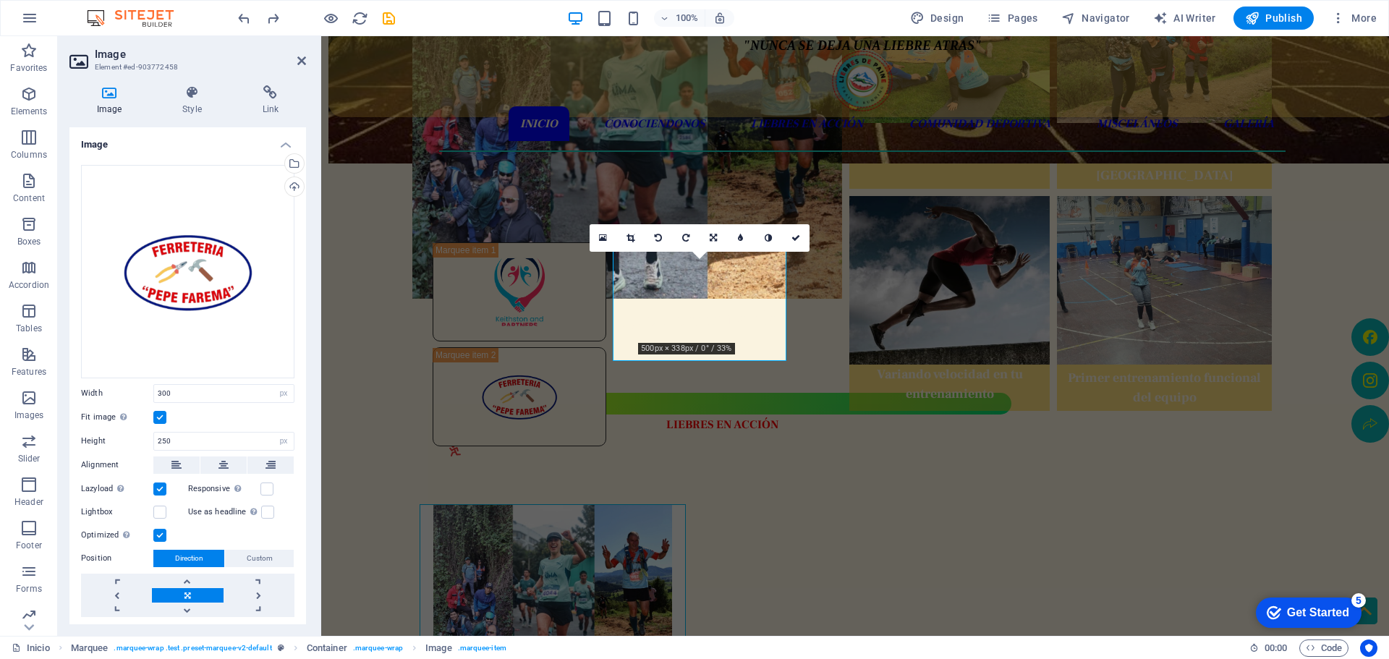
click at [160, 414] on label at bounding box center [159, 417] width 13 height 13
click at [0, 0] on input "Fit image Automatically fit image to a fixed width and height" at bounding box center [0, 0] width 0 height 0
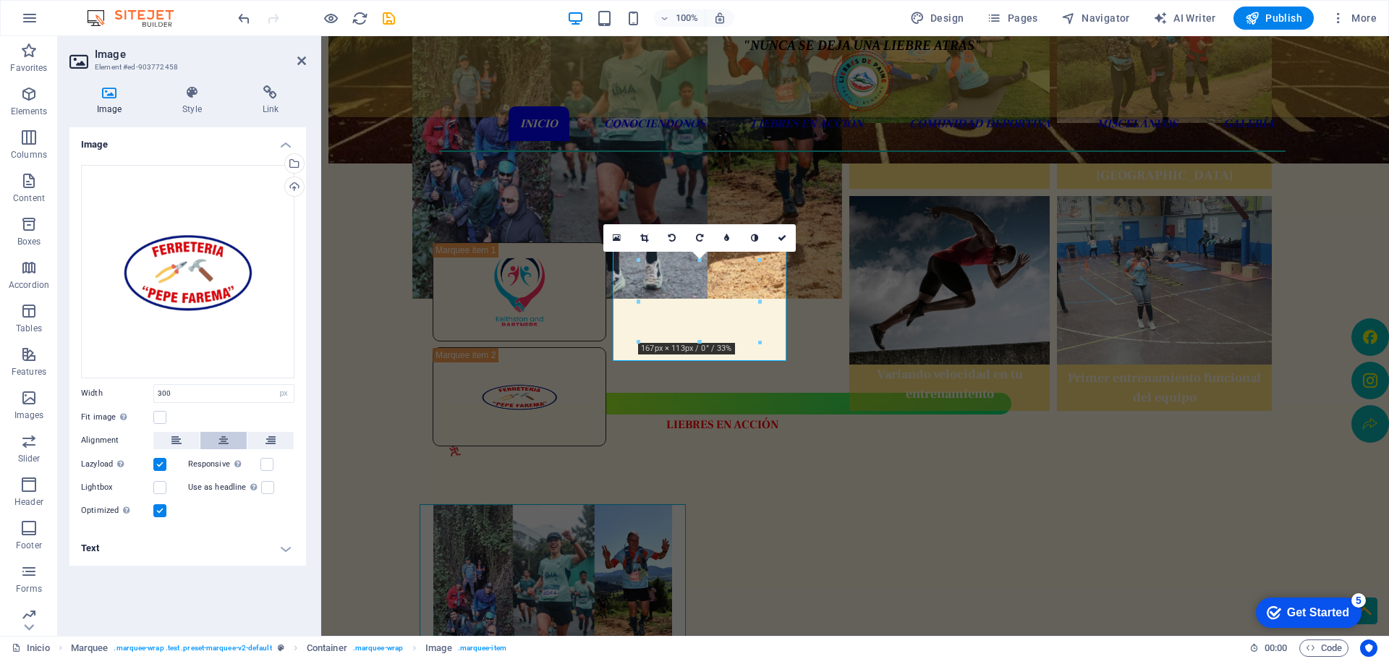
click at [226, 442] on icon at bounding box center [223, 440] width 10 height 17
click at [498, 341] on figure at bounding box center [520, 291] width 174 height 99
select select "px"
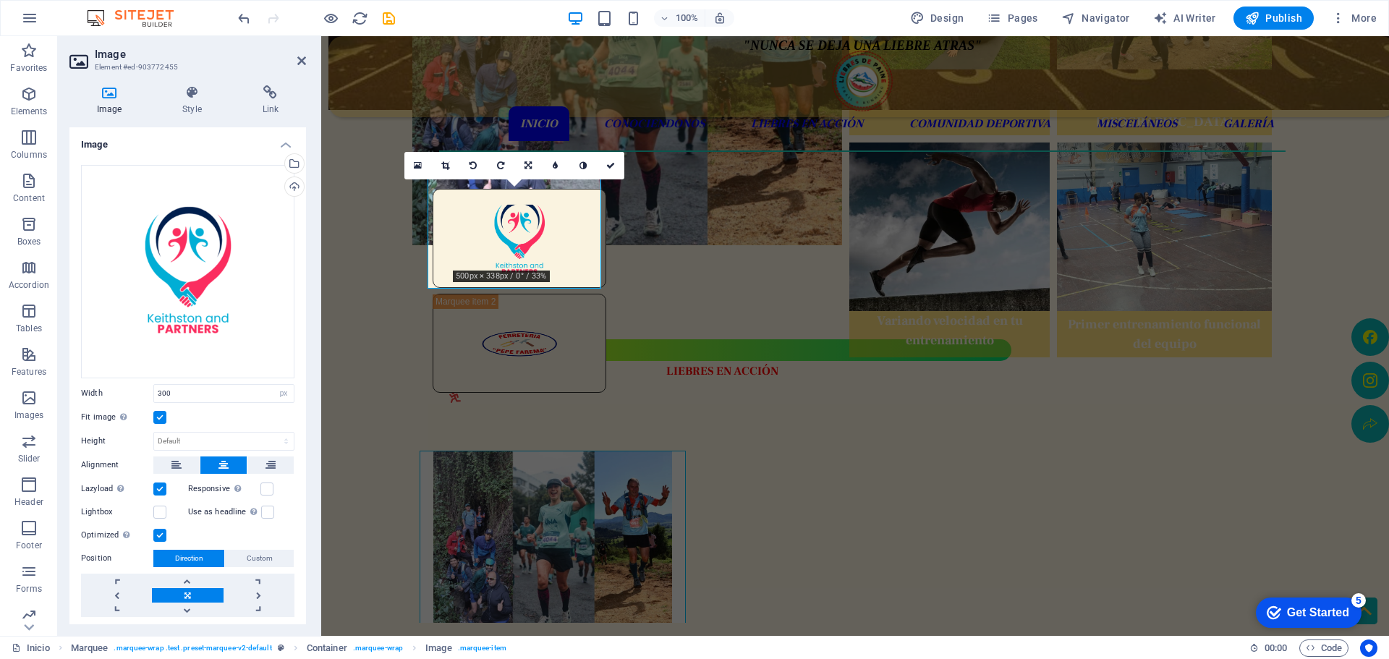
scroll to position [651, 0]
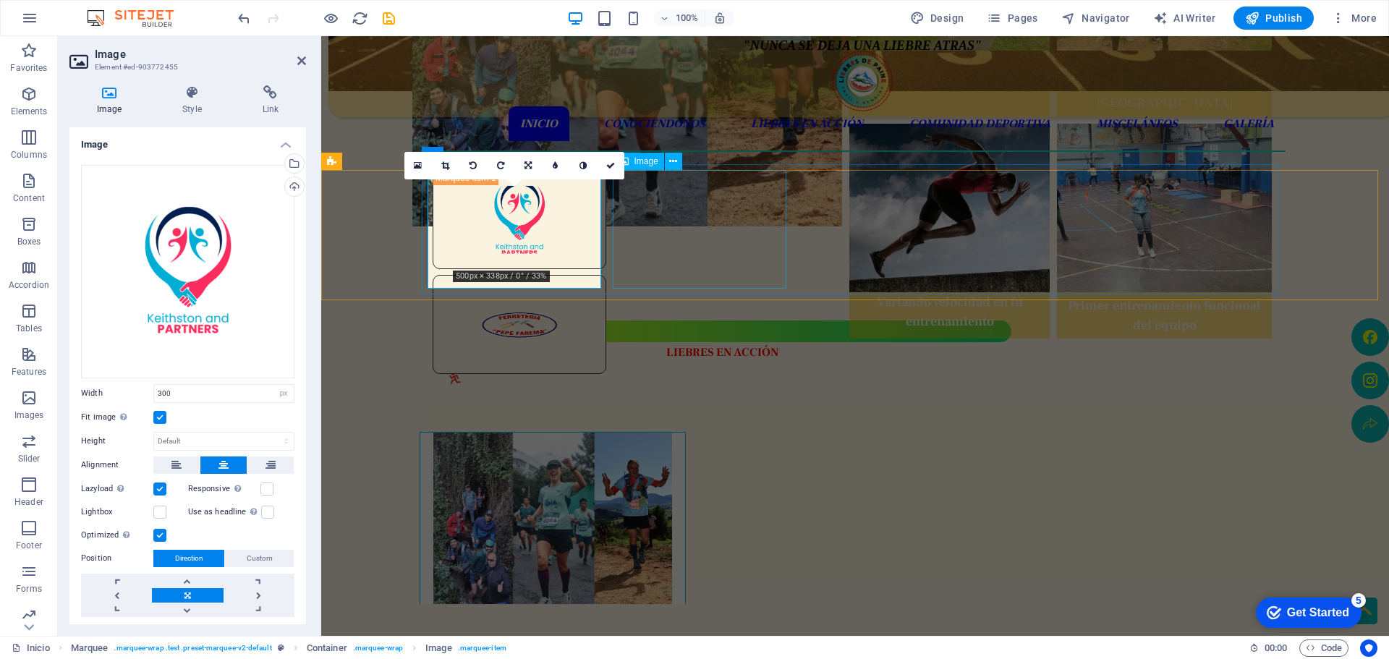
click at [606, 275] on figure at bounding box center [520, 324] width 174 height 99
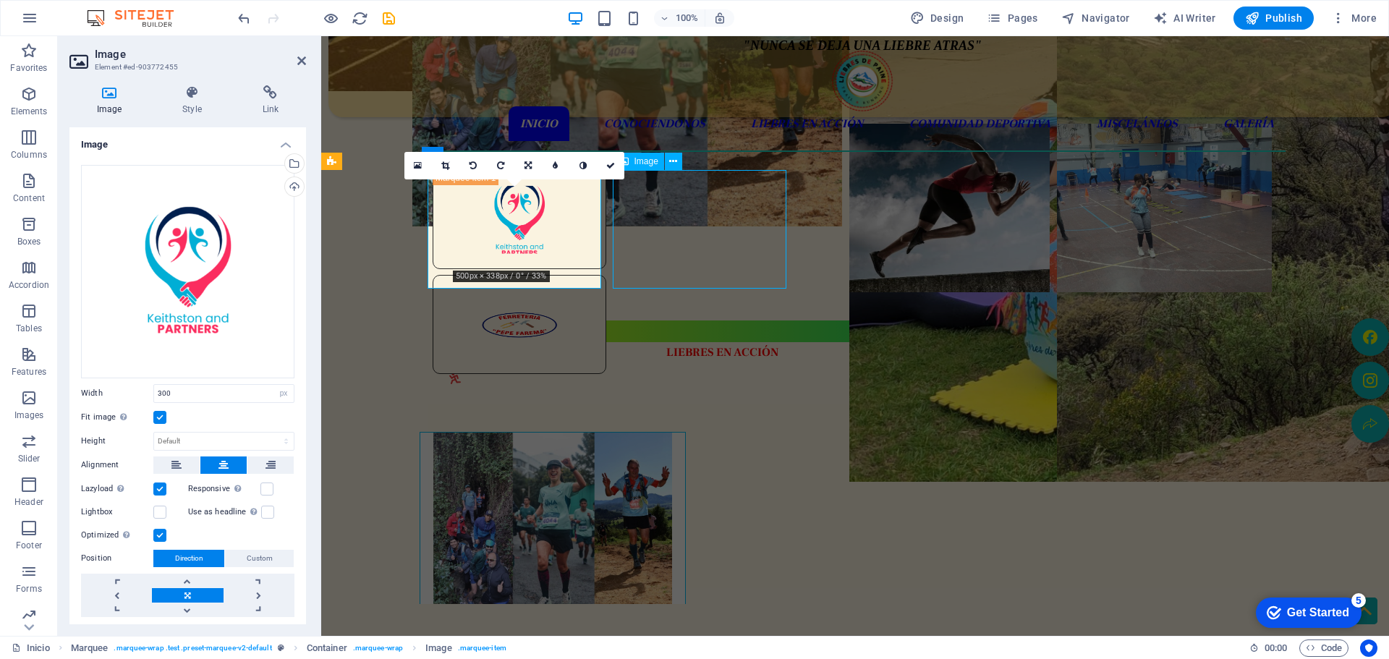
select select "px"
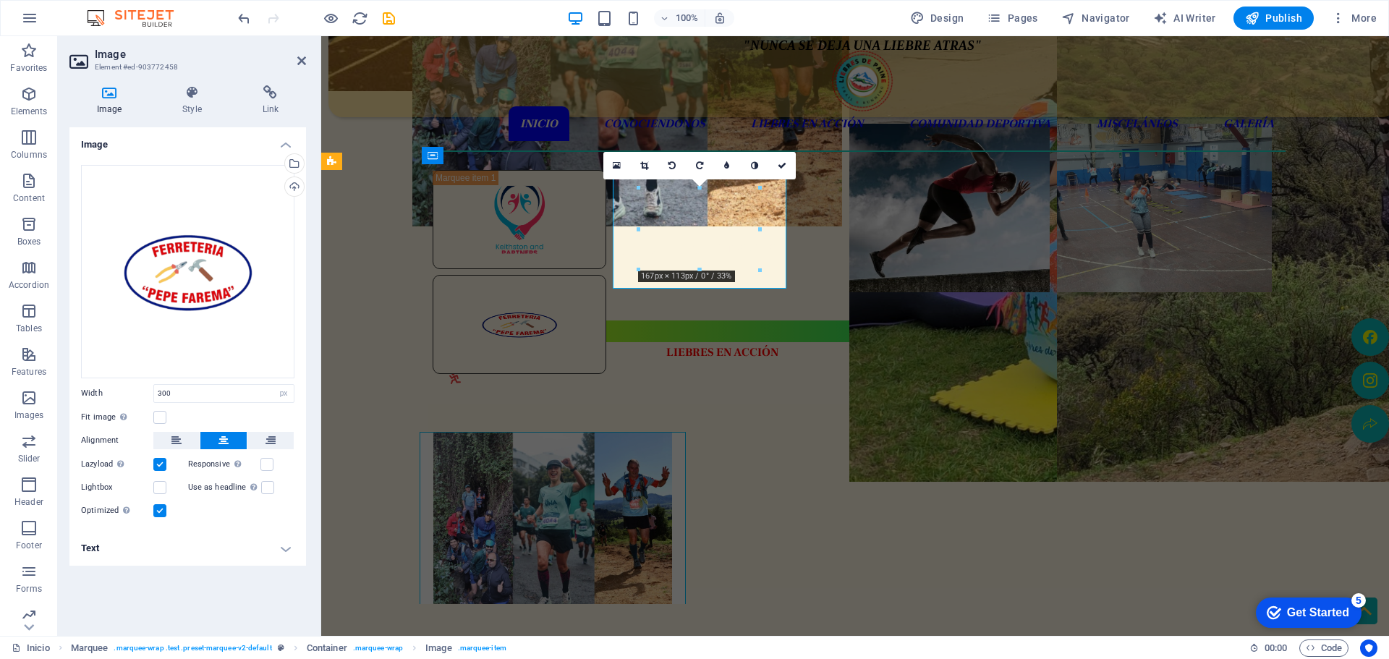
select select "DISABLED_OPTION_VALUE"
click at [158, 414] on label at bounding box center [159, 417] width 13 height 13
click at [0, 0] on input "Fit image Automatically fit image to a fixed width and height" at bounding box center [0, 0] width 0 height 0
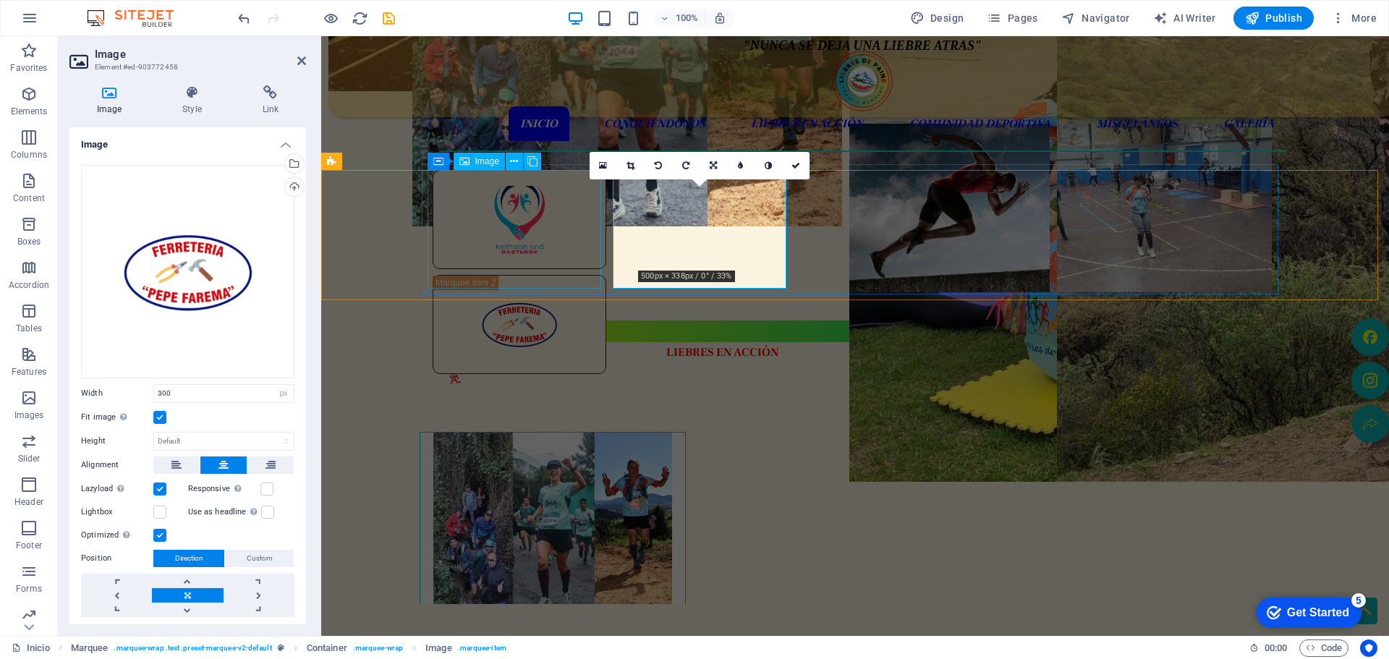
click at [561, 234] on figure at bounding box center [520, 219] width 174 height 99
select select "px"
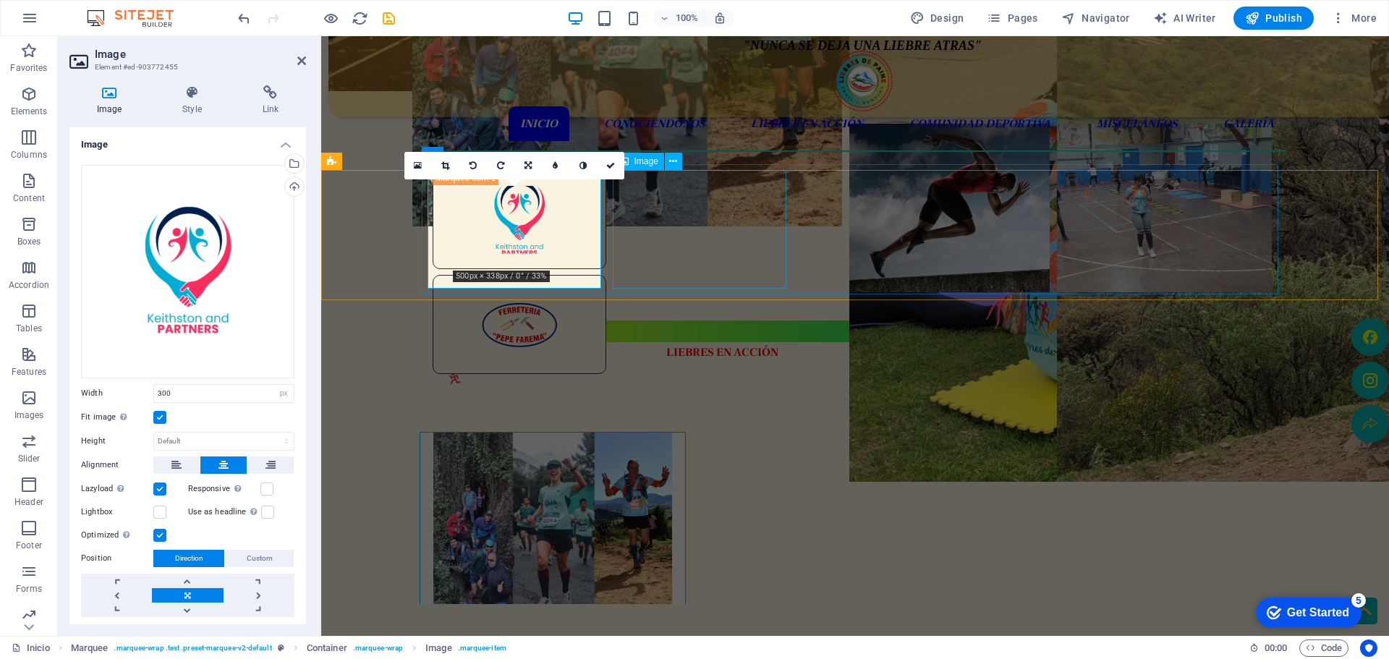
click at [606, 275] on figure at bounding box center [520, 324] width 174 height 99
select select "px"
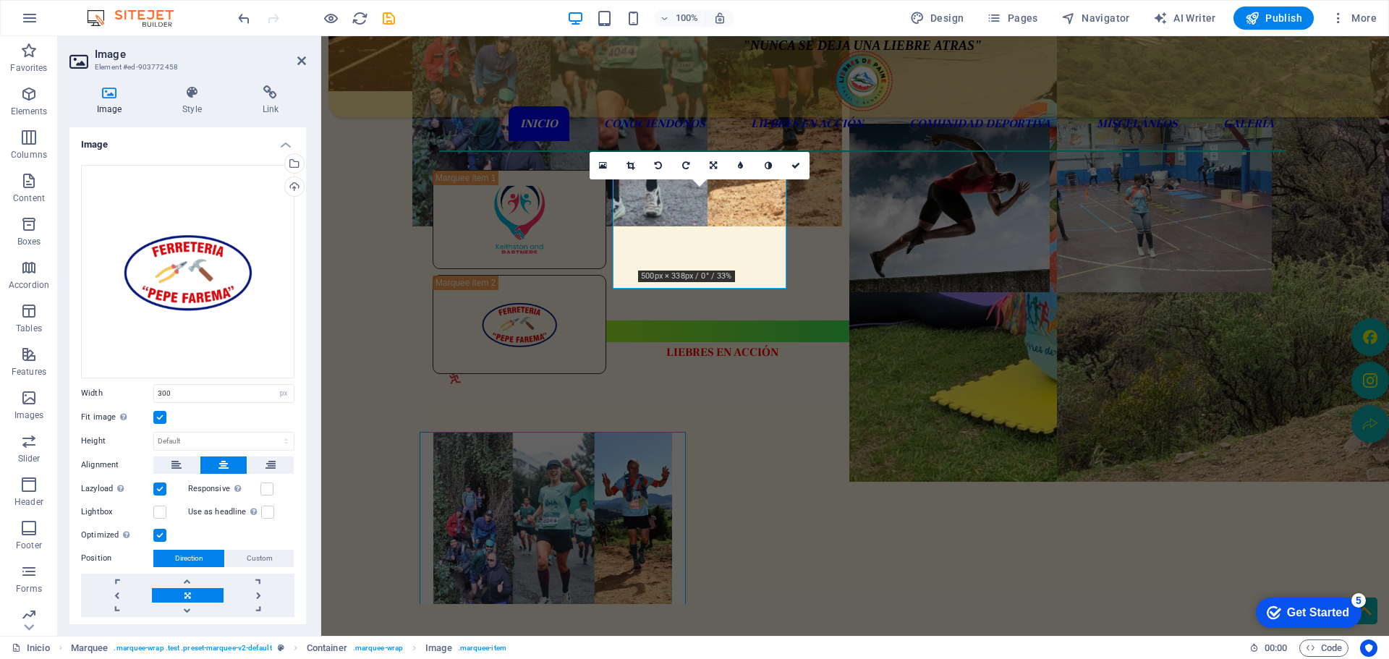
click at [316, 580] on icon "save" at bounding box center [231, 596] width 170 height 33
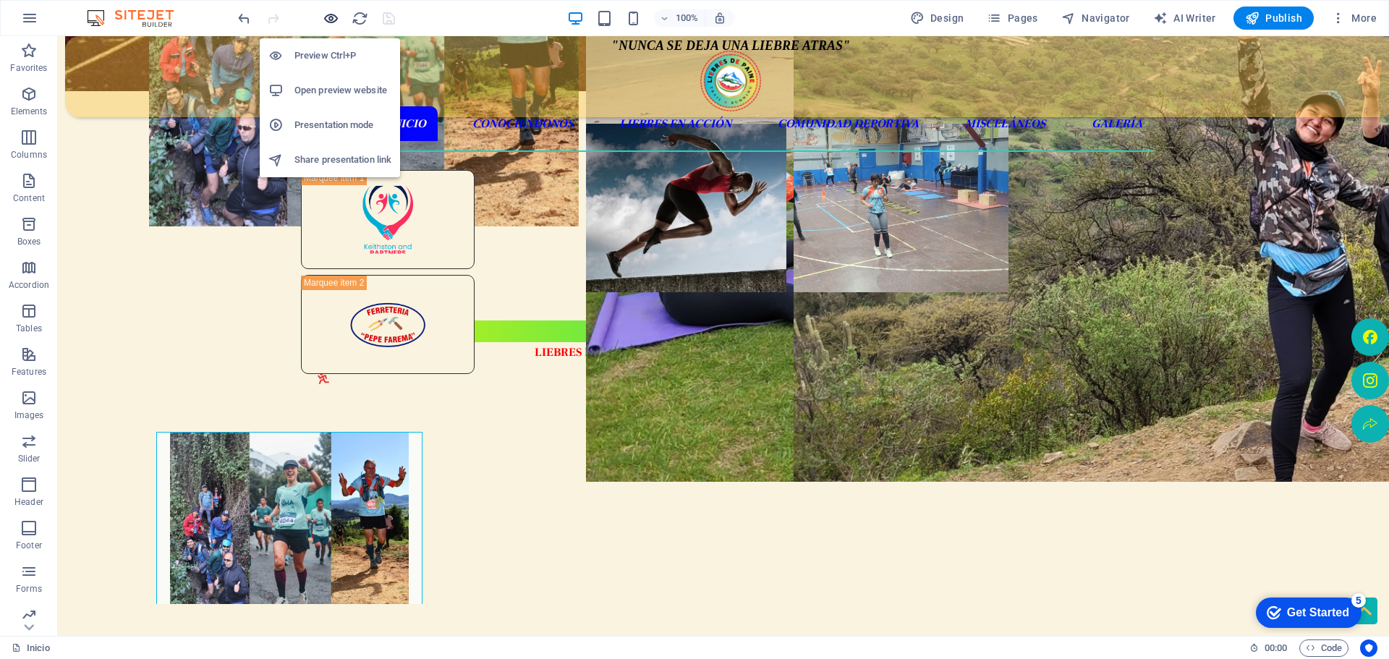
click at [0, 0] on icon "button" at bounding box center [0, 0] width 0 height 0
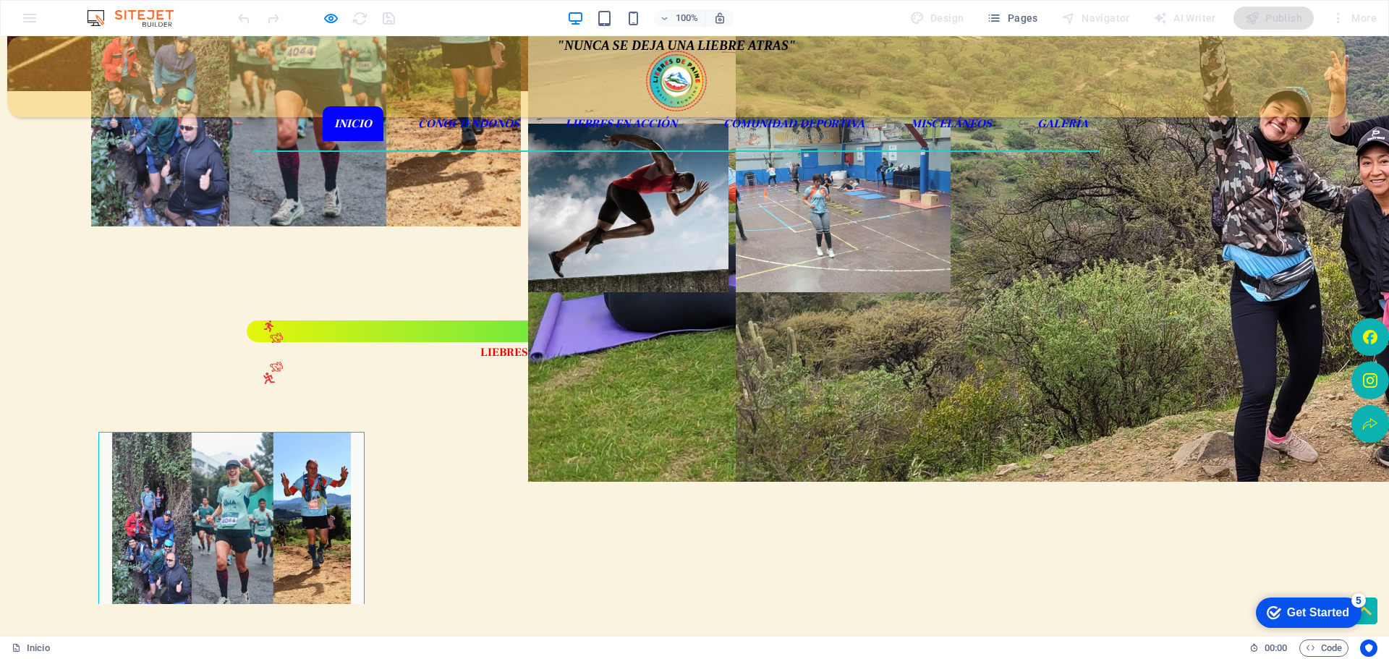
click at [154, 257] on div at bounding box center [694, 235] width 1389 height 130
